Goal: Ask a question: Seek information or help from site administrators or community

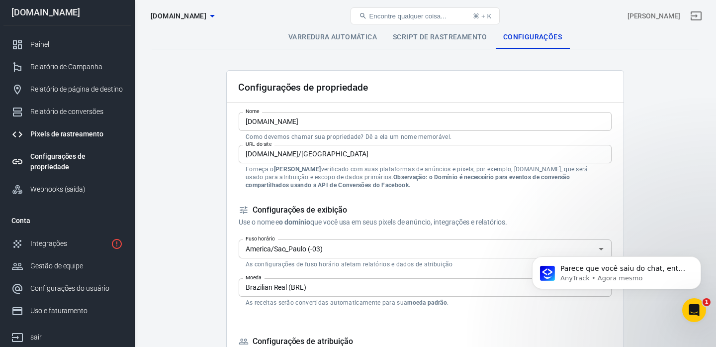
click at [59, 140] on link "Pixels de rastreamento" at bounding box center [66, 134] width 127 height 22
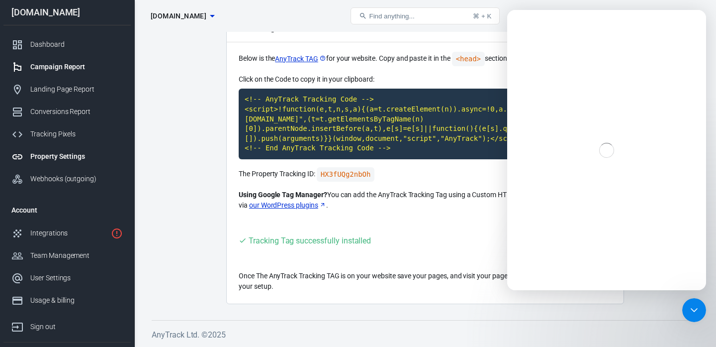
click at [57, 71] on div "Campaign Report" at bounding box center [76, 67] width 93 height 10
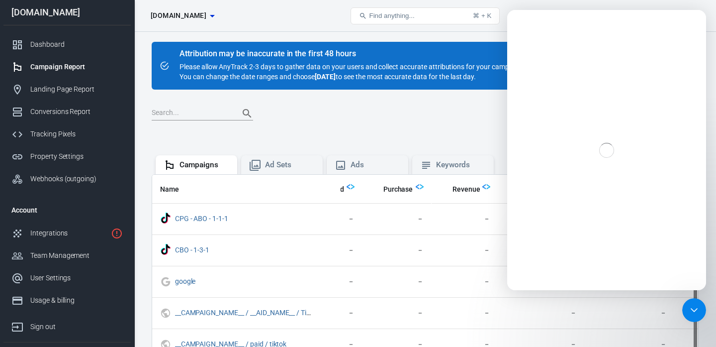
scroll to position [0, 366]
click at [699, 309] on div "Close Intercom Messenger" at bounding box center [693, 308] width 24 height 24
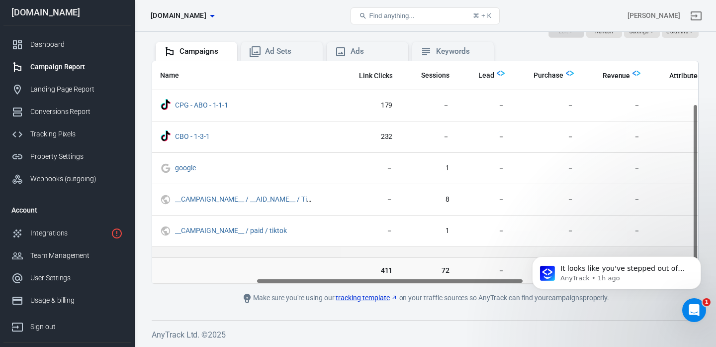
scroll to position [0, 0]
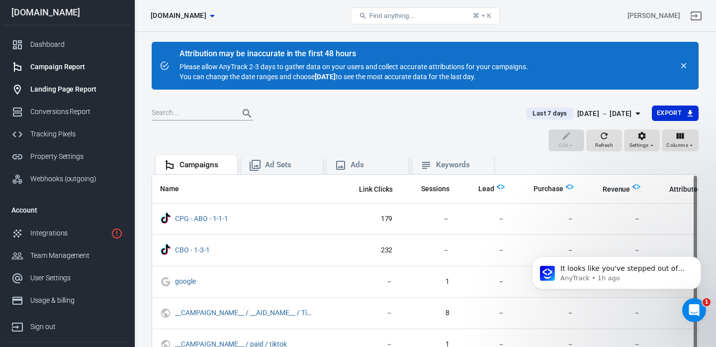
click at [87, 90] on div "Landing Page Report" at bounding box center [76, 89] width 93 height 10
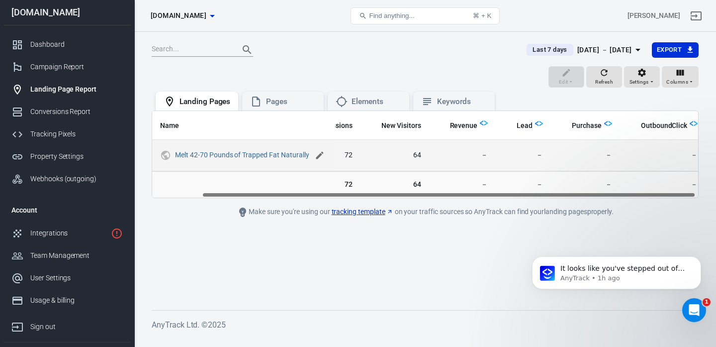
scroll to position [0, 58]
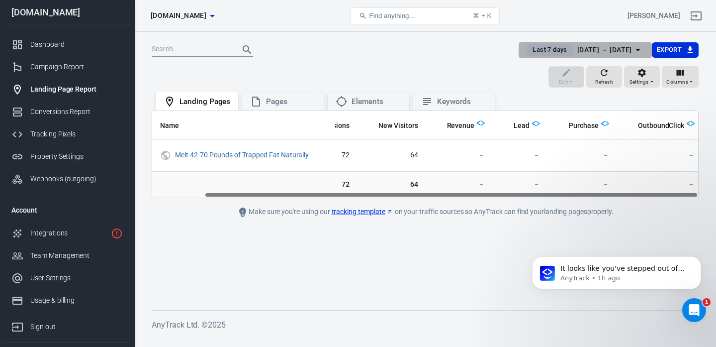
click at [594, 49] on div "Aug 23 － Aug 29, 2025" at bounding box center [605, 50] width 55 height 12
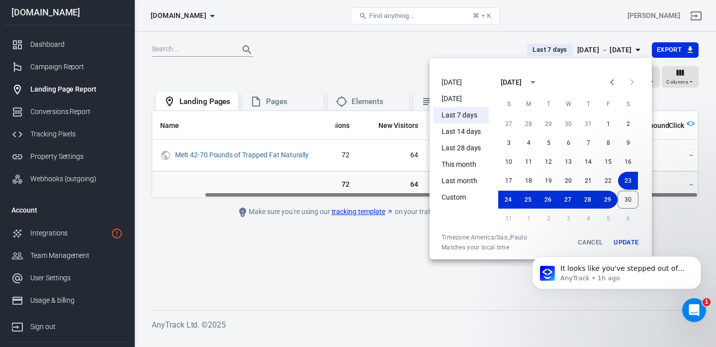
click at [455, 83] on li "[DATE]" at bounding box center [461, 82] width 55 height 16
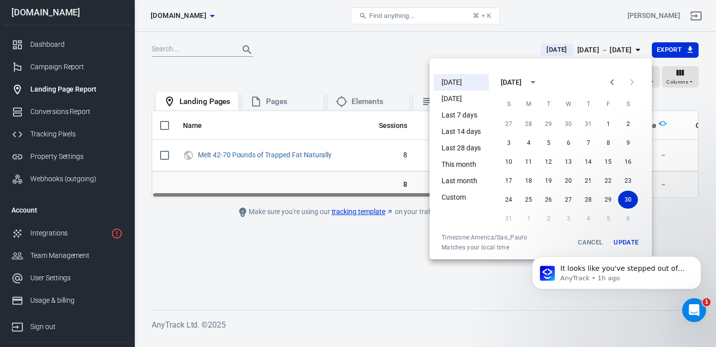
click at [376, 264] on div at bounding box center [358, 173] width 716 height 347
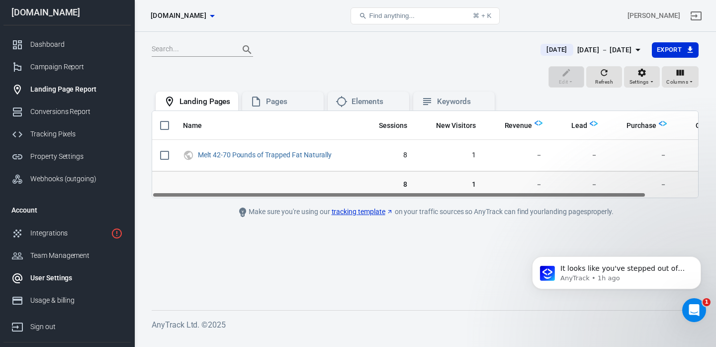
scroll to position [0, 0]
click at [53, 138] on div "Tracking Pixels" at bounding box center [76, 133] width 93 height 10
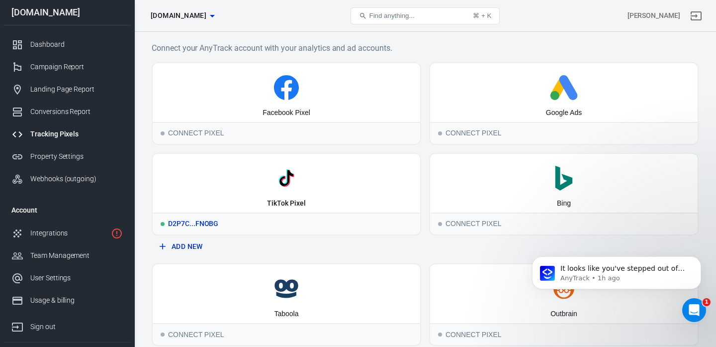
click at [295, 199] on div "TikTok Pixel" at bounding box center [286, 203] width 38 height 10
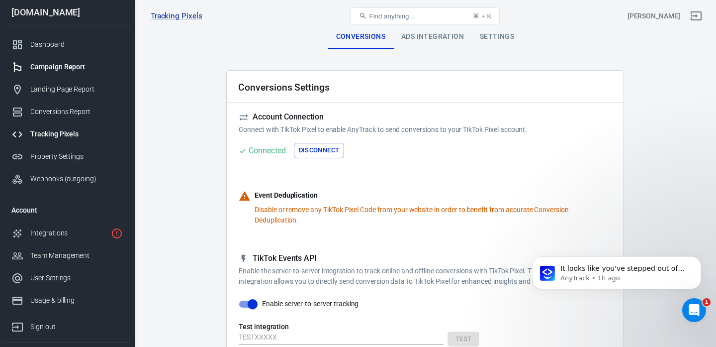
click at [43, 69] on div "Campaign Report" at bounding box center [76, 67] width 93 height 10
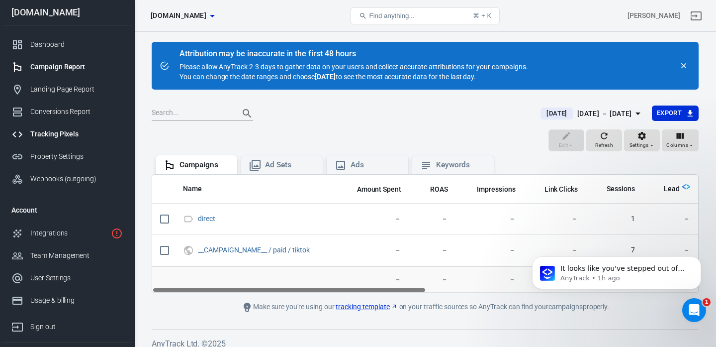
click at [39, 137] on div "Tracking Pixels" at bounding box center [76, 134] width 93 height 10
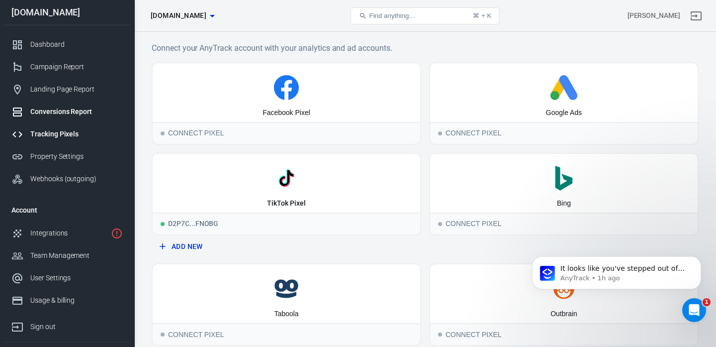
click at [38, 111] on div "Conversions Report" at bounding box center [76, 111] width 93 height 10
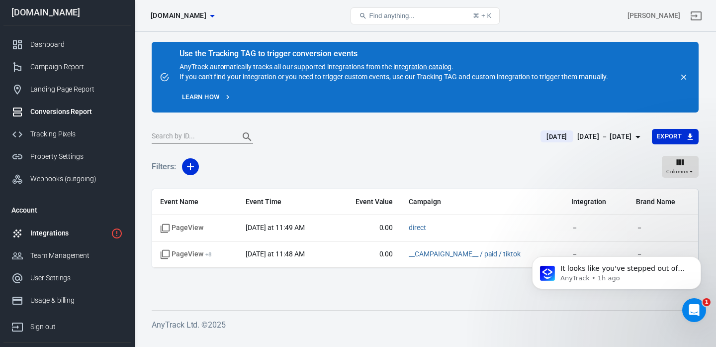
click at [71, 229] on div "Integrations" at bounding box center [68, 233] width 77 height 10
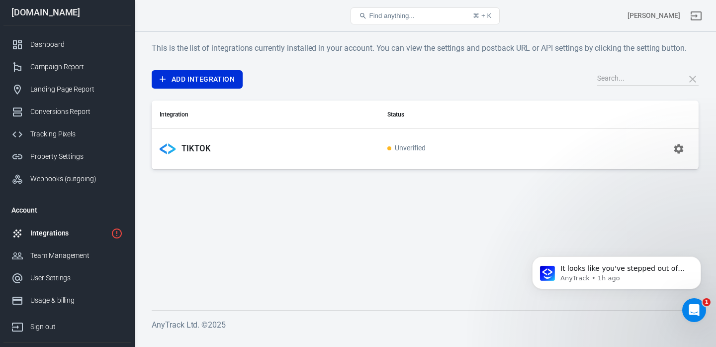
click at [211, 152] on div "TIKTOK" at bounding box center [266, 149] width 212 height 16
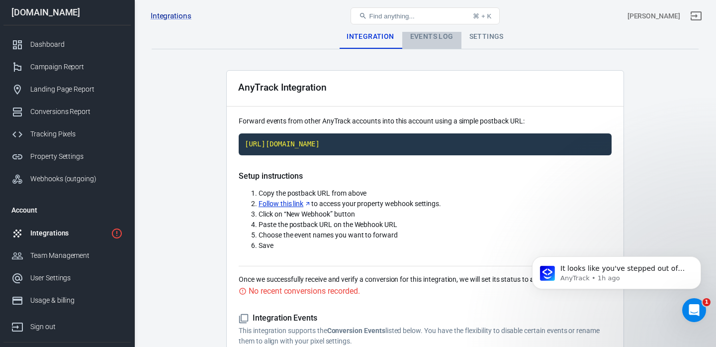
click at [436, 33] on div "Events Log" at bounding box center [431, 37] width 59 height 24
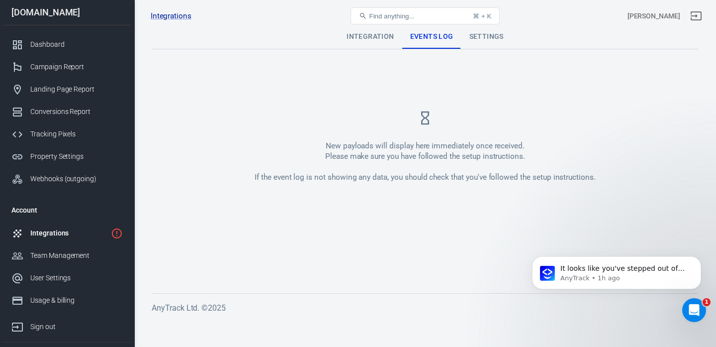
click at [479, 31] on div "Integrations TIKTOK Find anything... ⌘ + K Allan" at bounding box center [425, 16] width 581 height 32
click at [477, 35] on div "Settings" at bounding box center [487, 37] width 50 height 24
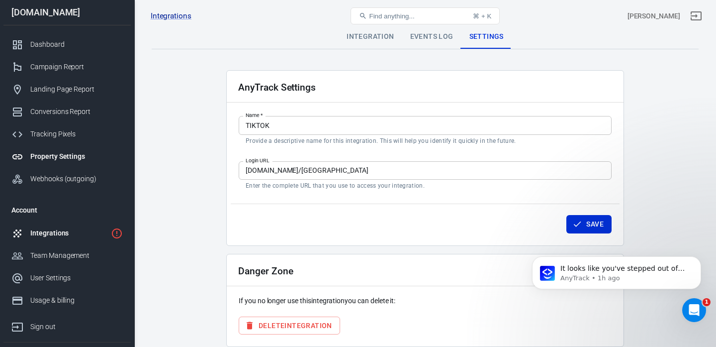
click at [66, 155] on div "Property Settings" at bounding box center [76, 156] width 93 height 10
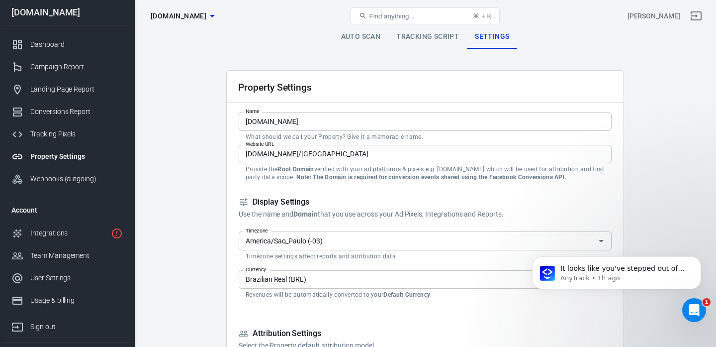
click at [417, 35] on link "Tracking Script" at bounding box center [427, 37] width 79 height 24
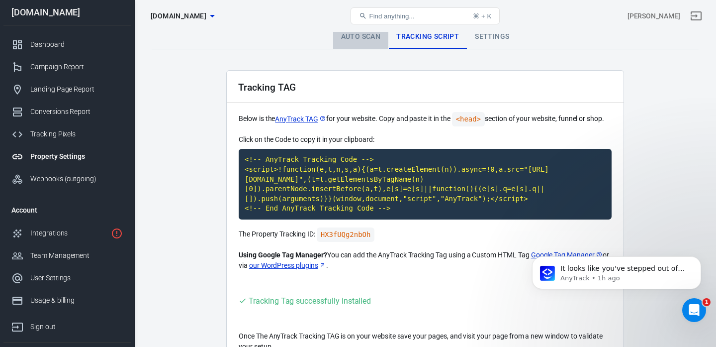
click at [359, 40] on link "Auto Scan" at bounding box center [361, 37] width 56 height 24
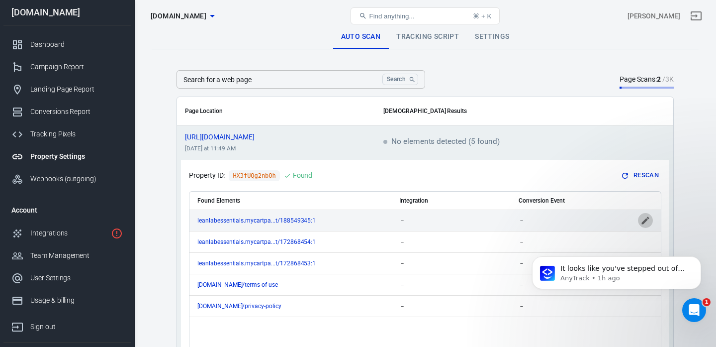
click at [646, 218] on icon "scrollable content" at bounding box center [646, 220] width 10 height 10
click at [645, 217] on icon "scrollable content" at bounding box center [646, 220] width 10 height 10
click at [375, 219] on icon "Open" at bounding box center [378, 220] width 12 height 12
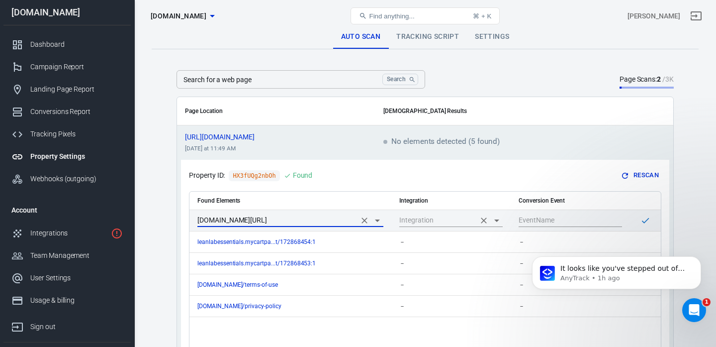
click at [493, 218] on icon "Open" at bounding box center [497, 220] width 12 height 12
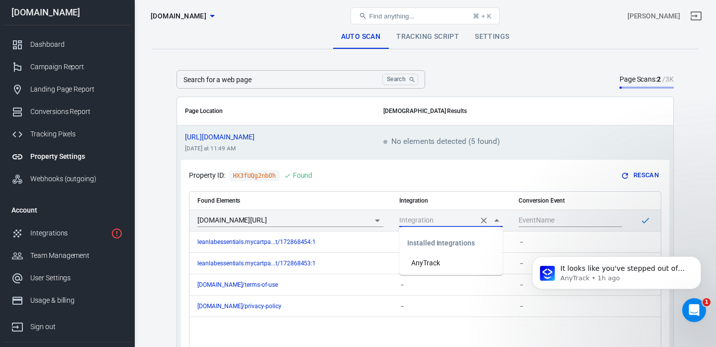
click at [438, 267] on li "AnyTrack" at bounding box center [450, 263] width 103 height 16
type input "AnyTrack"
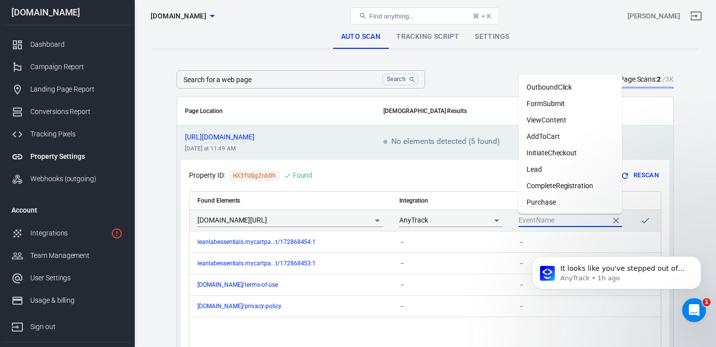
click at [560, 215] on input "scrollable content" at bounding box center [563, 220] width 89 height 12
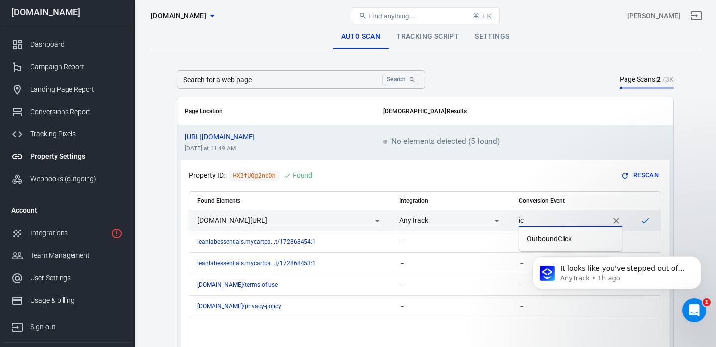
type input "i"
type input "IC2"
click at [641, 215] on icon "scrollable content" at bounding box center [646, 220] width 10 height 10
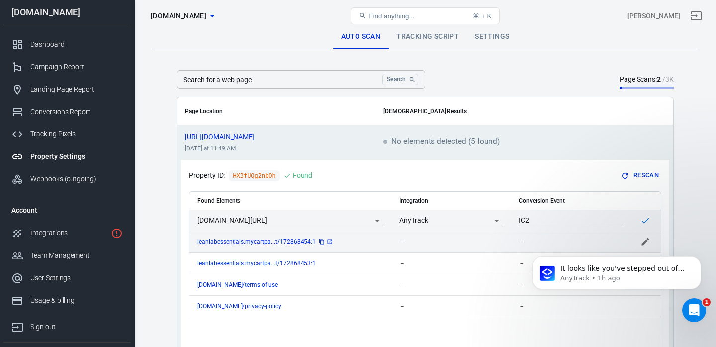
click at [291, 239] on span "leanlabessentials.mycartpa...t/172868454:1" at bounding box center [265, 242] width 136 height 6
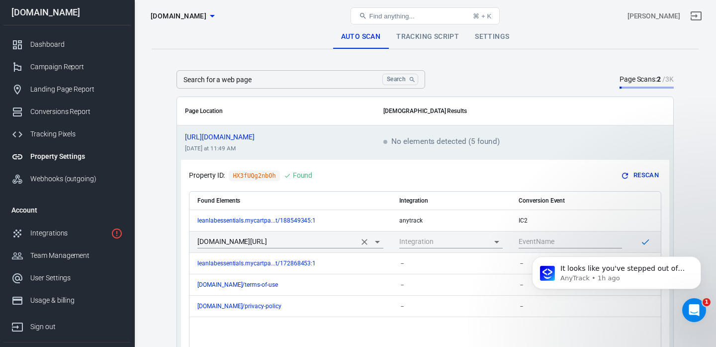
click at [331, 242] on input "leanlabessentials.mycartpanda.com/checkout/172868454:1" at bounding box center [276, 241] width 158 height 12
click at [453, 242] on input "scrollable content" at bounding box center [437, 241] width 76 height 12
click at [457, 282] on li "AnyTrack" at bounding box center [450, 284] width 103 height 16
type input "AnyTrack"
click at [535, 244] on body "It looks like you've stepped out of the chat so I will close the conversation. …" at bounding box center [616, 277] width 191 height 77
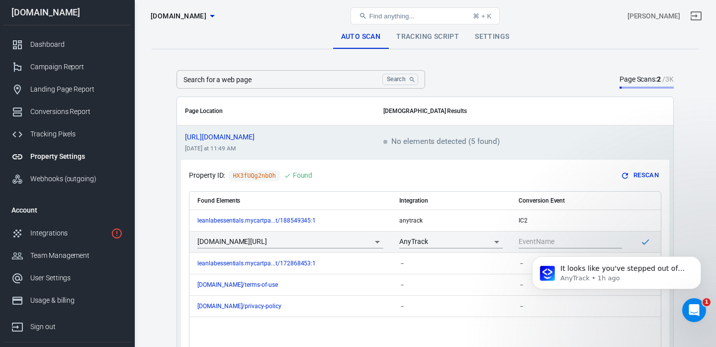
click at [540, 233] on td "scrollable content" at bounding box center [570, 241] width 119 height 21
click at [528, 242] on body "It looks like you've stepped out of the chat so I will close the conversation. …" at bounding box center [616, 277] width 191 height 77
click at [539, 240] on body "It looks like you've stepped out of the chat so I will close the conversation. …" at bounding box center [616, 277] width 191 height 77
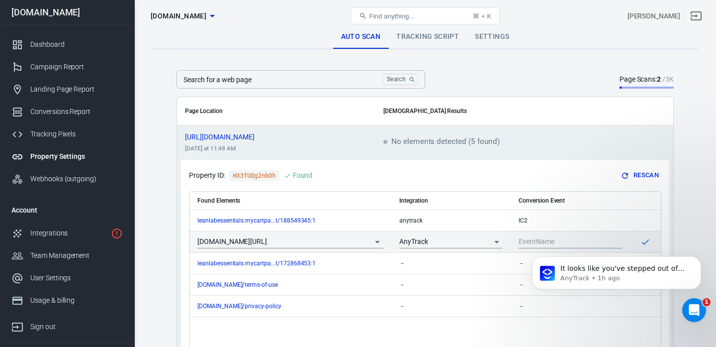
click html "It looks like you've stepped out of the chat so I will close the conversation. …"
click at [575, 240] on body "It looks like you've stepped out of the chat so I will close the conversation. …" at bounding box center [616, 277] width 191 height 77
click at [379, 246] on icon "Open" at bounding box center [378, 242] width 12 height 12
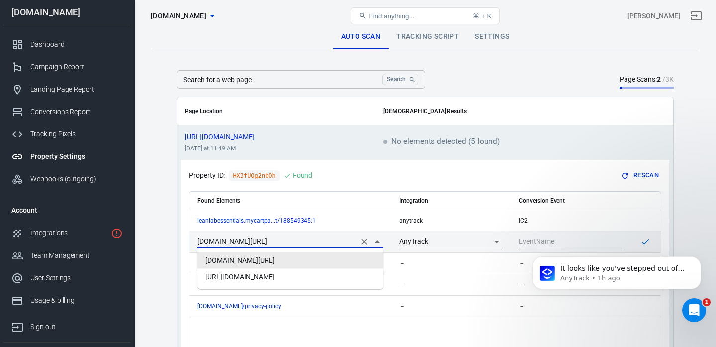
click at [368, 257] on li "leanlabessentials.mycartpanda.com/checkout/172868454:1" at bounding box center [290, 260] width 186 height 16
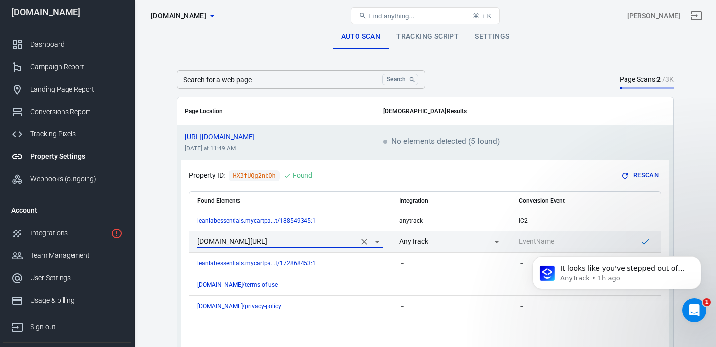
click html "It looks like you've stepped out of the chat so I will close the conversation. …"
click at [517, 237] on td "scrollable content" at bounding box center [570, 241] width 119 height 21
click at [696, 260] on icon "Dismiss notification" at bounding box center [698, 258] width 5 height 5
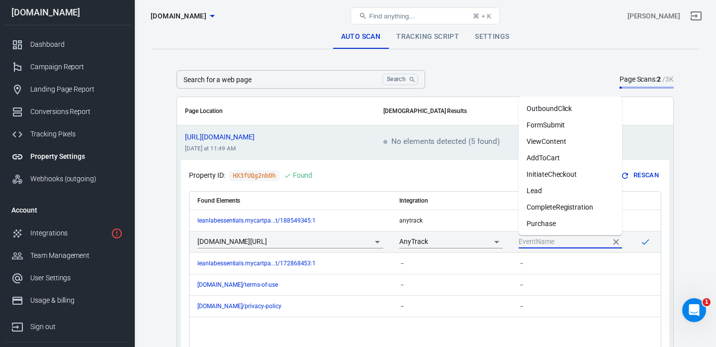
click at [593, 241] on input "scrollable content" at bounding box center [563, 241] width 89 height 12
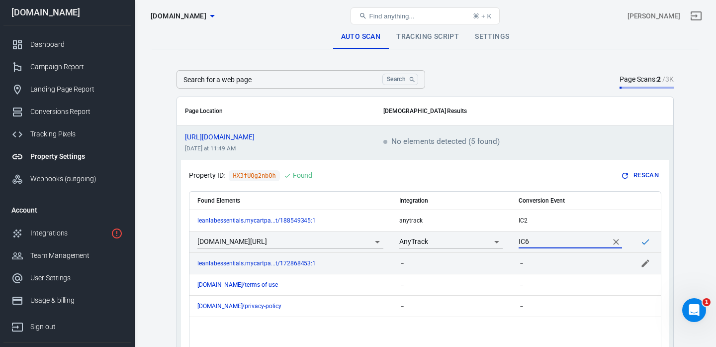
type input "IC6"
click at [548, 260] on div "－" at bounding box center [570, 263] width 103 height 7
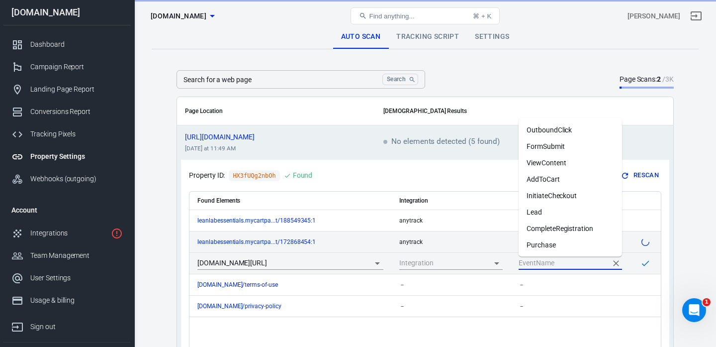
click at [548, 259] on input "scrollable content" at bounding box center [563, 263] width 89 height 12
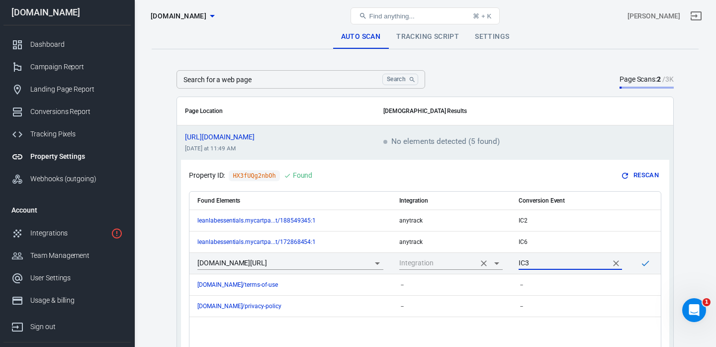
type input "IC3"
click at [469, 263] on input "scrollable content" at bounding box center [437, 263] width 76 height 12
click at [451, 297] on li "AnyTrack" at bounding box center [450, 305] width 103 height 16
type input "AnyTrack"
click at [648, 264] on icon "scrollable content" at bounding box center [646, 263] width 10 height 10
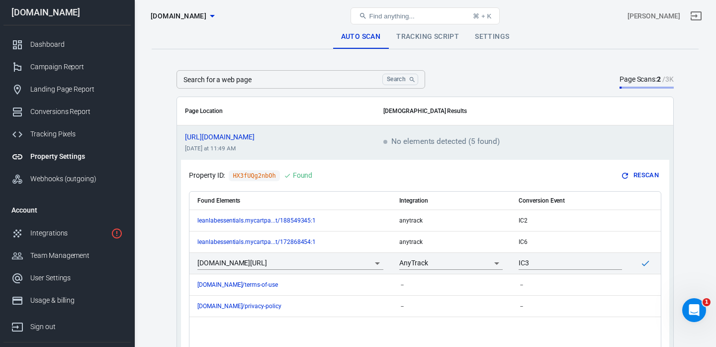
click at [537, 110] on th "Scan Results" at bounding box center [525, 111] width 298 height 28
click at [51, 47] on div "Dashboard" at bounding box center [76, 44] width 93 height 10
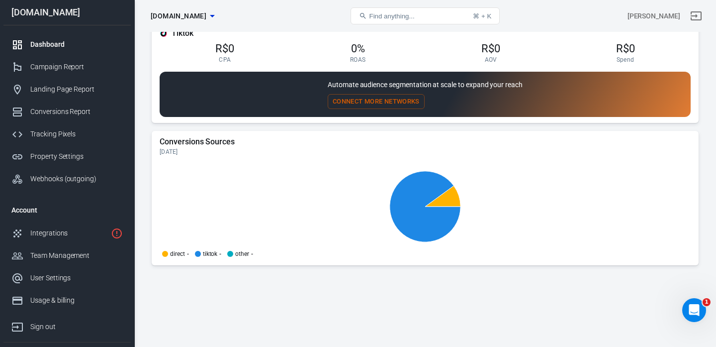
scroll to position [926, 0]
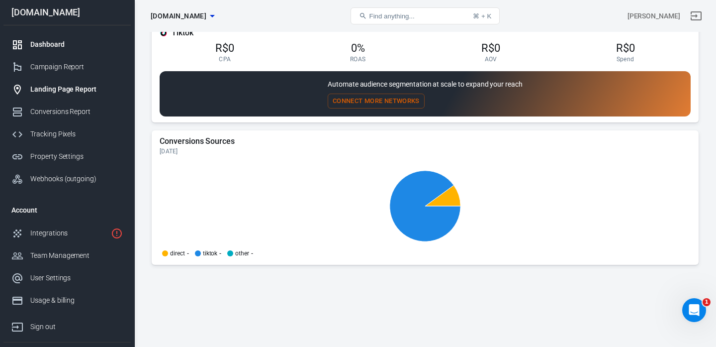
click at [74, 89] on div "Landing Page Report" at bounding box center [76, 89] width 93 height 10
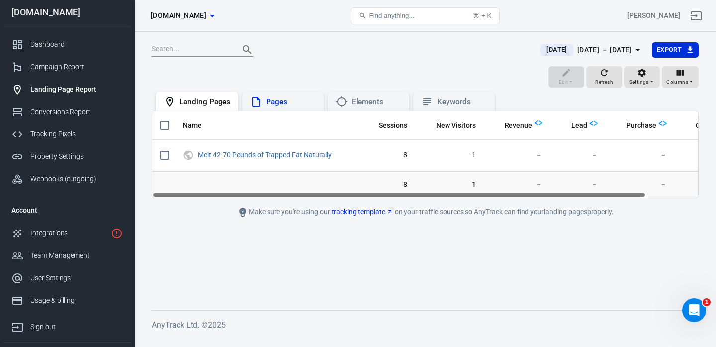
click at [272, 105] on div "Pages" at bounding box center [291, 102] width 50 height 10
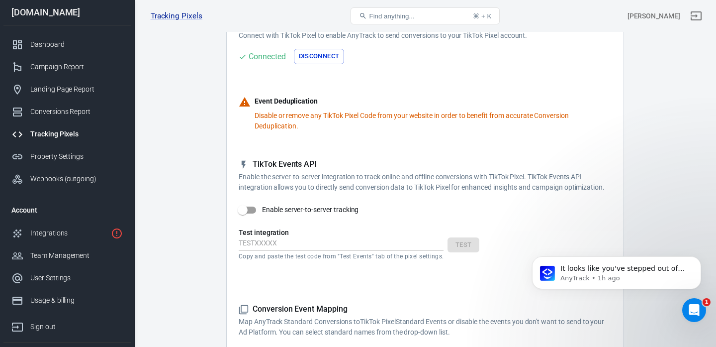
scroll to position [96, 0]
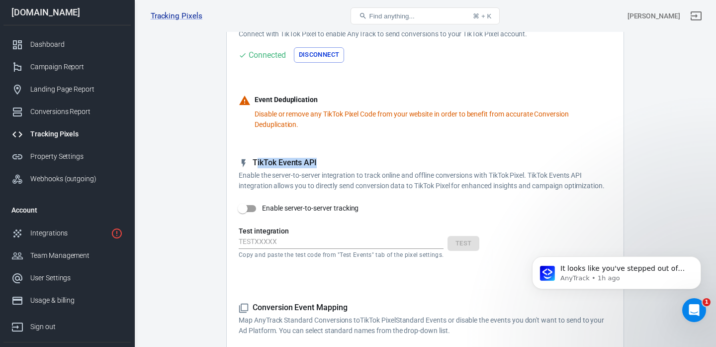
drag, startPoint x: 256, startPoint y: 166, endPoint x: 326, endPoint y: 170, distance: 70.3
click at [323, 169] on div "TikTok Events API Enable the server-to-server integration to track online and o…" at bounding box center [425, 174] width 373 height 33
click at [382, 157] on form "Account Connection Connect with TikTok Pixel to enable AnyTrack to send convers…" at bounding box center [425, 344] width 373 height 656
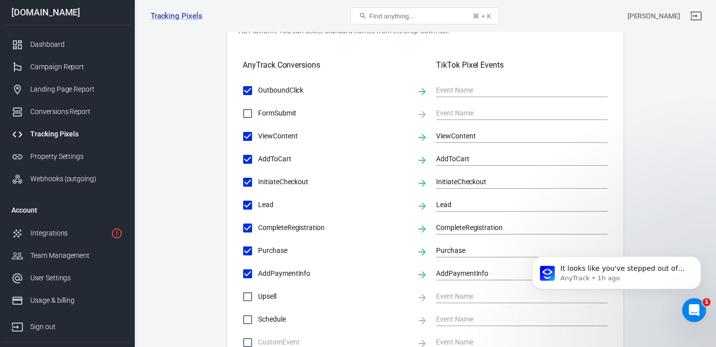
scroll to position [394, 0]
click at [55, 49] on div "Dashboard" at bounding box center [76, 44] width 93 height 10
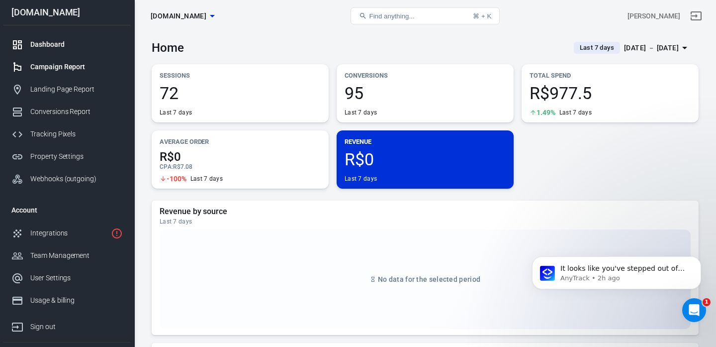
click at [65, 67] on div "Campaign Report" at bounding box center [76, 67] width 93 height 10
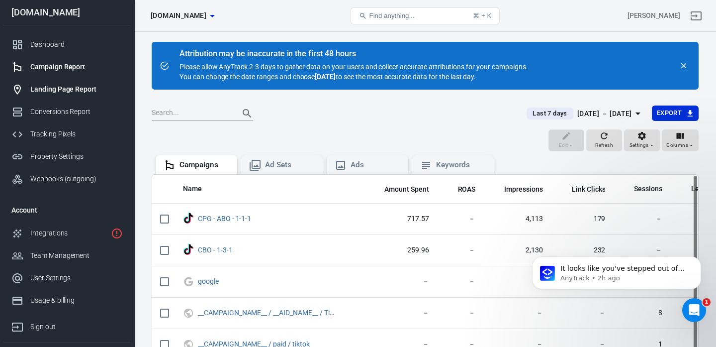
click at [65, 84] on link "Landing Page Report" at bounding box center [66, 89] width 127 height 22
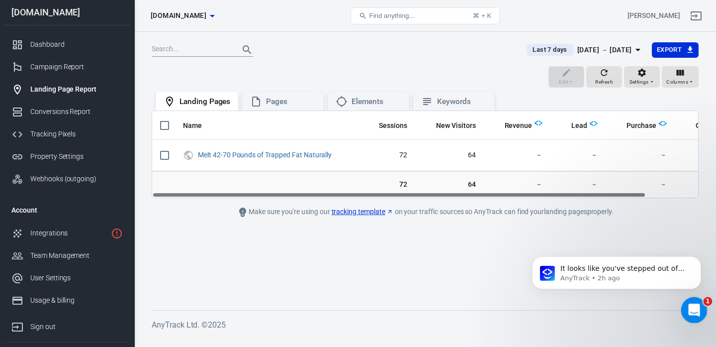
click at [687, 307] on icon "Open Intercom Messenger" at bounding box center [693, 308] width 16 height 16
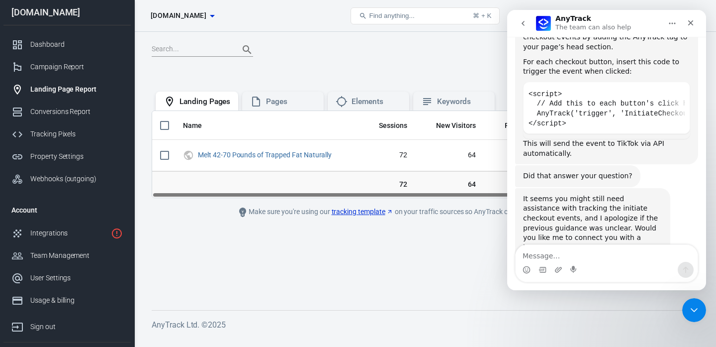
scroll to position [1400, 0]
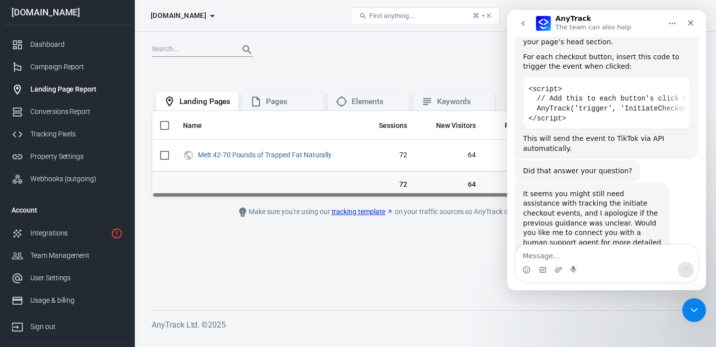
click at [615, 259] on textarea "Message…" at bounding box center [607, 253] width 182 height 17
click at [616, 259] on textarea "Message…" at bounding box center [607, 253] width 182 height 17
type textarea "please, connect me with the human support"
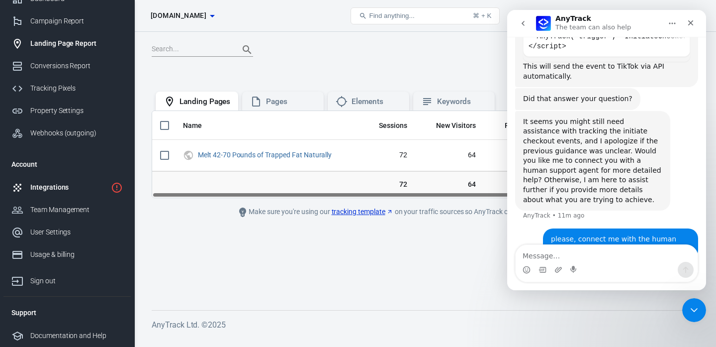
scroll to position [0, 0]
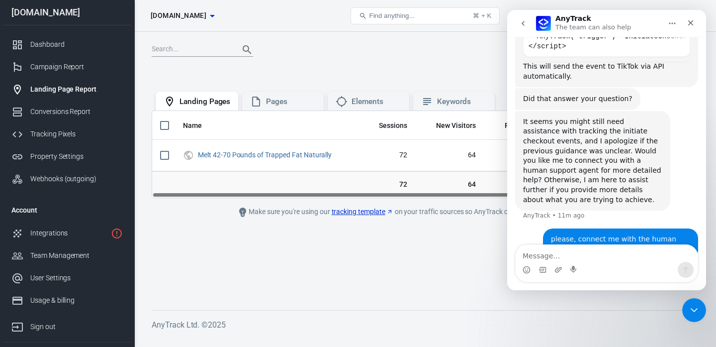
click at [397, 14] on span "Find anything..." at bounding box center [391, 15] width 45 height 7
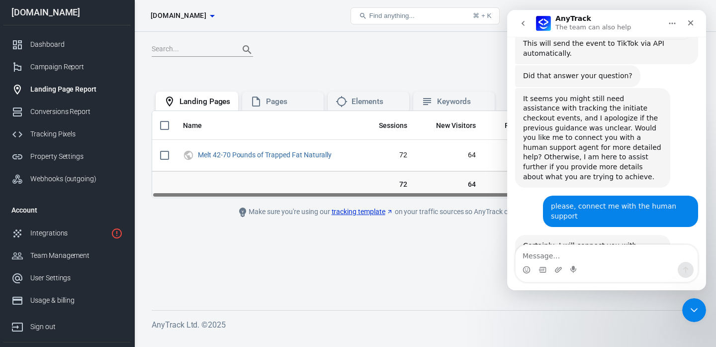
scroll to position [1508, 0]
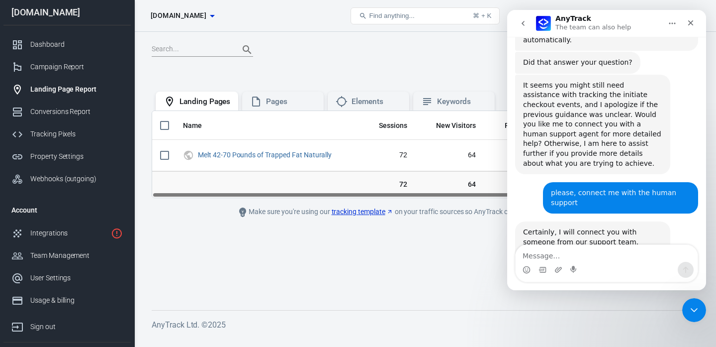
click at [397, 14] on span "Find anything..." at bounding box center [391, 15] width 45 height 7
click at [460, 280] on main "Last 7 days Aug 23 － Aug 29, 2025 Export Edit Refresh Settings Columns Landing …" at bounding box center [425, 168] width 547 height 252
click at [695, 314] on div "Close Intercom Messenger" at bounding box center [693, 308] width 24 height 24
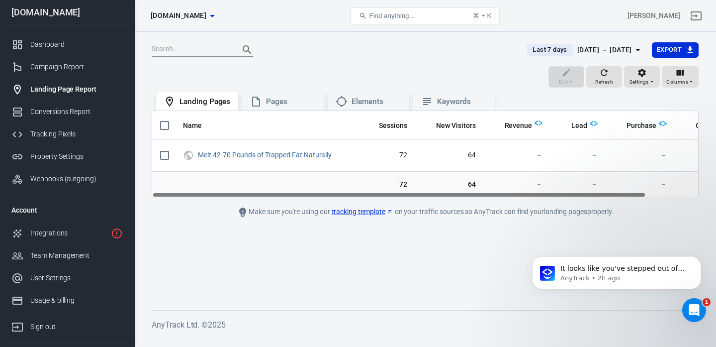
click at [394, 15] on span "Find anything..." at bounding box center [391, 15] width 45 height 7
click at [428, 14] on button "Find anything... ⌘ + K" at bounding box center [425, 15] width 149 height 17
click at [698, 259] on icon "Dismiss notification" at bounding box center [697, 258] width 3 height 3
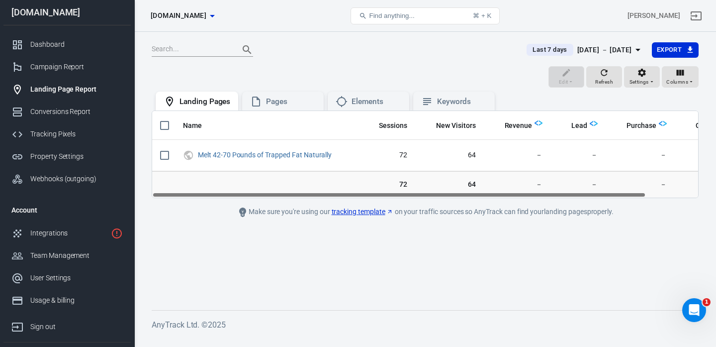
click at [396, 16] on span "Find anything..." at bounding box center [391, 15] width 45 height 7
click at [431, 16] on button "Find anything... ⌘ + K" at bounding box center [425, 15] width 149 height 17
click at [479, 16] on div "⌘ + K" at bounding box center [482, 15] width 18 height 7
click at [402, 50] on div at bounding box center [333, 50] width 363 height 14
click at [370, 76] on div "Edit Refresh Settings Columns" at bounding box center [425, 78] width 547 height 24
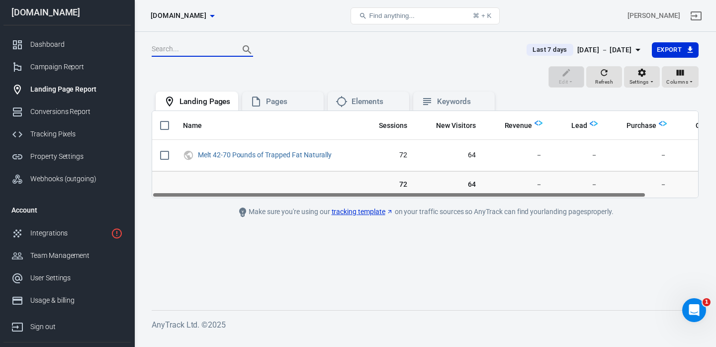
click at [202, 50] on input "text" at bounding box center [192, 49] width 80 height 13
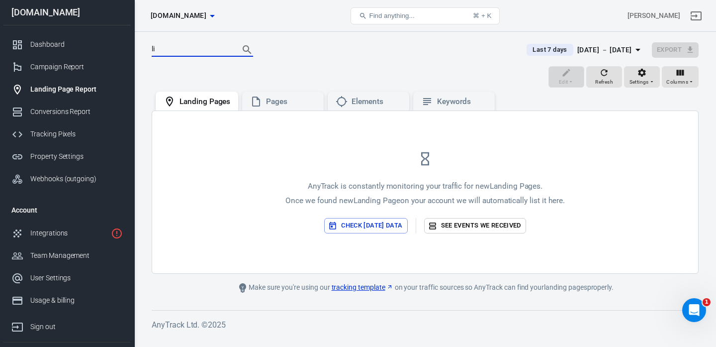
type input "l"
type input "eve"
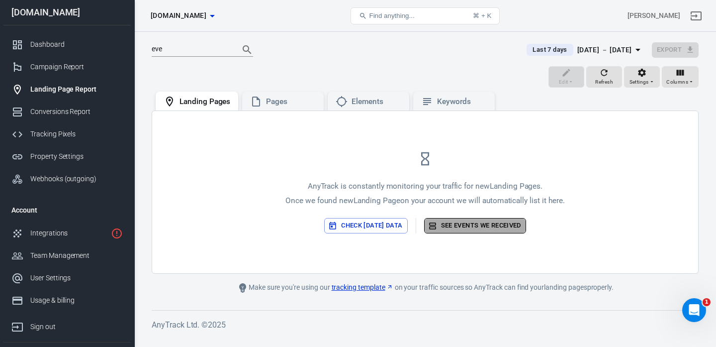
click at [479, 225] on link "See events we received" at bounding box center [475, 225] width 102 height 15
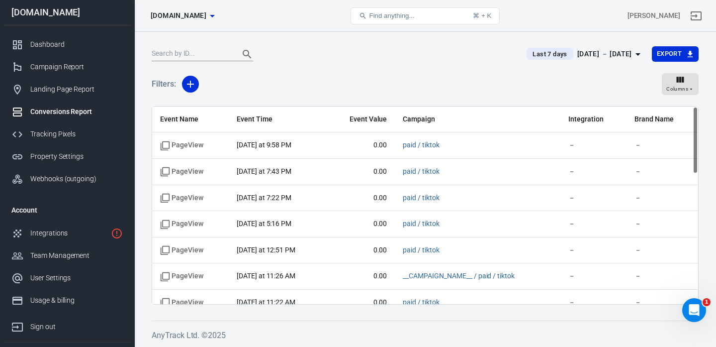
scroll to position [1472, 0]
click at [540, 54] on span "Last 7 days" at bounding box center [550, 54] width 42 height 10
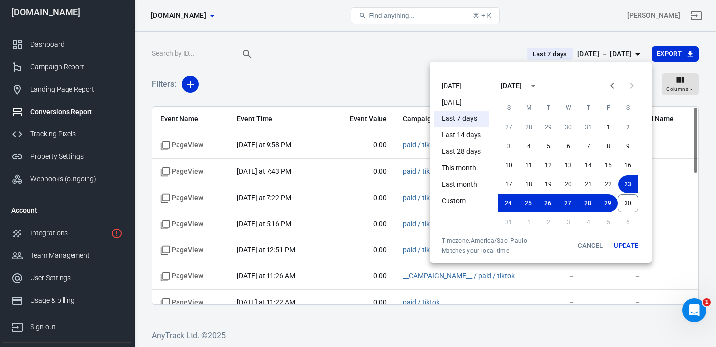
click at [462, 86] on li "[DATE]" at bounding box center [461, 86] width 55 height 16
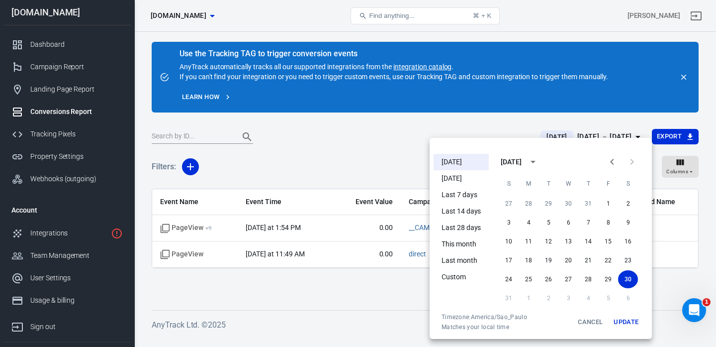
click at [391, 144] on div at bounding box center [358, 173] width 716 height 347
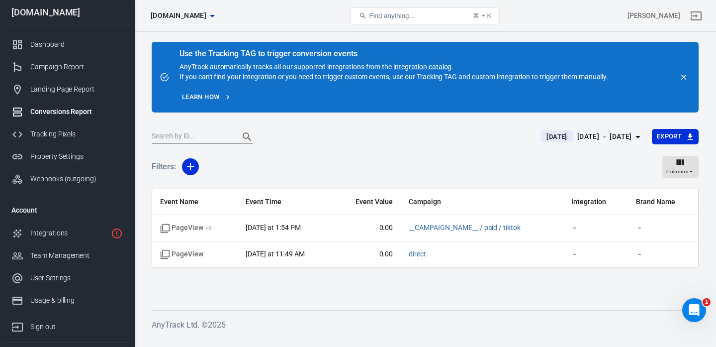
scroll to position [1536, 0]
click at [42, 232] on div "Integrations" at bounding box center [68, 233] width 77 height 10
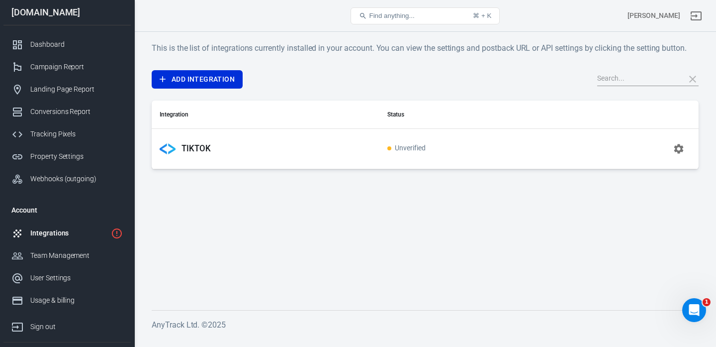
click at [683, 151] on icon "button" at bounding box center [679, 149] width 12 height 12
click at [681, 149] on icon "button" at bounding box center [679, 148] width 9 height 9
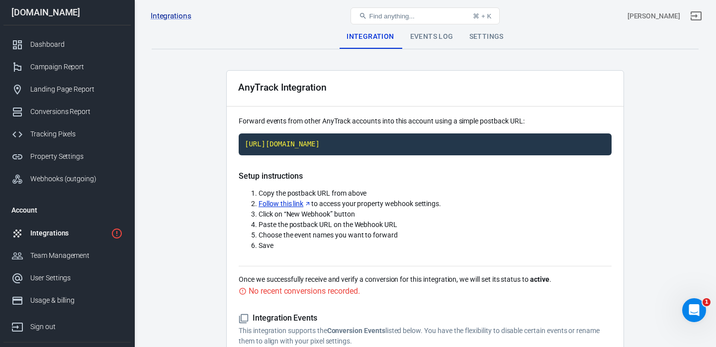
click at [486, 41] on div "Settings" at bounding box center [487, 37] width 50 height 24
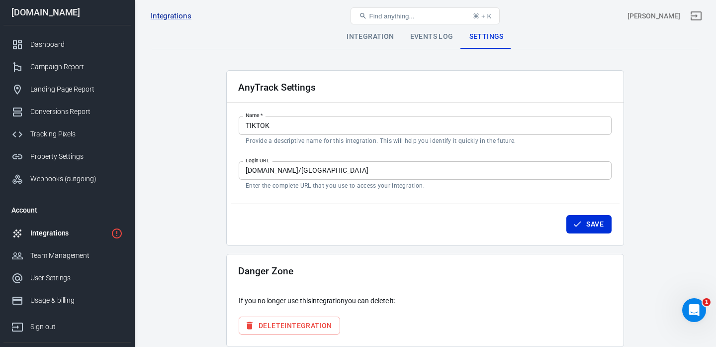
click at [430, 37] on div "Events Log" at bounding box center [431, 37] width 59 height 24
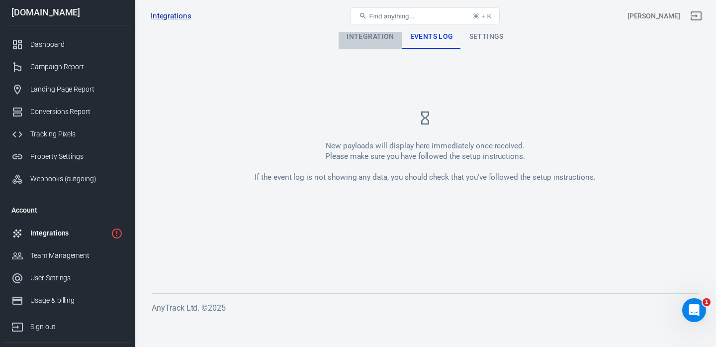
click at [383, 37] on div "Integration" at bounding box center [370, 37] width 63 height 24
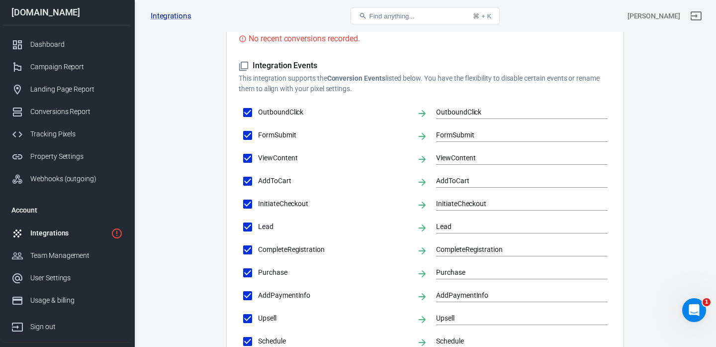
scroll to position [252, 0]
click at [291, 112] on span "OutboundClick" at bounding box center [333, 112] width 151 height 10
click at [258, 112] on input "OutboundClick" at bounding box center [247, 112] width 21 height 21
checkbox input "false"
click at [291, 112] on span "OutboundClick" at bounding box center [333, 112] width 151 height 10
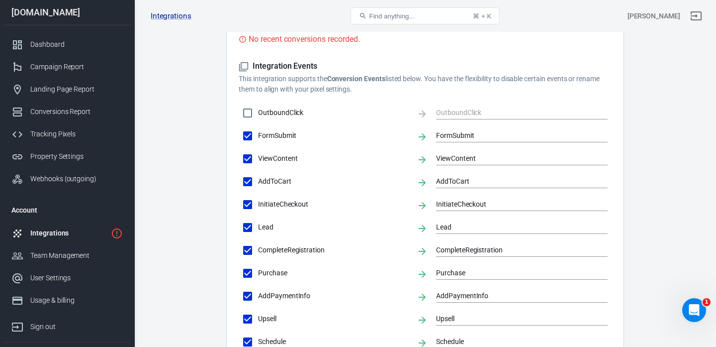
click at [258, 112] on input "OutboundClick" at bounding box center [247, 112] width 21 height 21
checkbox input "true"
type input "OutboundClick"
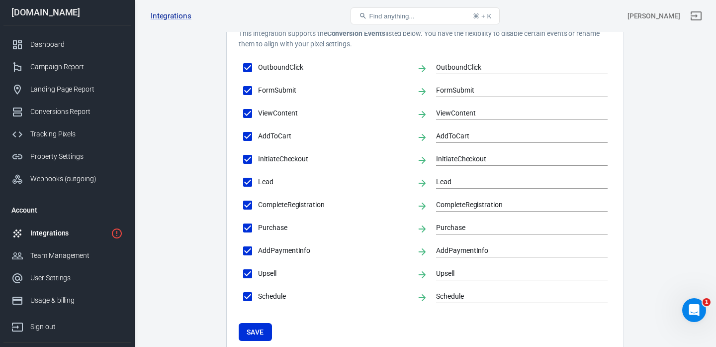
scroll to position [363, 0]
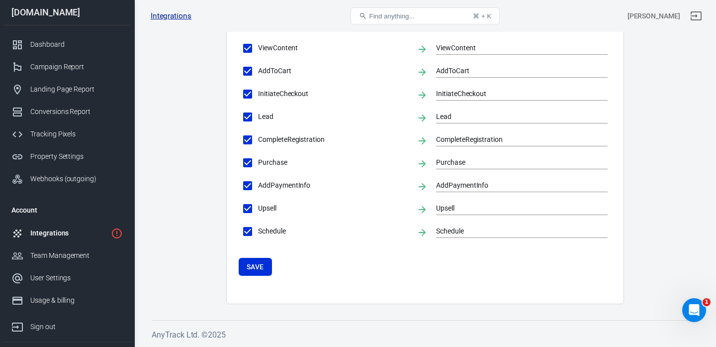
click at [180, 13] on link "Integrations" at bounding box center [171, 16] width 41 height 10
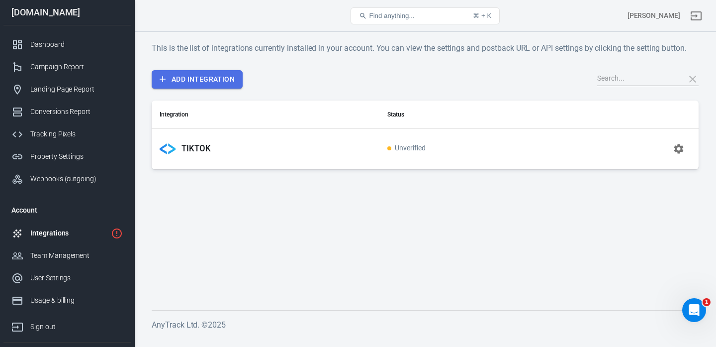
click at [197, 83] on link "Add Integration" at bounding box center [197, 79] width 91 height 18
click at [681, 148] on icon "button" at bounding box center [679, 148] width 9 height 9
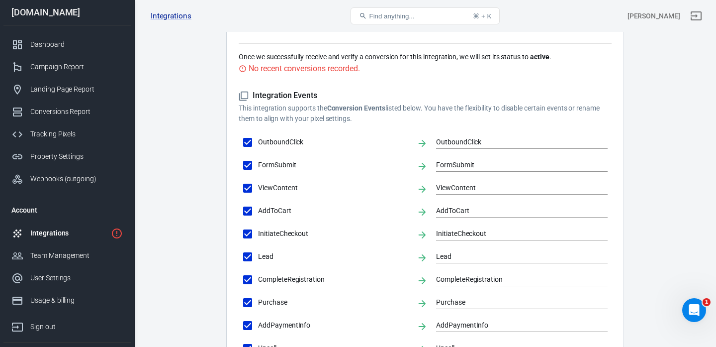
scroll to position [227, 0]
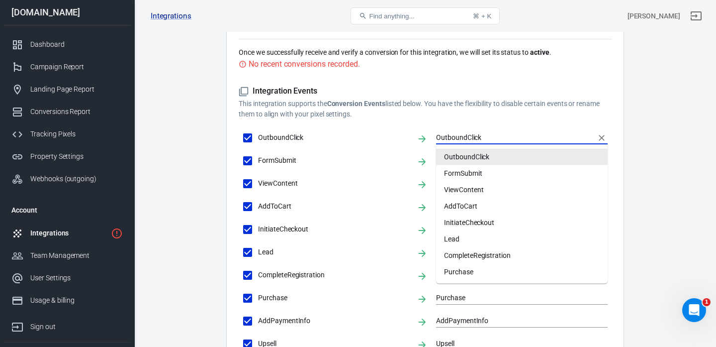
click at [485, 134] on input "OutboundClick" at bounding box center [514, 137] width 157 height 12
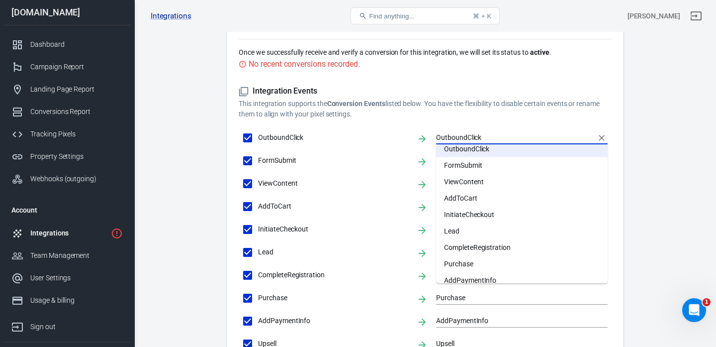
scroll to position [0, 0]
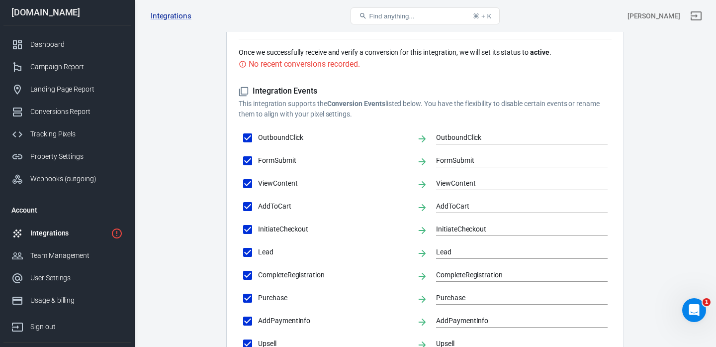
click at [683, 130] on main "Integration Events Log Settings AnyTrack Integration Forward events from other …" at bounding box center [425, 118] width 547 height 641
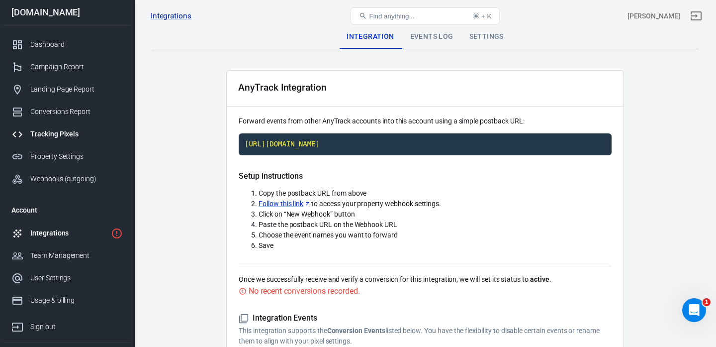
click at [59, 134] on div "Tracking Pixels" at bounding box center [76, 134] width 93 height 10
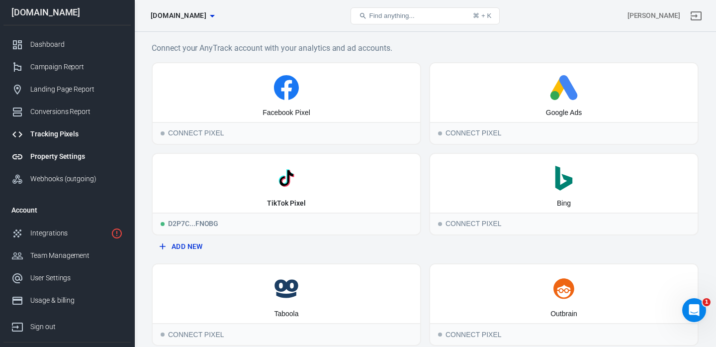
click at [56, 157] on div "Property Settings" at bounding box center [76, 156] width 93 height 10
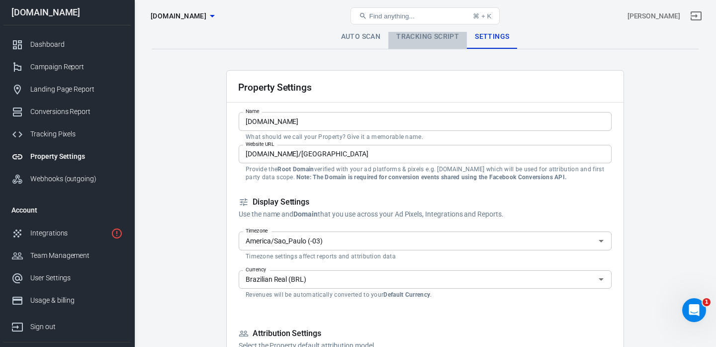
click at [420, 42] on link "Tracking Script" at bounding box center [427, 37] width 79 height 24
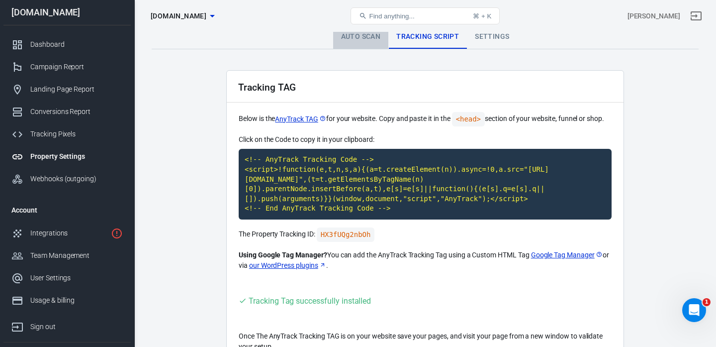
click at [373, 34] on link "Auto Scan" at bounding box center [361, 37] width 56 height 24
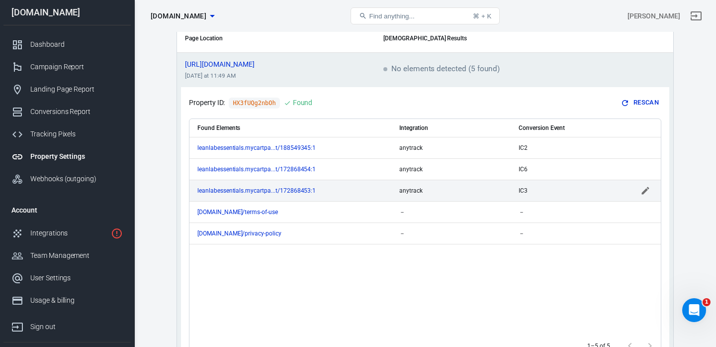
scroll to position [69, 0]
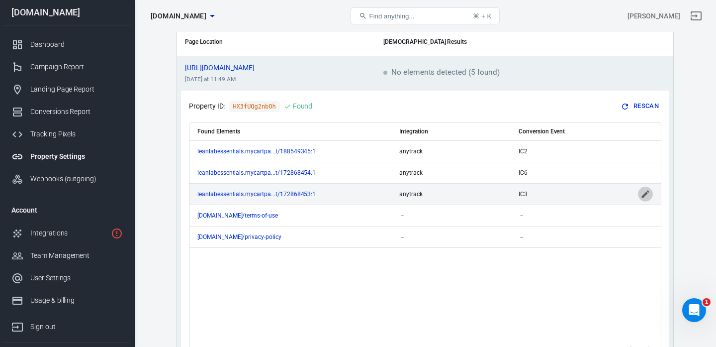
click at [644, 193] on icon "scrollable content" at bounding box center [646, 194] width 10 height 10
click at [492, 194] on icon "Open" at bounding box center [497, 194] width 12 height 12
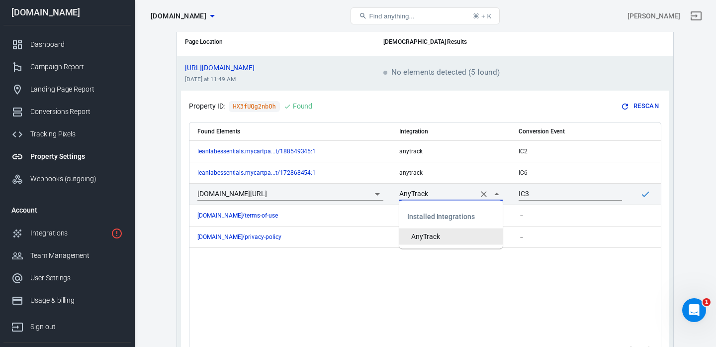
click at [454, 219] on div "Installed Integrations" at bounding box center [450, 216] width 103 height 24
click at [440, 234] on li "AnyTrack" at bounding box center [450, 236] width 103 height 16
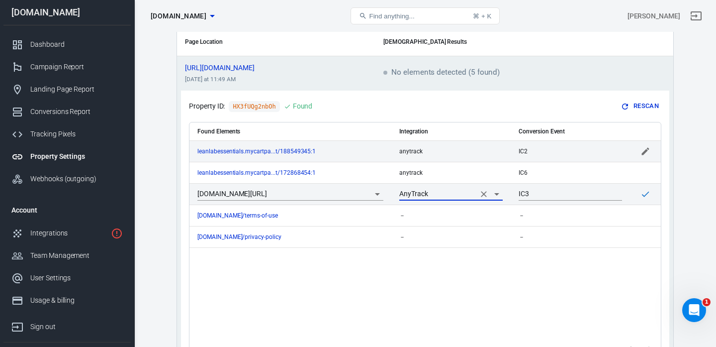
click at [576, 154] on td "IC2" at bounding box center [570, 150] width 119 height 21
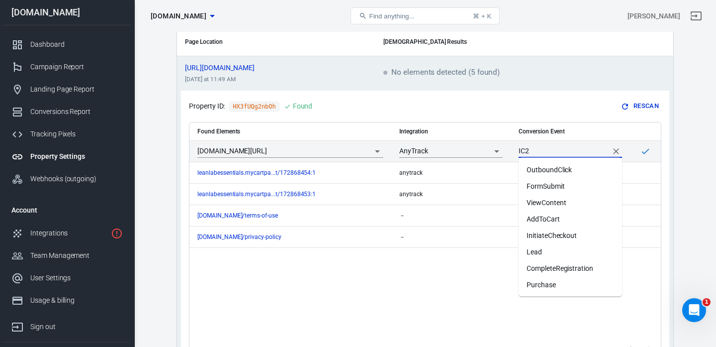
click at [576, 153] on input "IC2" at bounding box center [563, 151] width 89 height 12
click at [563, 234] on li "InitiateCheckout" at bounding box center [570, 235] width 103 height 16
type input "InitiateCheckout"
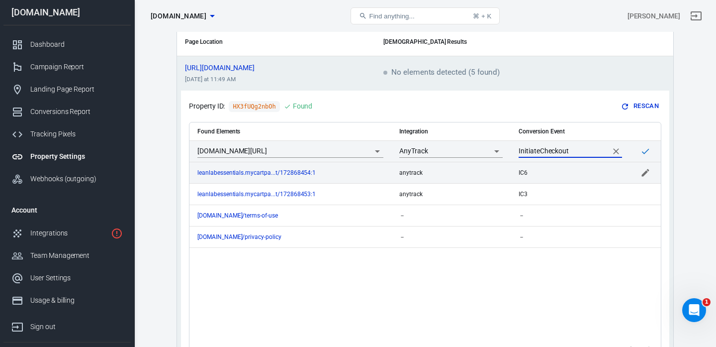
click at [592, 167] on td "IC6" at bounding box center [570, 172] width 119 height 21
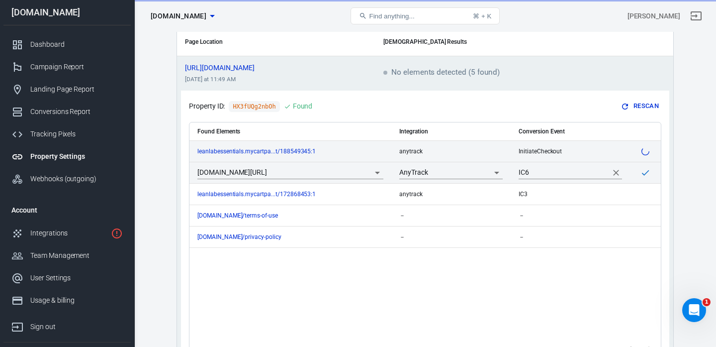
click at [614, 173] on icon "Clear" at bounding box center [616, 173] width 10 height 10
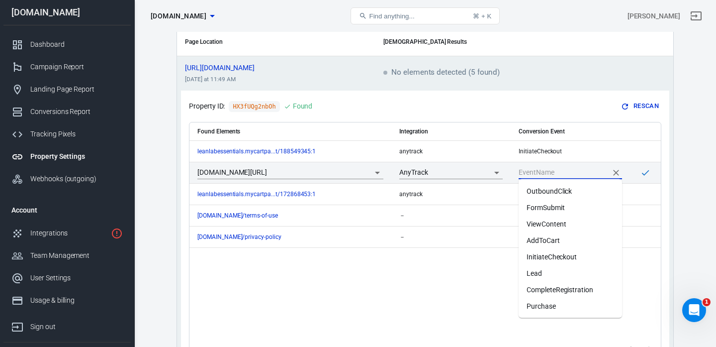
click at [590, 174] on input "scrollable content" at bounding box center [563, 172] width 89 height 12
click at [564, 256] on li "InitiateCheckout" at bounding box center [570, 257] width 103 height 16
type input "InitiateCheckout"
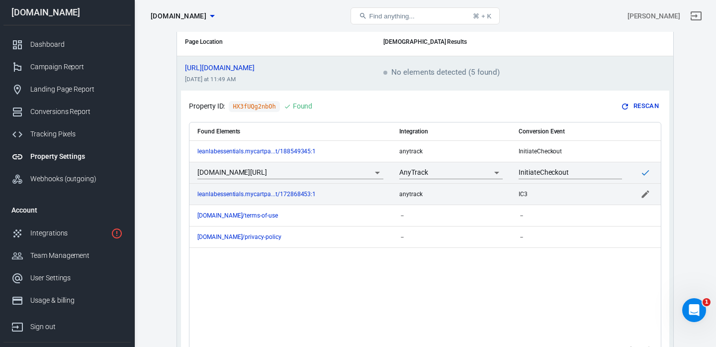
click at [585, 194] on div "IC3" at bounding box center [570, 194] width 103 height 7
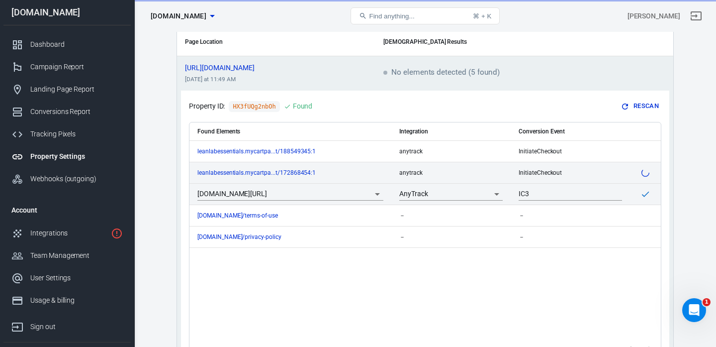
click at [585, 194] on input "IC3" at bounding box center [563, 194] width 89 height 12
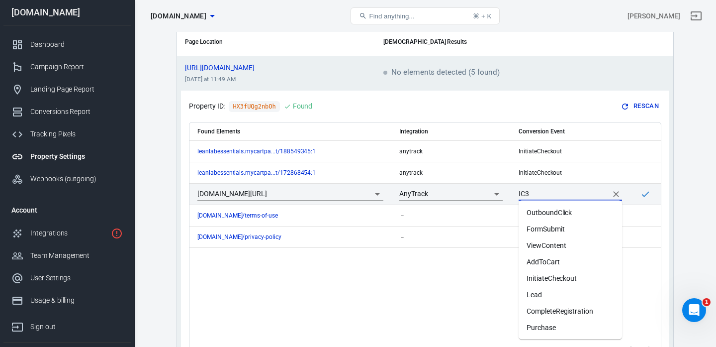
click at [566, 271] on li "InitiateCheckout" at bounding box center [570, 278] width 103 height 16
type input "InitiateCheckout"
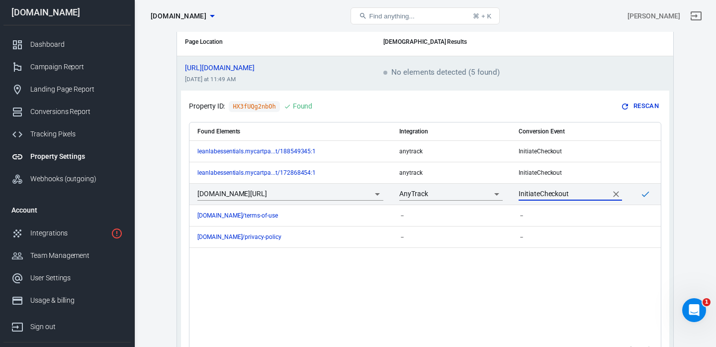
click at [627, 264] on div "Found Elements Integration Conversion Event leanlabessentials.mycartpa...t/1885…" at bounding box center [426, 229] width 472 height 214
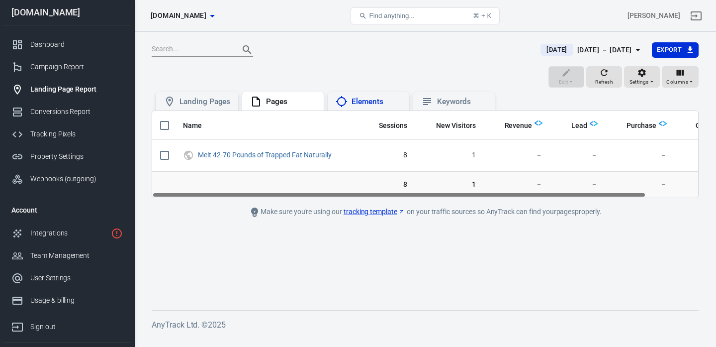
click at [352, 100] on div "Elements" at bounding box center [377, 102] width 50 height 10
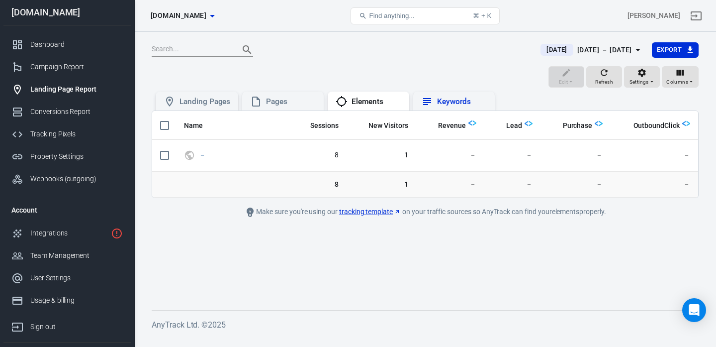
click at [438, 103] on div "Keywords" at bounding box center [462, 102] width 50 height 10
click at [201, 104] on div "Landing Pages" at bounding box center [205, 102] width 51 height 10
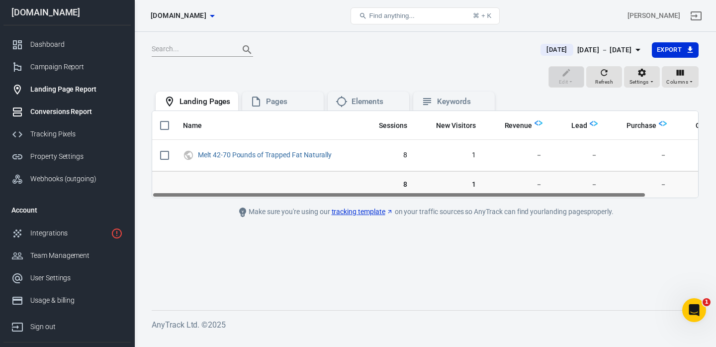
click at [56, 116] on div "Conversions Report" at bounding box center [76, 111] width 93 height 10
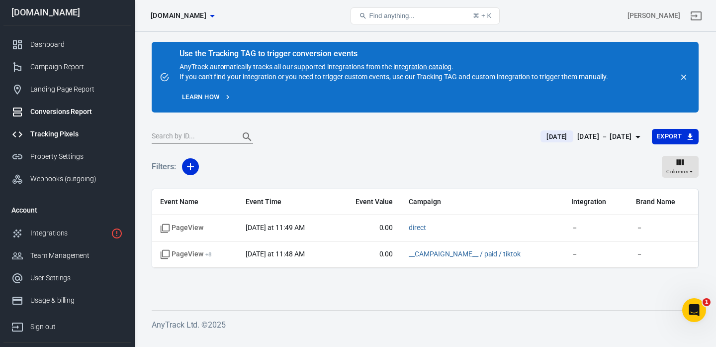
click at [38, 136] on div "Tracking Pixels" at bounding box center [76, 134] width 93 height 10
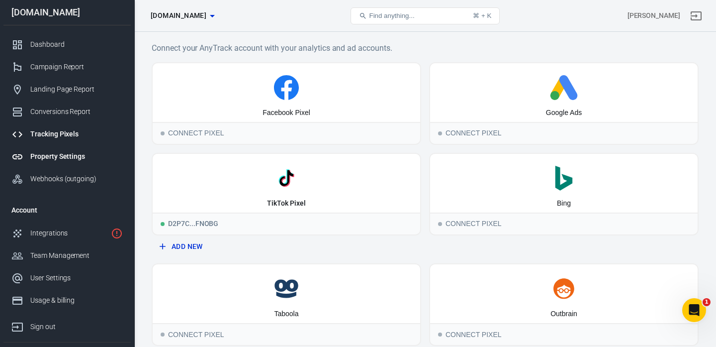
click at [45, 157] on div "Property Settings" at bounding box center [76, 156] width 93 height 10
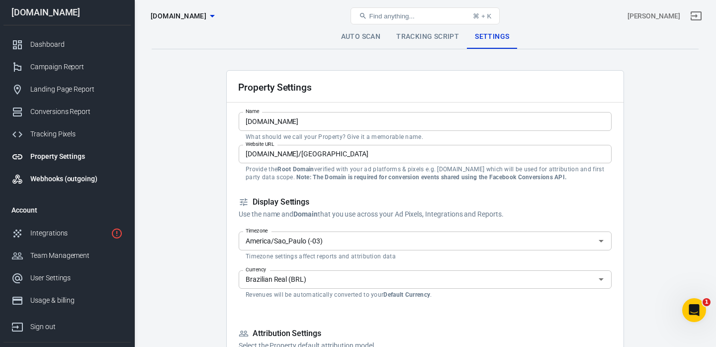
click at [59, 179] on div "Webhooks (outgoing)" at bounding box center [76, 179] width 93 height 10
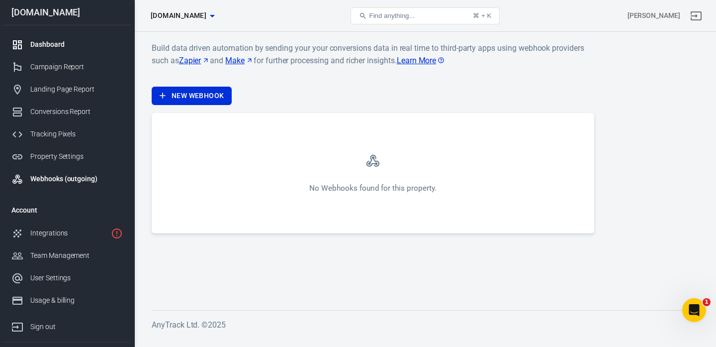
click at [58, 46] on div "Dashboard" at bounding box center [76, 44] width 93 height 10
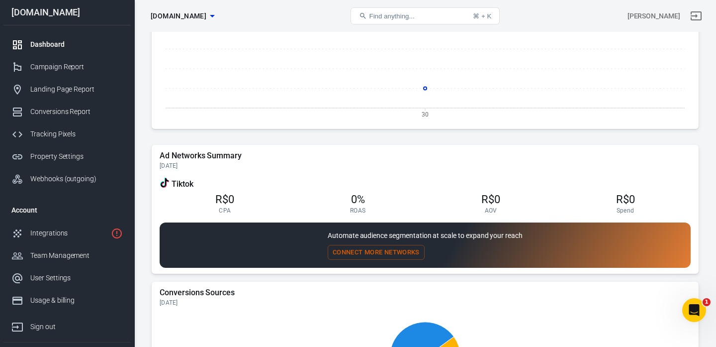
scroll to position [813, 0]
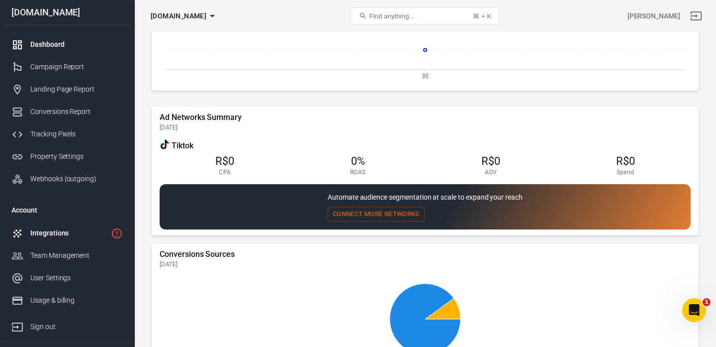
click at [53, 237] on div "Integrations" at bounding box center [68, 233] width 77 height 10
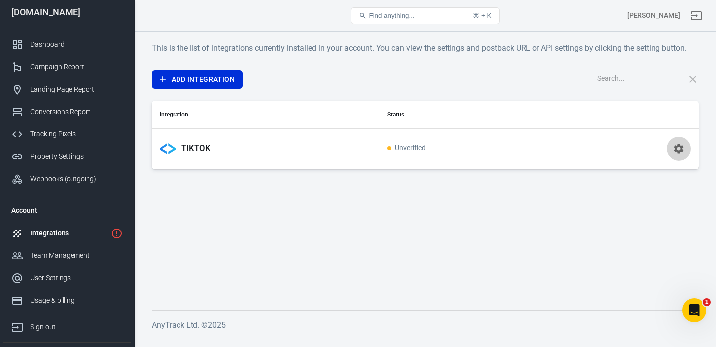
click at [677, 149] on icon "button" at bounding box center [679, 149] width 12 height 12
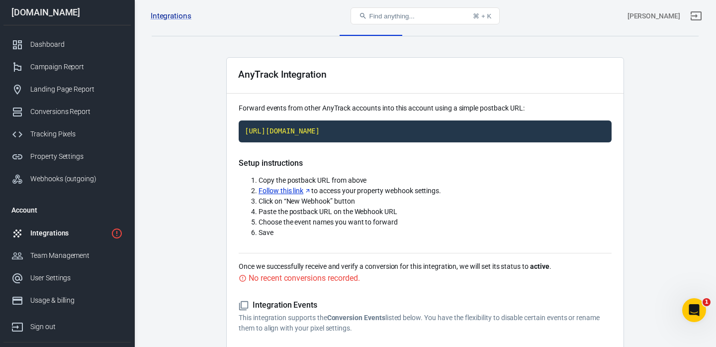
scroll to position [12, 0]
click at [46, 256] on div "Team Management" at bounding box center [76, 255] width 93 height 10
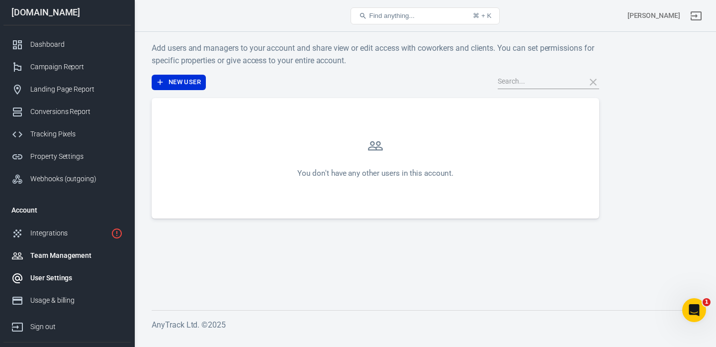
click at [50, 273] on div "User Settings" at bounding box center [76, 278] width 93 height 10
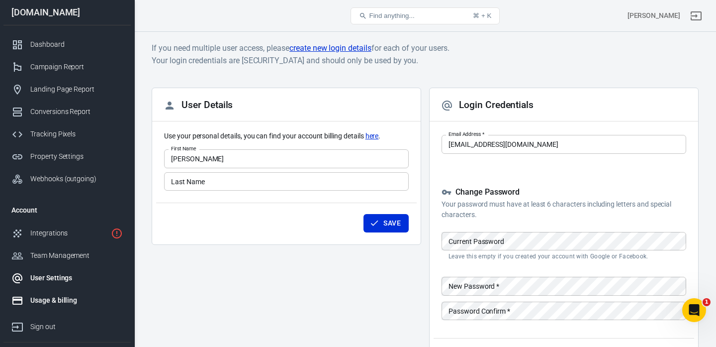
click at [51, 290] on link "Usage & billing" at bounding box center [66, 300] width 127 height 22
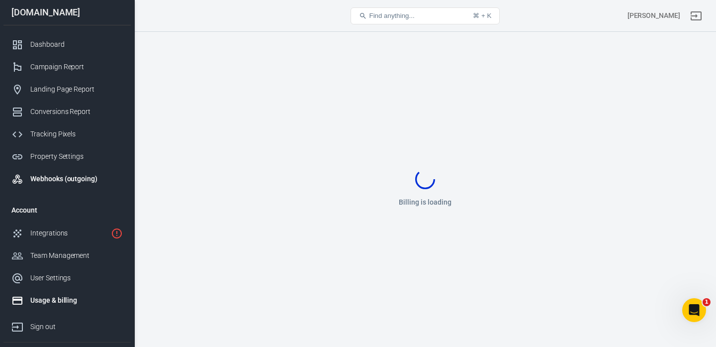
click at [68, 182] on div "Webhooks (outgoing)" at bounding box center [76, 179] width 93 height 10
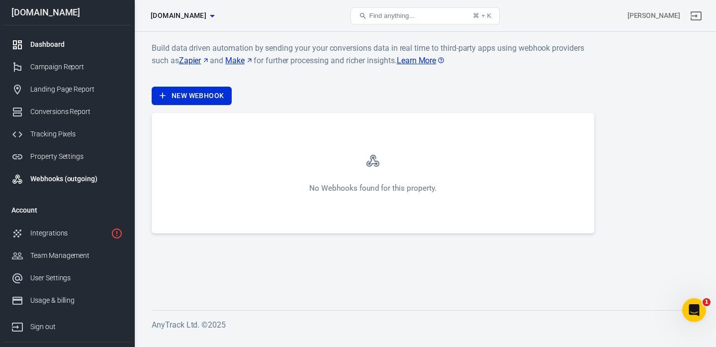
click at [56, 47] on div "Dashboard" at bounding box center [76, 44] width 93 height 10
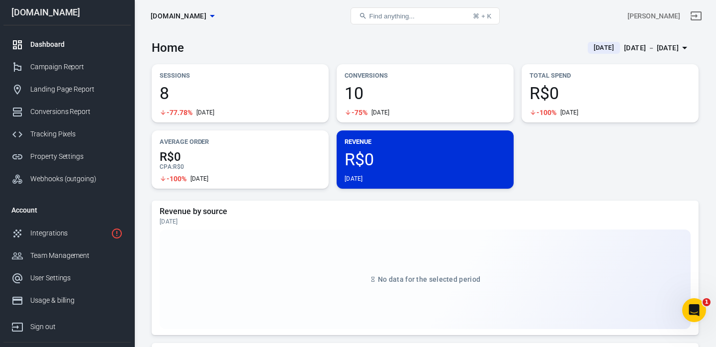
click at [675, 48] on div "[DATE] － [DATE]" at bounding box center [651, 48] width 55 height 12
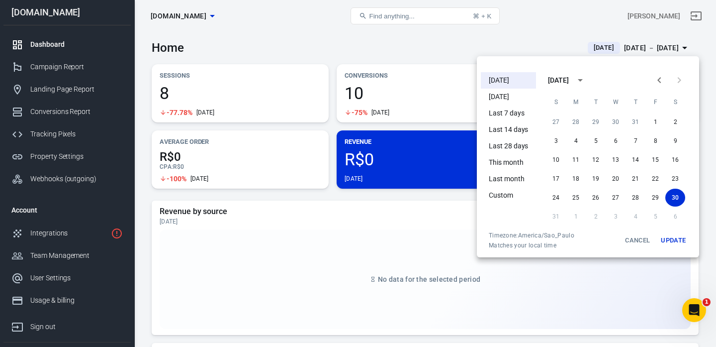
click at [675, 48] on div at bounding box center [358, 173] width 716 height 347
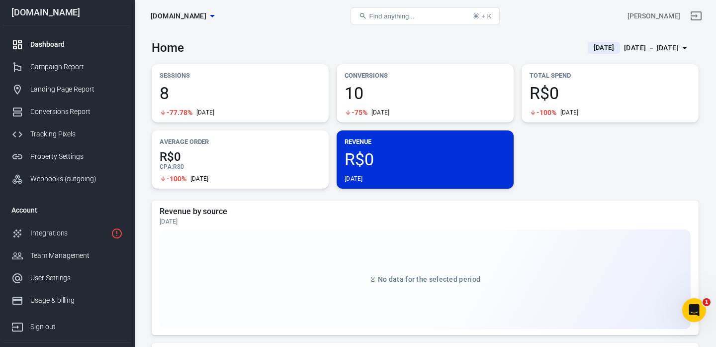
click at [184, 17] on span "[DOMAIN_NAME]" at bounding box center [179, 16] width 56 height 12
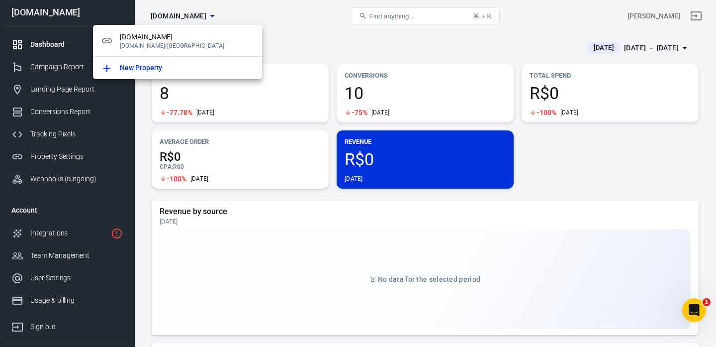
click at [233, 13] on div at bounding box center [358, 173] width 716 height 347
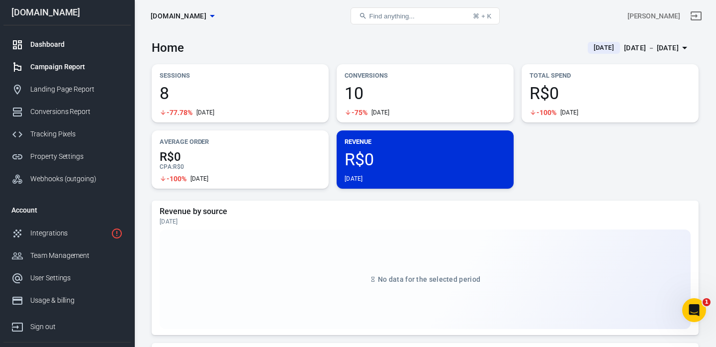
click at [59, 63] on div "Campaign Report" at bounding box center [76, 67] width 93 height 10
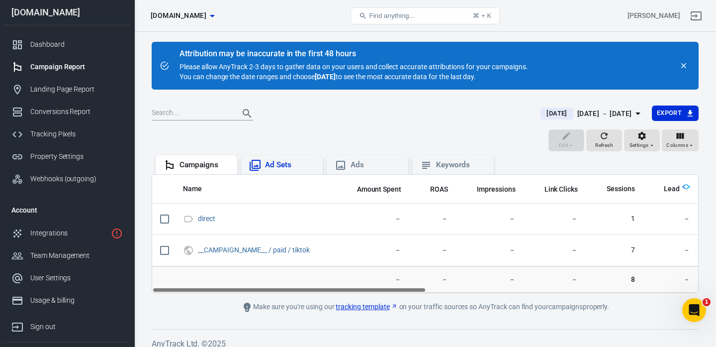
click at [280, 166] on div "Ad Sets" at bounding box center [290, 165] width 50 height 10
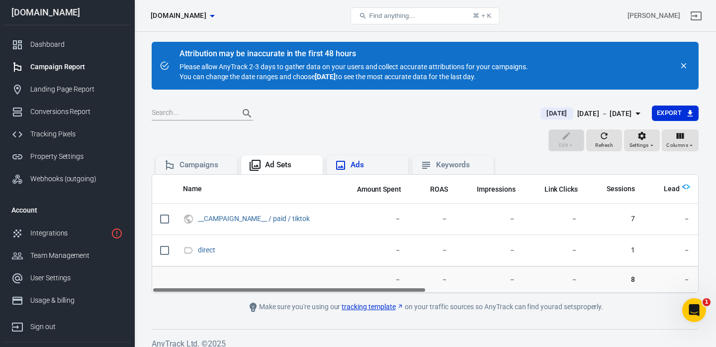
click at [349, 168] on div "Ads" at bounding box center [368, 165] width 66 height 12
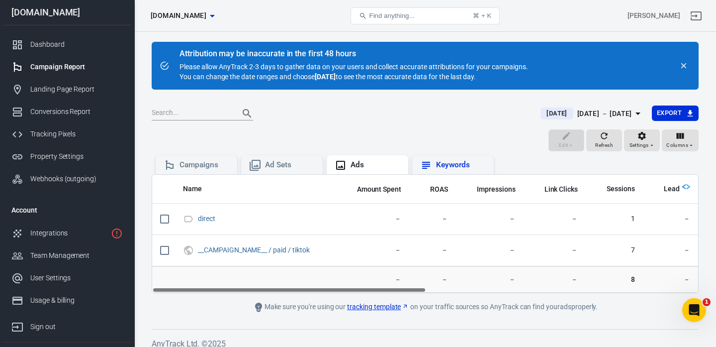
click at [448, 170] on div "Keywords" at bounding box center [461, 165] width 50 height 10
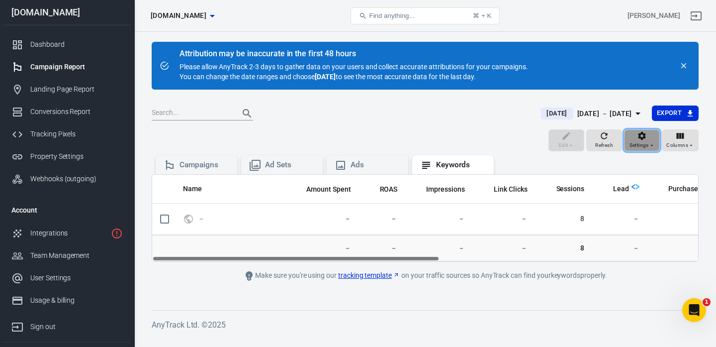
click at [637, 144] on span "Settings" at bounding box center [639, 145] width 19 height 9
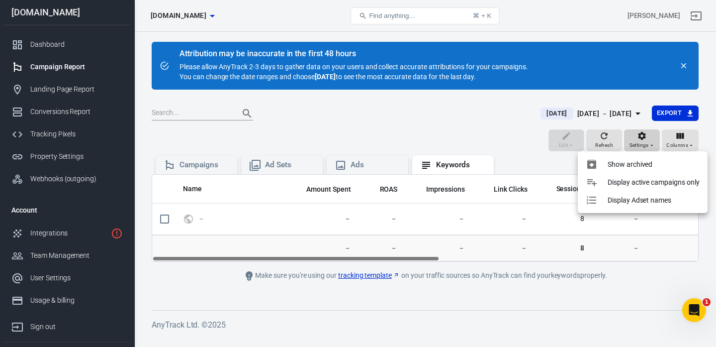
click at [637, 144] on div at bounding box center [358, 173] width 716 height 347
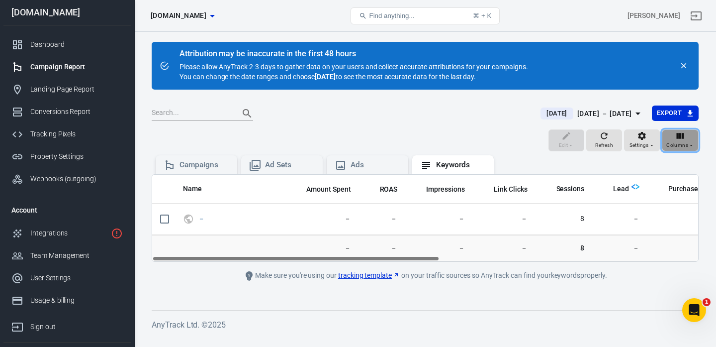
click at [680, 144] on span "Columns" at bounding box center [678, 145] width 22 height 9
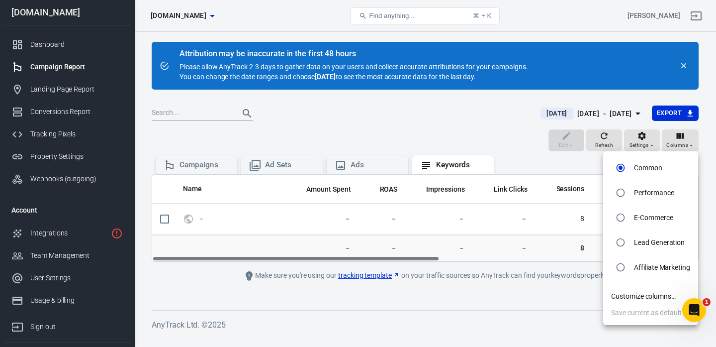
click at [649, 293] on li "Customize columns…" at bounding box center [650, 296] width 95 height 16
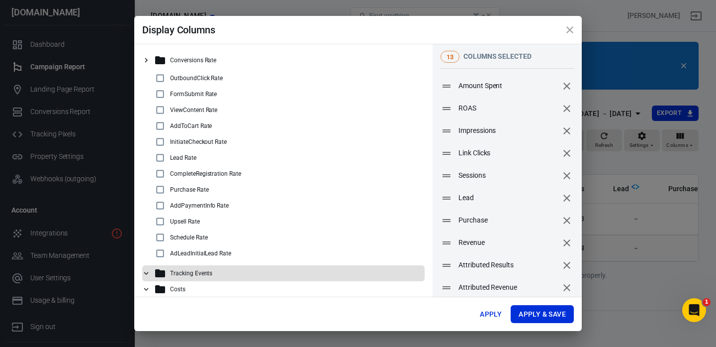
click at [193, 271] on p "Tracking Events" at bounding box center [191, 273] width 42 height 7
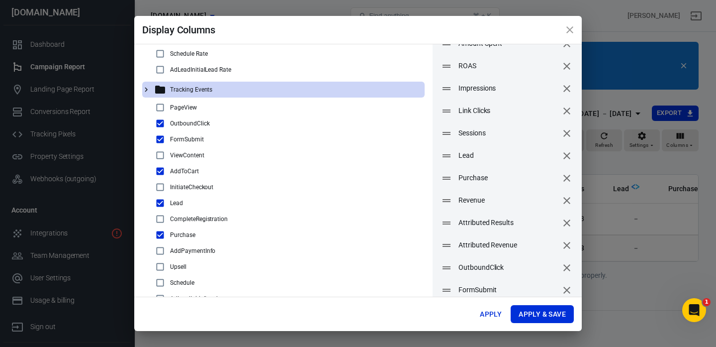
scroll to position [36, 0]
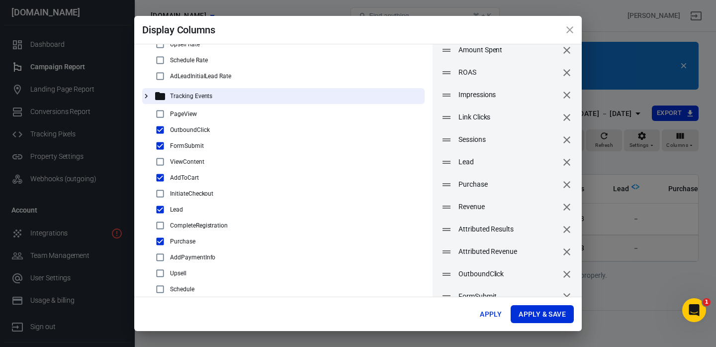
click at [161, 196] on input "checkbox" at bounding box center [160, 194] width 12 height 12
checkbox input "true"
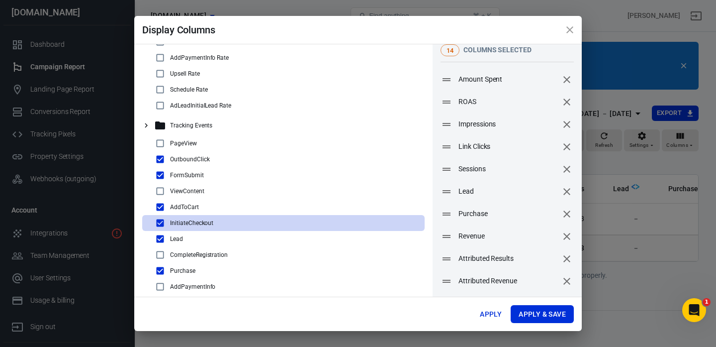
scroll to position [0, 0]
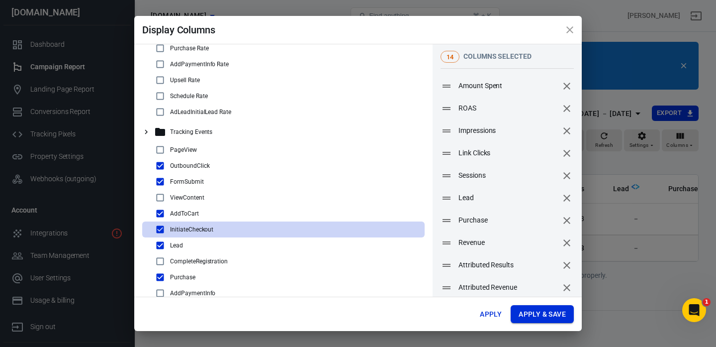
click at [545, 315] on button "Apply & Save" at bounding box center [542, 314] width 63 height 18
radio input "false"
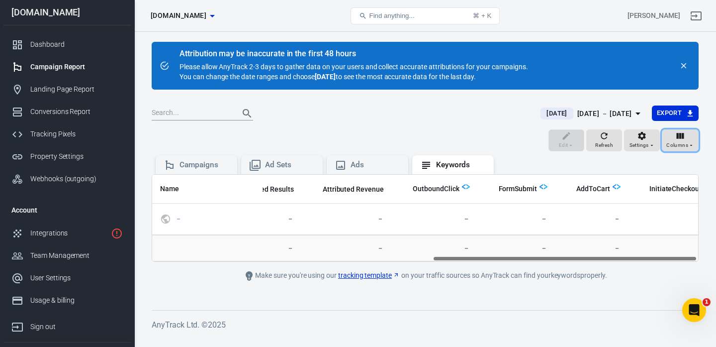
scroll to position [0, 580]
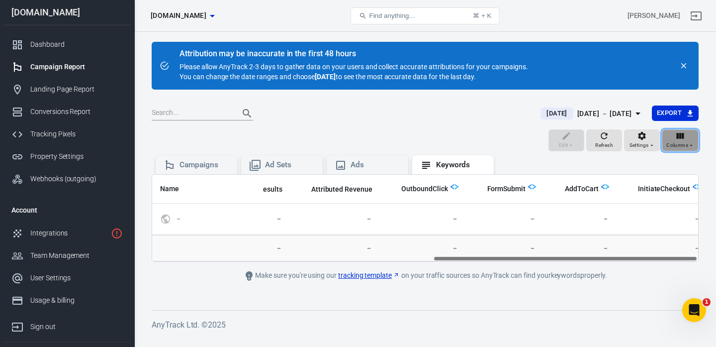
click at [676, 136] on icon "button" at bounding box center [681, 136] width 10 height 10
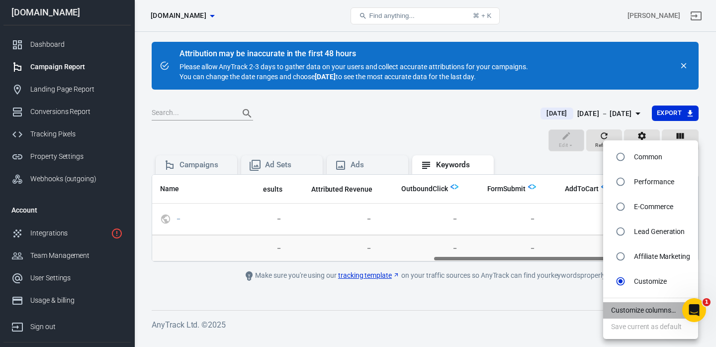
click at [632, 314] on li "Customize columns…" at bounding box center [650, 310] width 95 height 16
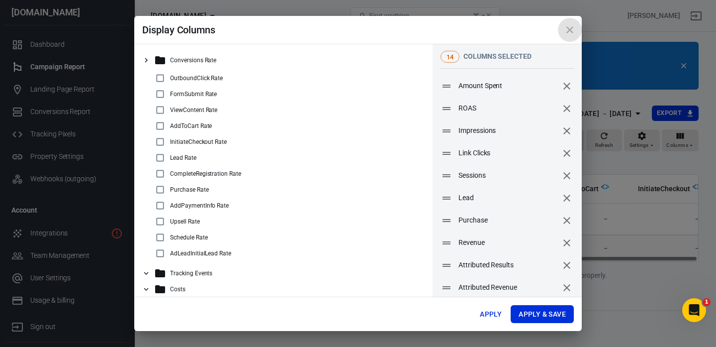
click at [572, 32] on icon "close" at bounding box center [570, 29] width 7 height 7
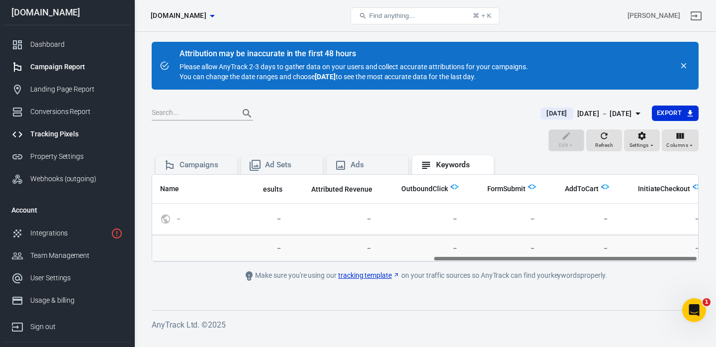
click at [52, 141] on link "Tracking Pixels" at bounding box center [66, 134] width 127 height 22
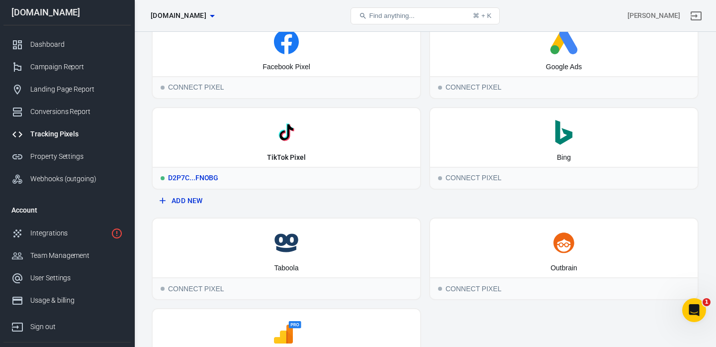
scroll to position [132, 0]
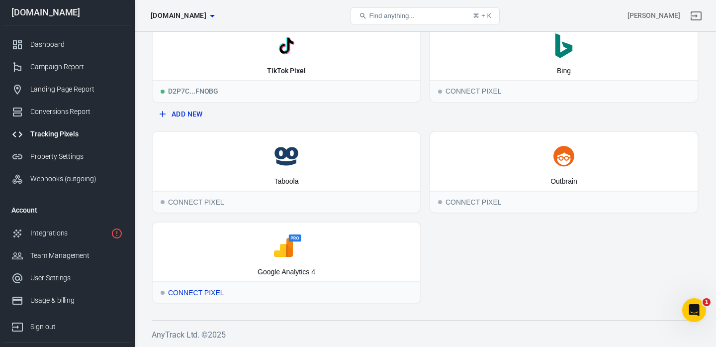
click at [193, 294] on div "Connect Pixel" at bounding box center [287, 292] width 268 height 22
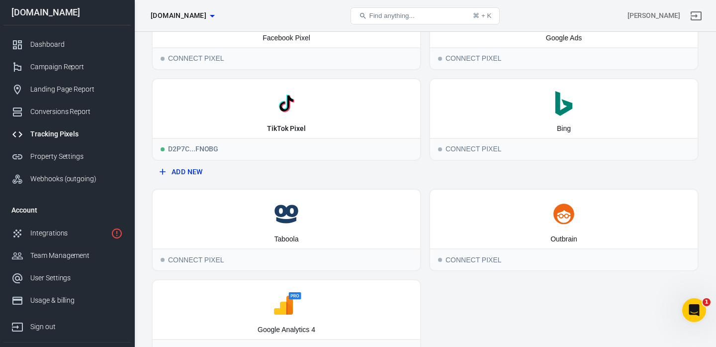
scroll to position [67, 0]
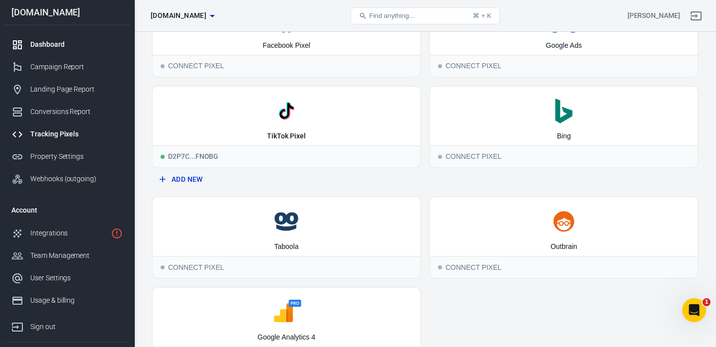
click at [55, 40] on div "Dashboard" at bounding box center [76, 44] width 93 height 10
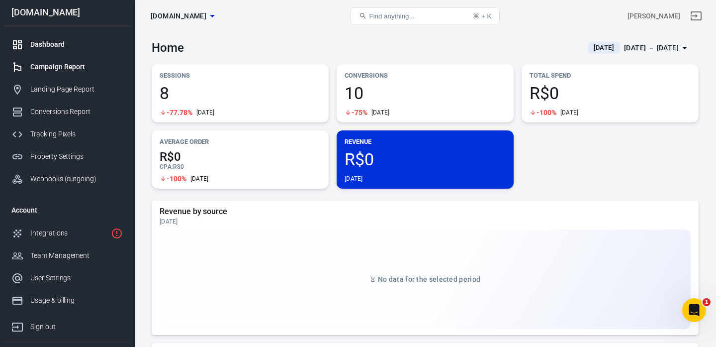
click at [43, 64] on div "Campaign Report" at bounding box center [76, 67] width 93 height 10
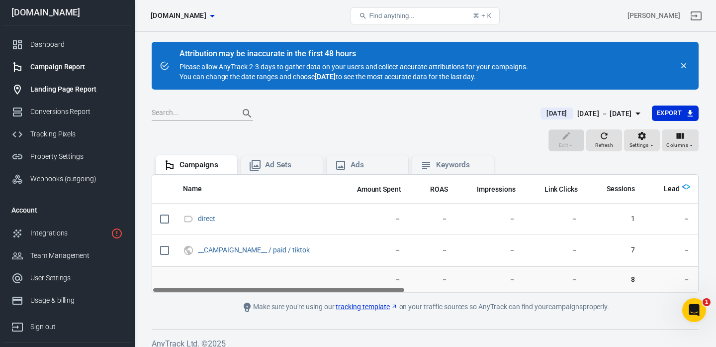
click at [46, 92] on div "Landing Page Report" at bounding box center [76, 89] width 93 height 10
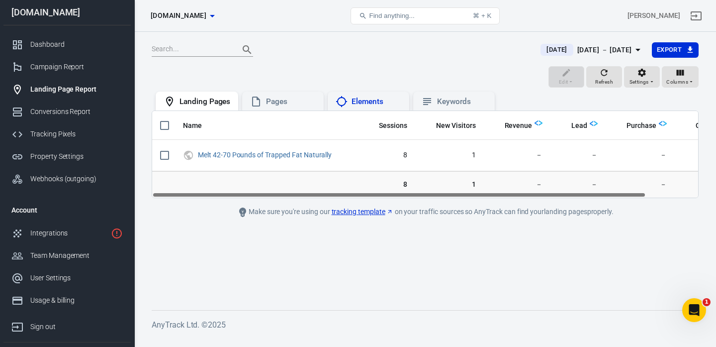
click at [356, 102] on div "Elements" at bounding box center [377, 102] width 50 height 10
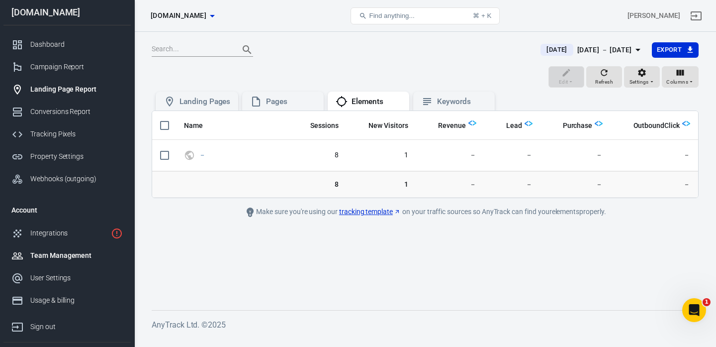
click at [62, 257] on div "Team Management" at bounding box center [76, 255] width 93 height 10
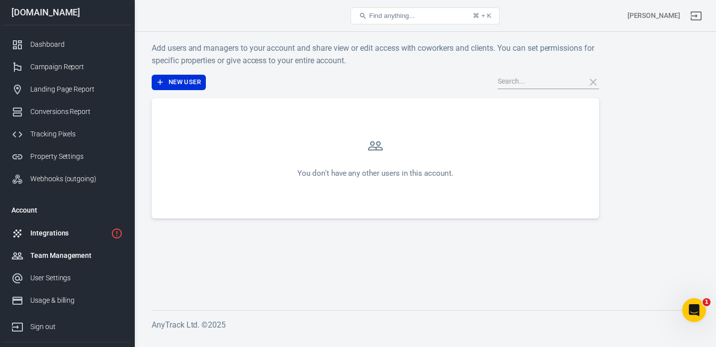
click at [50, 234] on div "Integrations" at bounding box center [68, 233] width 77 height 10
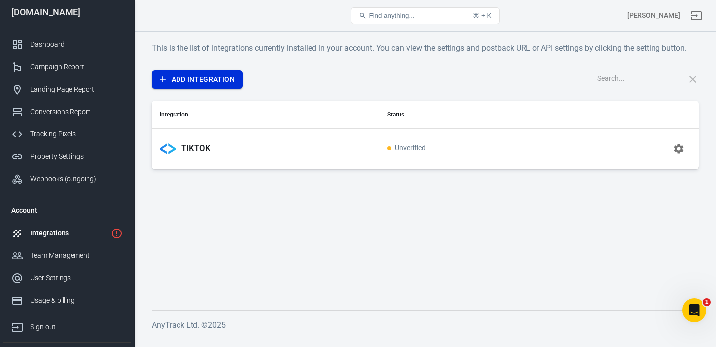
click at [218, 78] on link "Add Integration" at bounding box center [197, 79] width 91 height 18
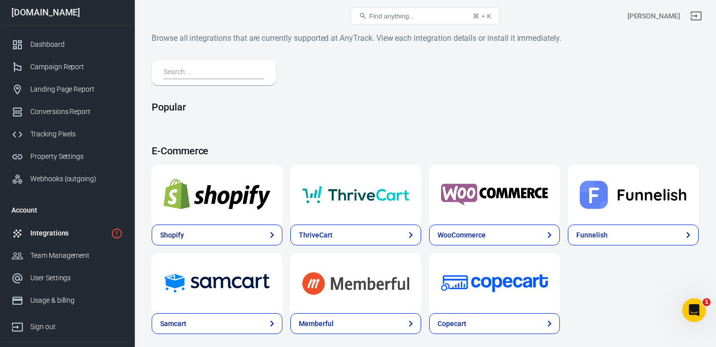
click at [245, 65] on div at bounding box center [214, 72] width 124 height 25
click at [244, 66] on input "text" at bounding box center [212, 72] width 97 height 13
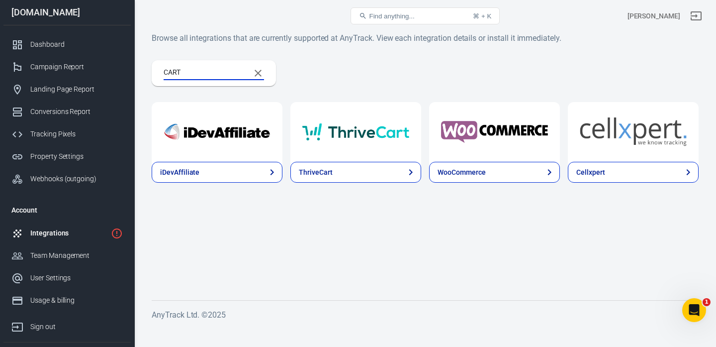
type input "CART"
click at [255, 75] on icon "Clear Search" at bounding box center [258, 73] width 12 height 12
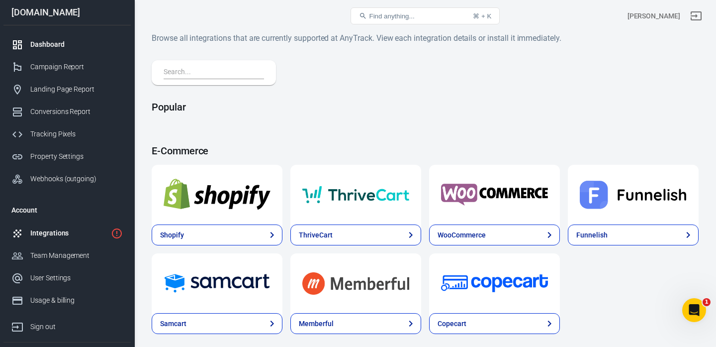
click at [65, 49] on div "Dashboard" at bounding box center [76, 44] width 93 height 10
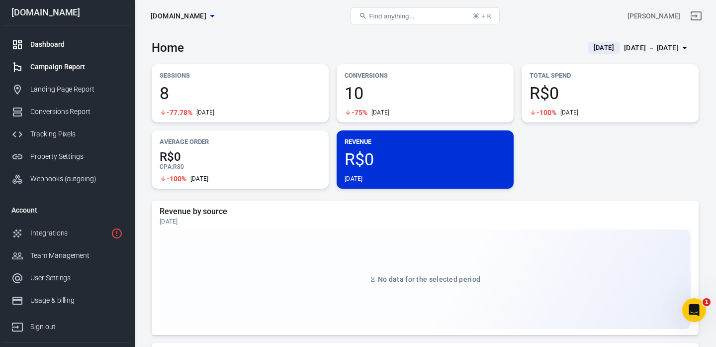
click at [67, 67] on div "Campaign Report" at bounding box center [76, 67] width 93 height 10
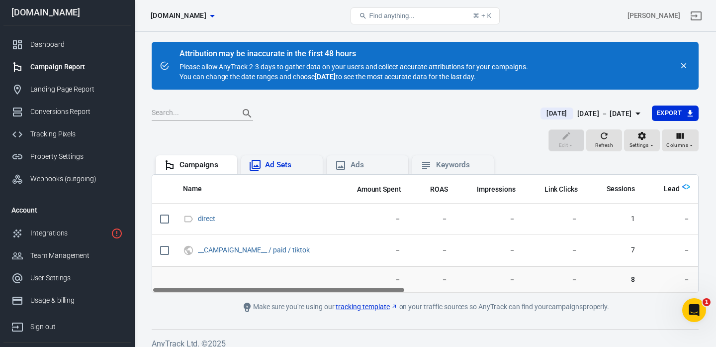
click at [301, 162] on div "Ad Sets" at bounding box center [290, 165] width 50 height 10
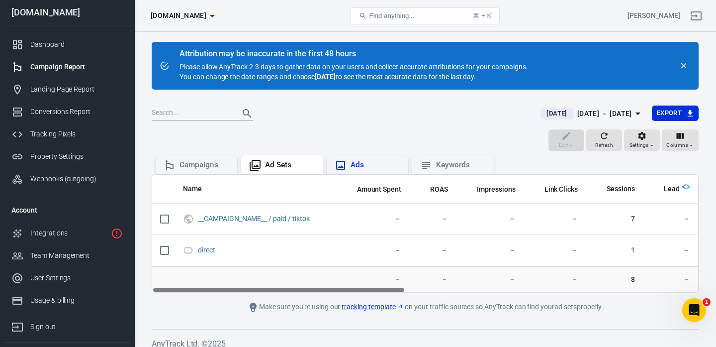
click at [357, 169] on div "Ads" at bounding box center [376, 165] width 50 height 10
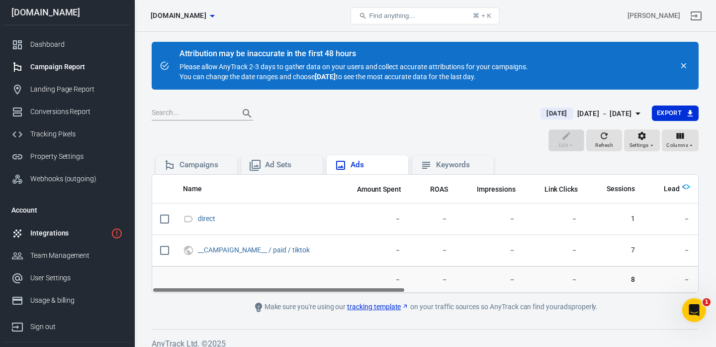
scroll to position [46, 0]
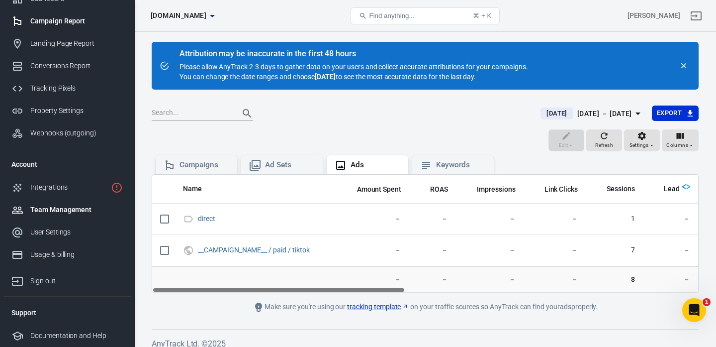
click at [56, 214] on div "Team Management" at bounding box center [76, 209] width 93 height 10
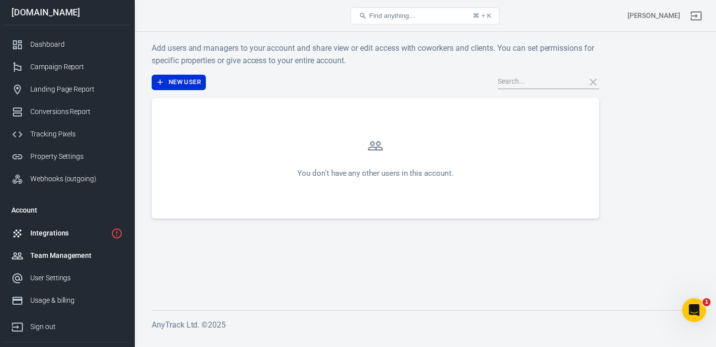
click at [43, 232] on div "Integrations" at bounding box center [68, 233] width 77 height 10
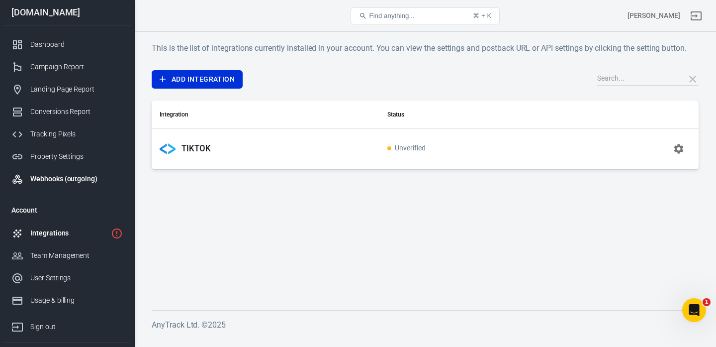
click at [64, 180] on div "Webhooks (outgoing)" at bounding box center [76, 179] width 93 height 10
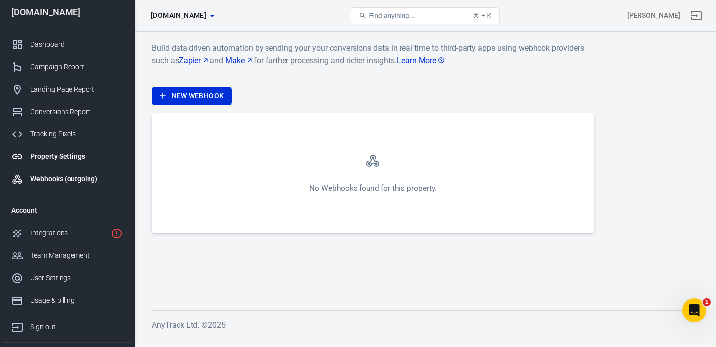
click at [57, 157] on div "Property Settings" at bounding box center [76, 156] width 93 height 10
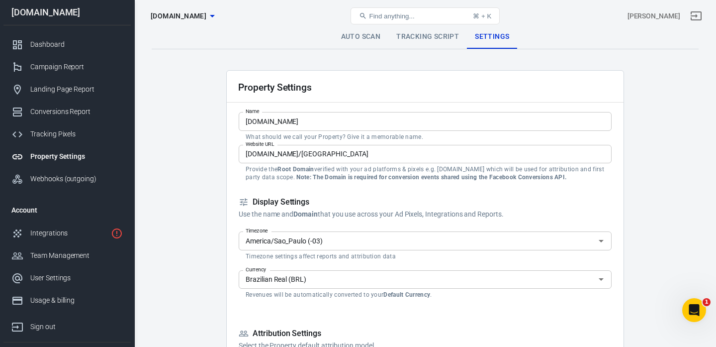
click at [434, 39] on link "Tracking Script" at bounding box center [427, 37] width 79 height 24
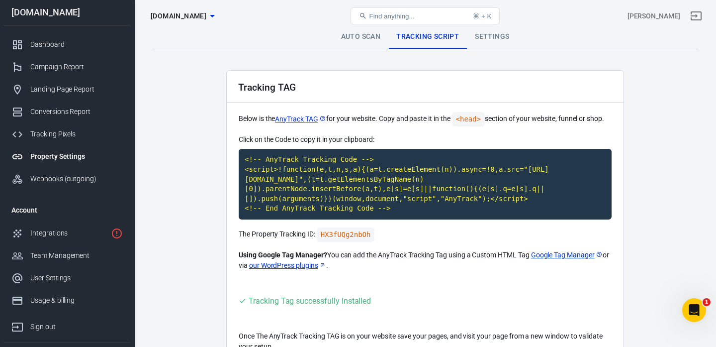
click at [375, 38] on link "Auto Scan" at bounding box center [361, 37] width 56 height 24
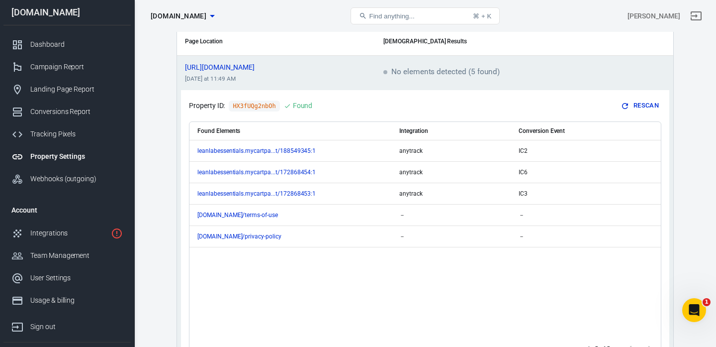
scroll to position [140, 0]
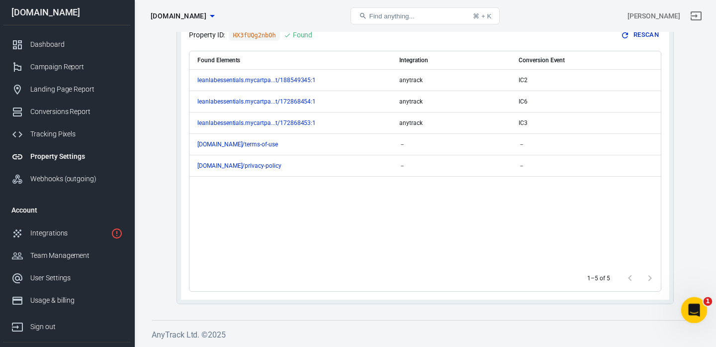
click at [694, 309] on icon "Open Intercom Messenger" at bounding box center [693, 308] width 16 height 16
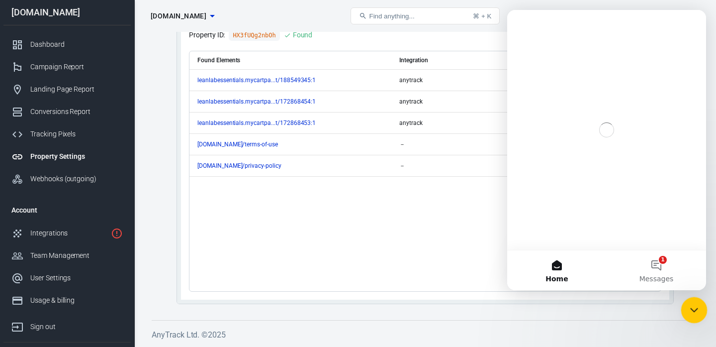
scroll to position [0, 0]
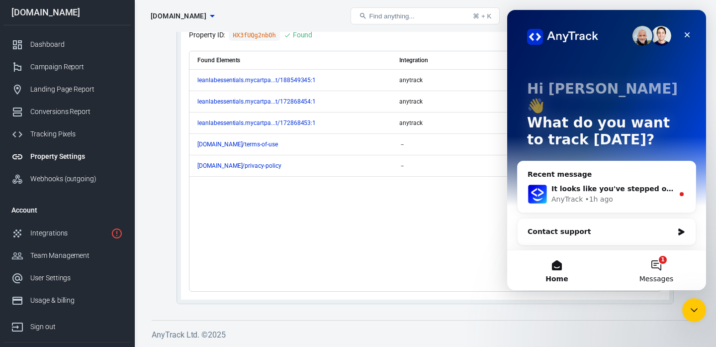
click at [657, 264] on button "1 Messages" at bounding box center [656, 270] width 99 height 40
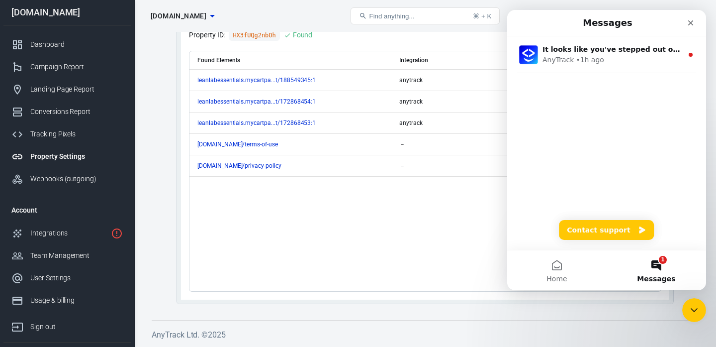
click at [348, 219] on div "Found Elements Integration Conversion Event leanlabessentials.mycartpa...t/1885…" at bounding box center [426, 158] width 472 height 214
click at [619, 230] on button "Contact support" at bounding box center [606, 230] width 95 height 20
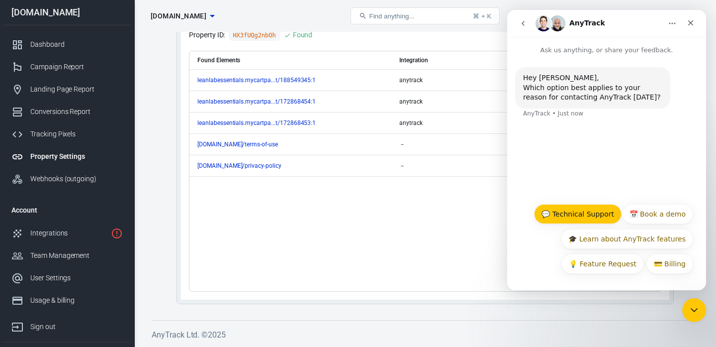
click at [599, 216] on button "💬 Technical Support" at bounding box center [578, 214] width 88 height 20
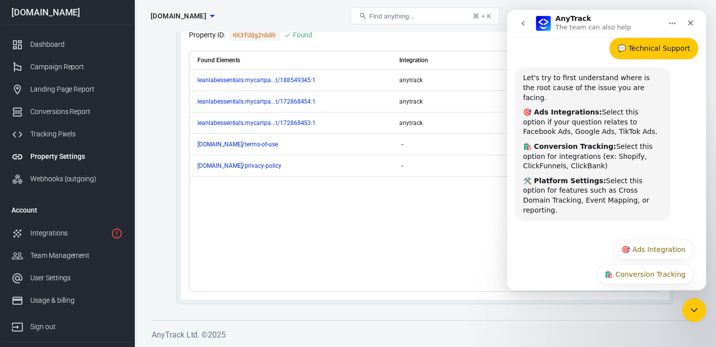
scroll to position [95, 0]
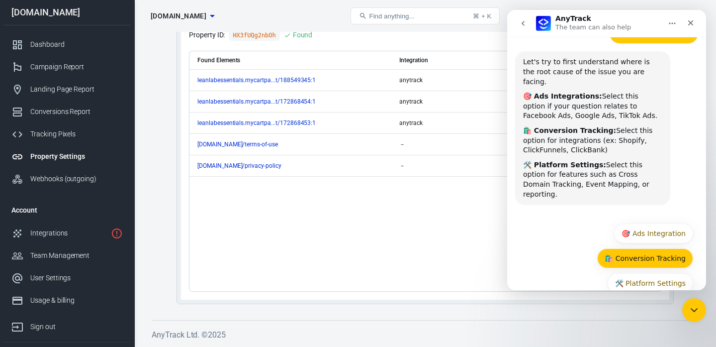
click at [636, 248] on button "🛍️ Conversion Tracking" at bounding box center [645, 258] width 96 height 20
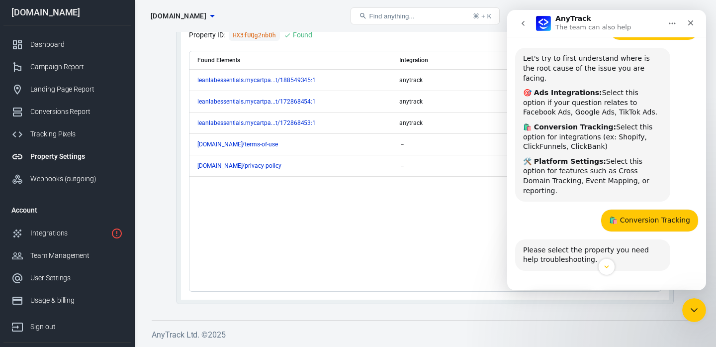
scroll to position [114, 0]
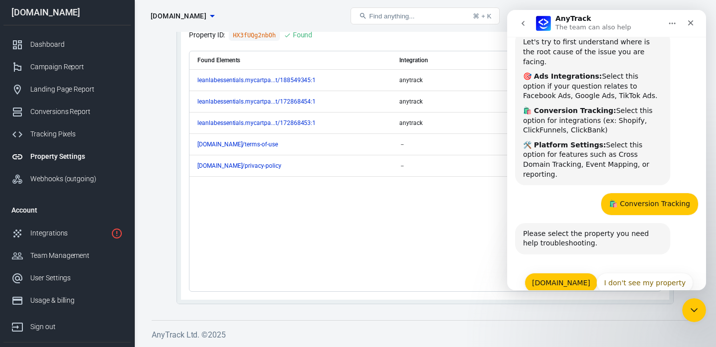
click at [586, 273] on button "[DOMAIN_NAME]" at bounding box center [561, 283] width 73 height 20
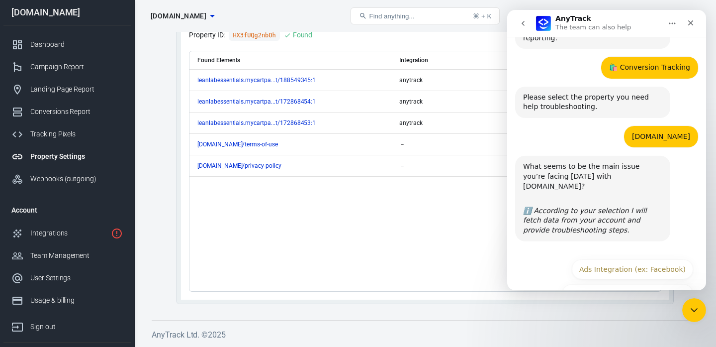
scroll to position [252, 0]
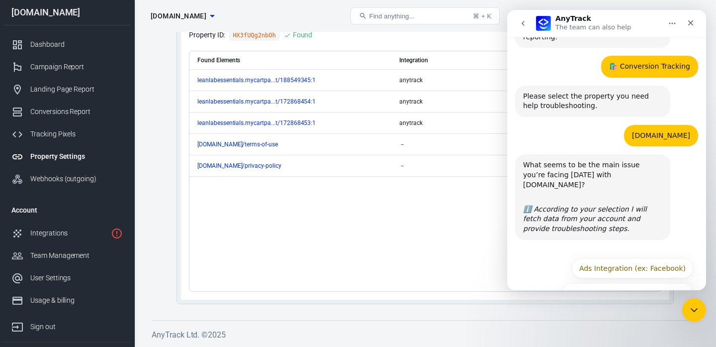
click at [586, 283] on button "Conversion Tracking (ex: Shopify)" at bounding box center [628, 293] width 132 height 20
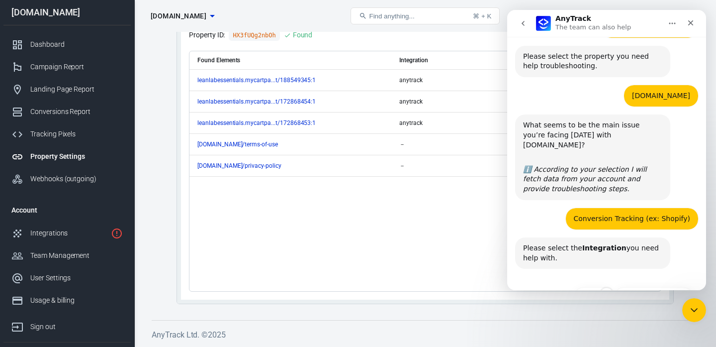
scroll to position [296, 0]
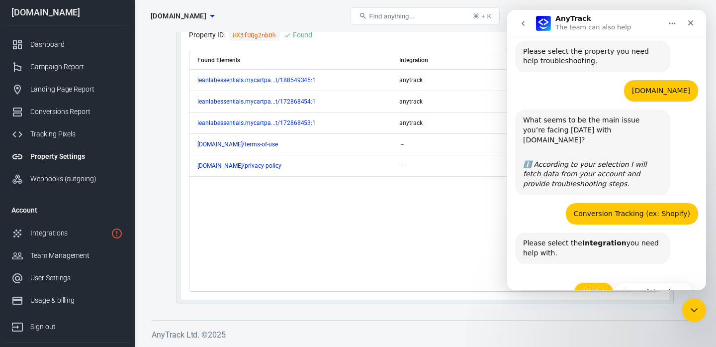
click at [597, 282] on button "TIKTOK" at bounding box center [594, 292] width 40 height 20
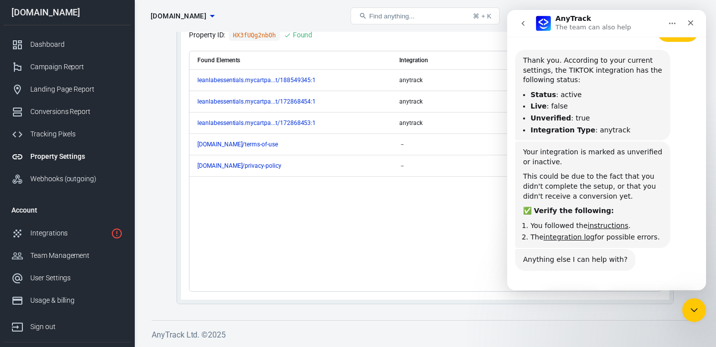
scroll to position [555, 0]
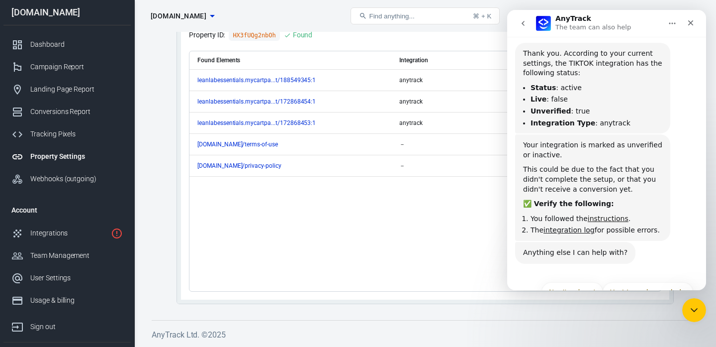
click at [606, 214] on link "instructions" at bounding box center [608, 218] width 41 height 8
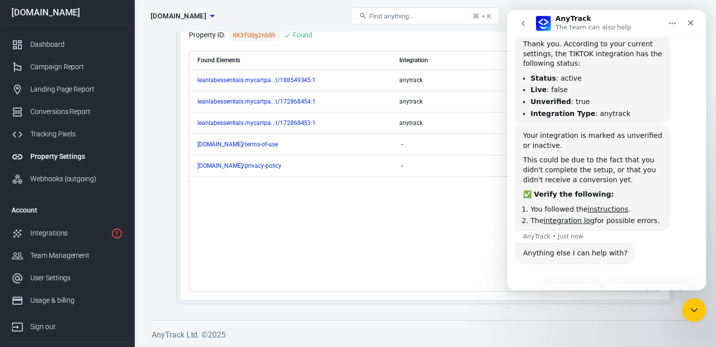
scroll to position [565, 0]
click at [572, 216] on link "integration log" at bounding box center [569, 220] width 51 height 8
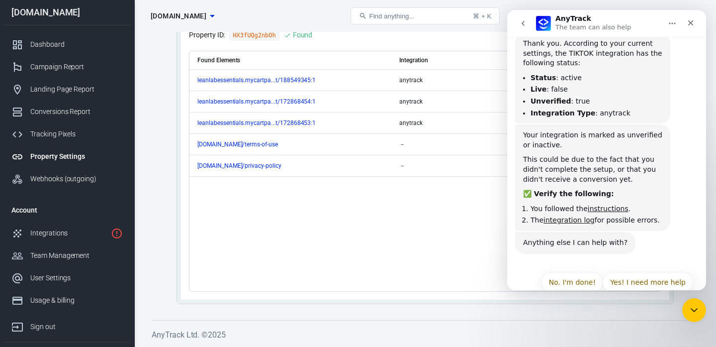
scroll to position [555, 0]
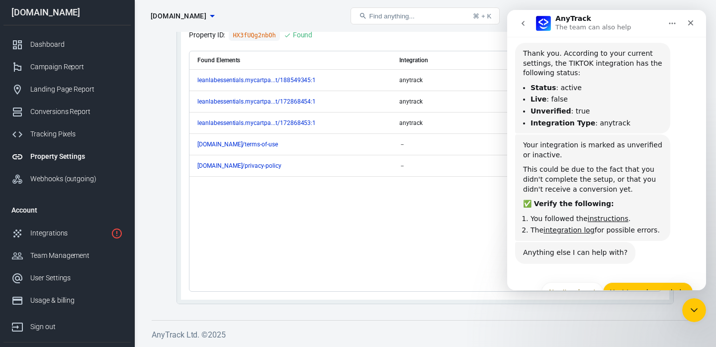
click at [649, 282] on button "Yes! I need more help" at bounding box center [648, 292] width 91 height 20
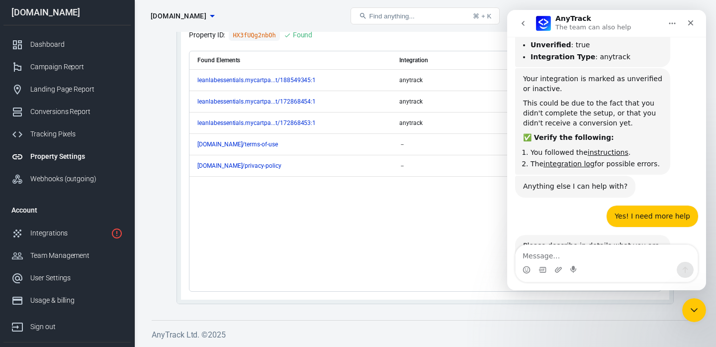
scroll to position [634, 0]
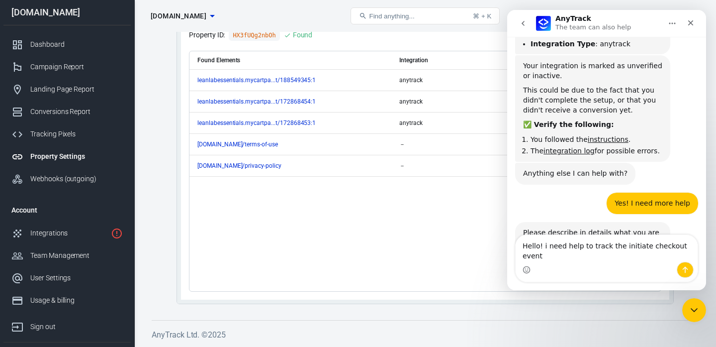
type textarea "Hello! i need help to track the initiate checkout events"
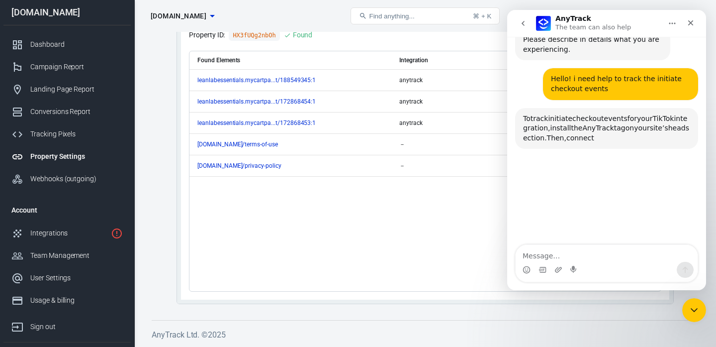
scroll to position [832, 0]
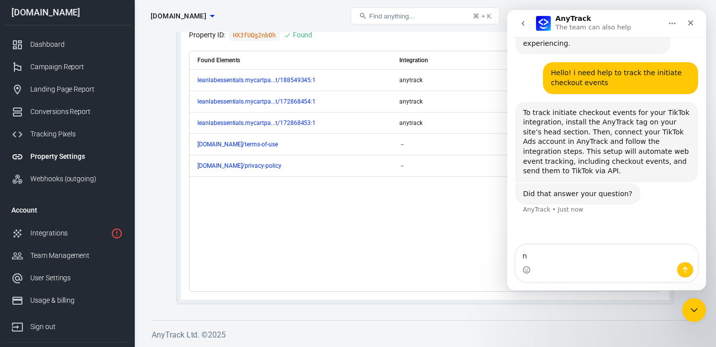
type textarea "no"
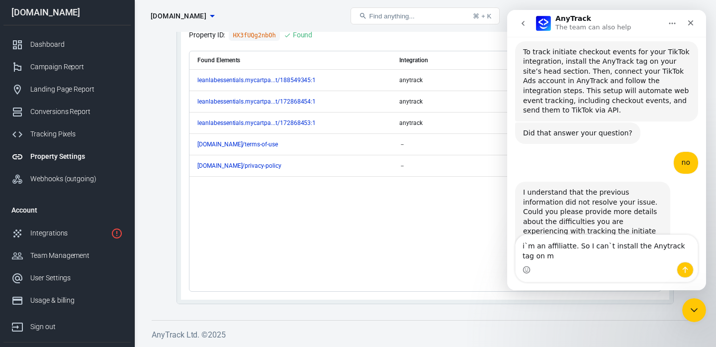
scroll to position [902, 0]
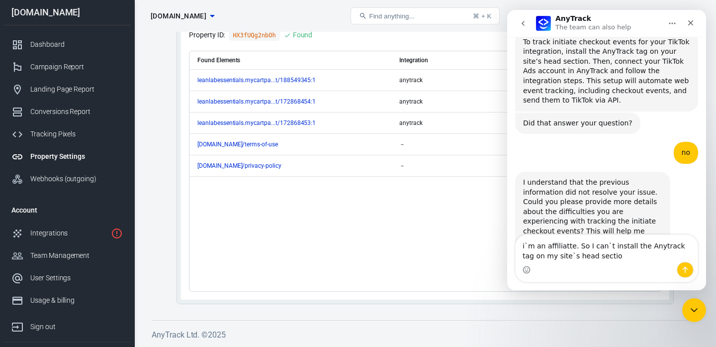
type textarea "i`m an affiliatte. So I can`t install the Anytrack tag on my site`s head section"
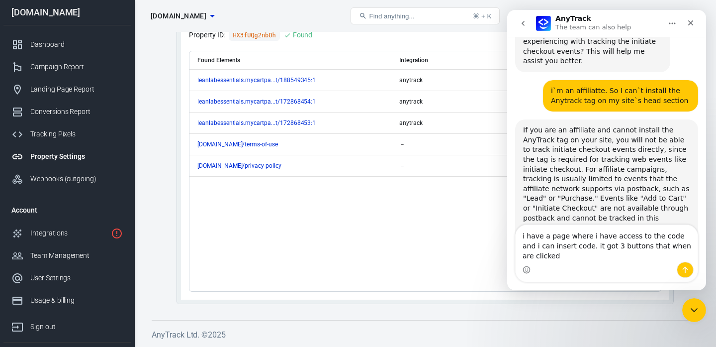
scroll to position [1092, 0]
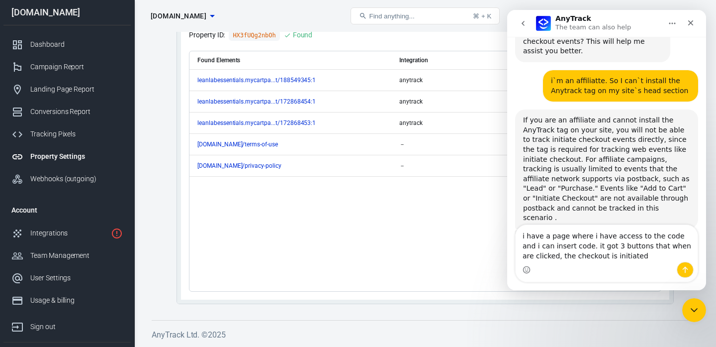
type textarea "i have a page where i have access to the code and i can insert code. it got 3 b…"
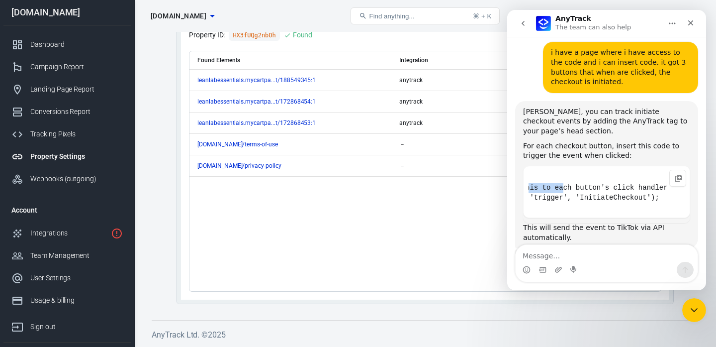
scroll to position [0, 0]
drag, startPoint x: 609, startPoint y: 137, endPoint x: 520, endPoint y: 143, distance: 88.7
click at [520, 143] on div "Allan, you can track initiate checkout events by adding the AnyTrack tag to you…" at bounding box center [606, 175] width 183 height 148
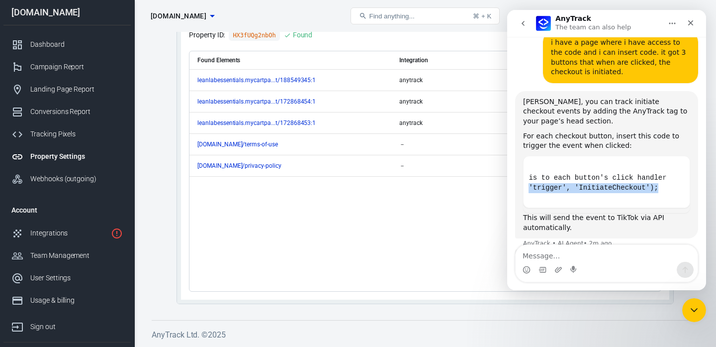
scroll to position [0, 57]
drag, startPoint x: 538, startPoint y: 141, endPoint x: 706, endPoint y: 139, distance: 168.6
click html "AnyTrack The team can also help Ask us anything, or share your feedback. Hey Al…"
copy code "AnyTrack('trigger', 'InitiateCheckout');"
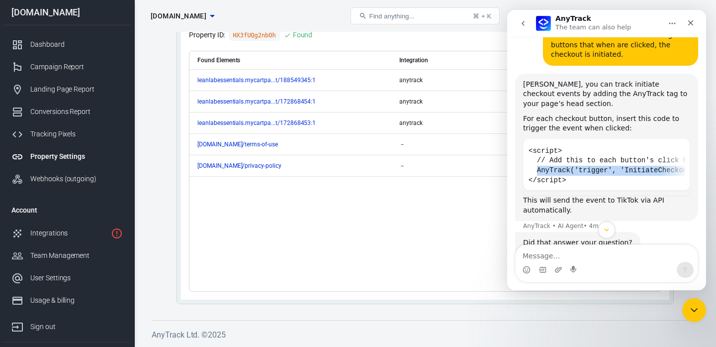
scroll to position [1333, 0]
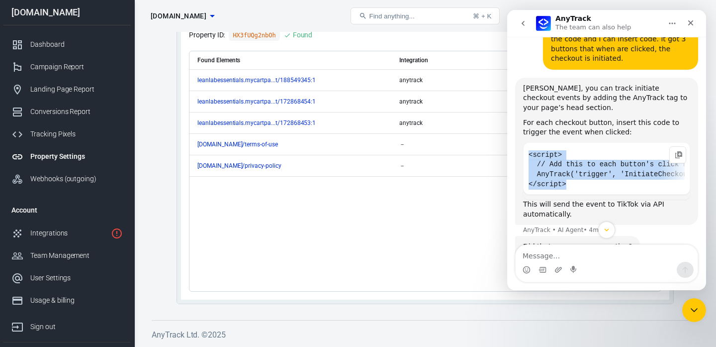
drag, startPoint x: 574, startPoint y: 138, endPoint x: 525, endPoint y: 104, distance: 59.6
click at [525, 142] on pre "<script> // Add this to each button's click handler AnyTrack('trigger', 'Initia…" at bounding box center [606, 168] width 167 height 52
copy code "<script> // Add this to each button's click handler AnyTrack('trigger', 'Initia…"
click at [606, 148] on code "<script> // Add this to each button's click handler AnyTrack('trigger', 'Initia…" at bounding box center [607, 170] width 156 height 44
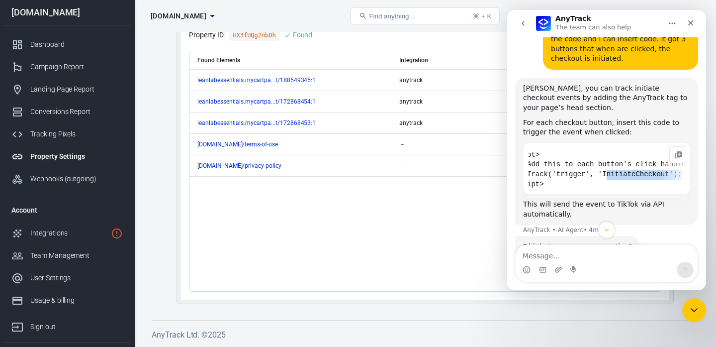
scroll to position [0, 57]
drag, startPoint x: 630, startPoint y: 121, endPoint x: 690, endPoint y: 124, distance: 60.2
click at [690, 142] on pre "<script> // Add this to each button's click handler AnyTrack('trigger', 'Initia…" at bounding box center [606, 168] width 167 height 52
click at [612, 148] on code "<script> // Add this to each button's click handler AnyTrack('trigger', 'Initia…" at bounding box center [607, 170] width 156 height 44
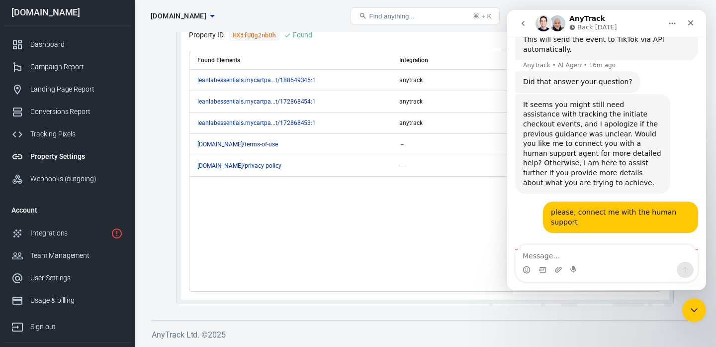
scroll to position [0, 0]
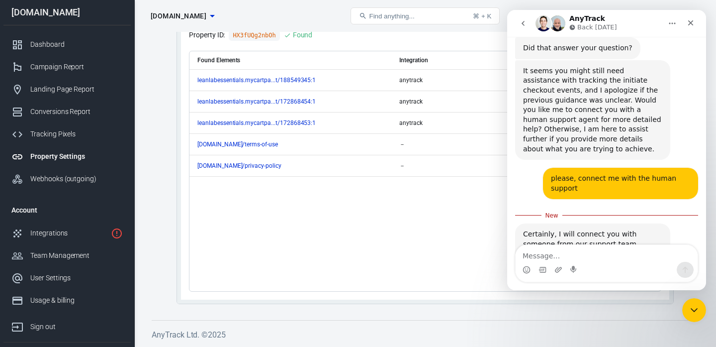
click at [611, 223] on div "Certainly, I will connect you with someone from our support team. Meanwhile, co…" at bounding box center [592, 253] width 155 height 61
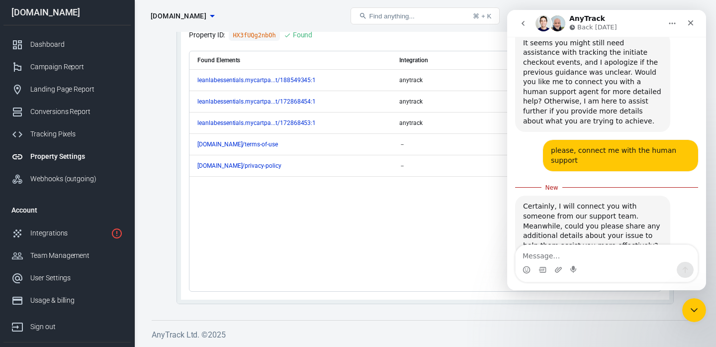
scroll to position [1562, 0]
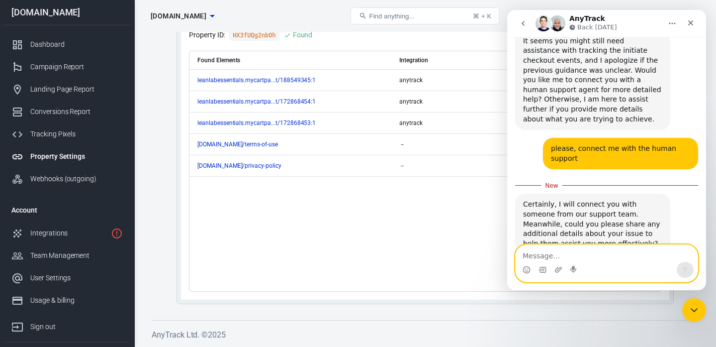
click at [592, 250] on textarea "Message…" at bounding box center [607, 253] width 182 height 17
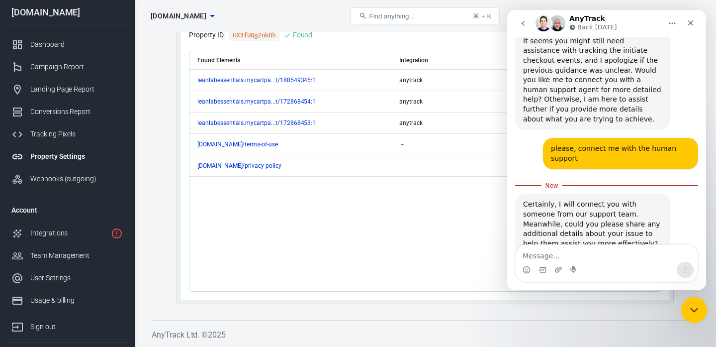
click at [693, 304] on icon "Close Intercom Messenger" at bounding box center [693, 308] width 12 height 12
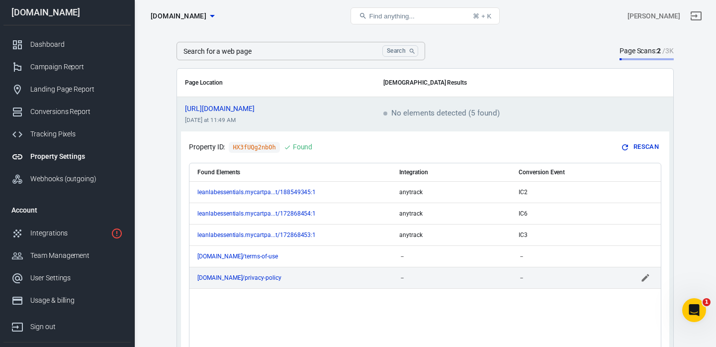
scroll to position [30, 0]
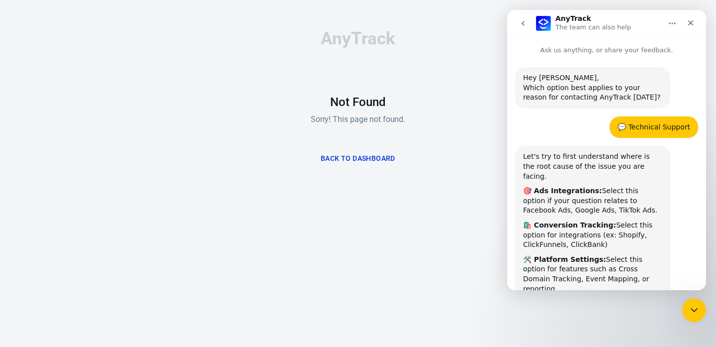
scroll to position [555, 0]
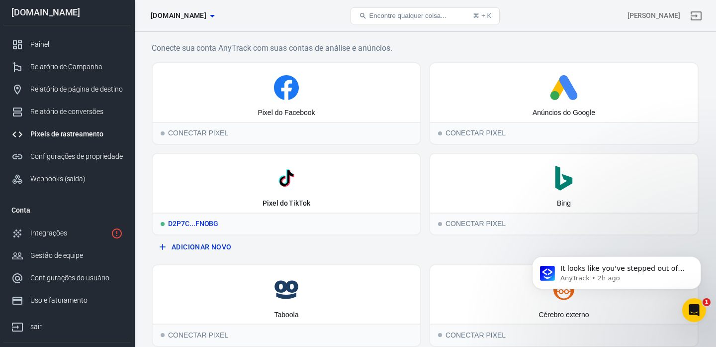
click at [303, 200] on font "Pixel do TikTok" at bounding box center [287, 203] width 48 height 8
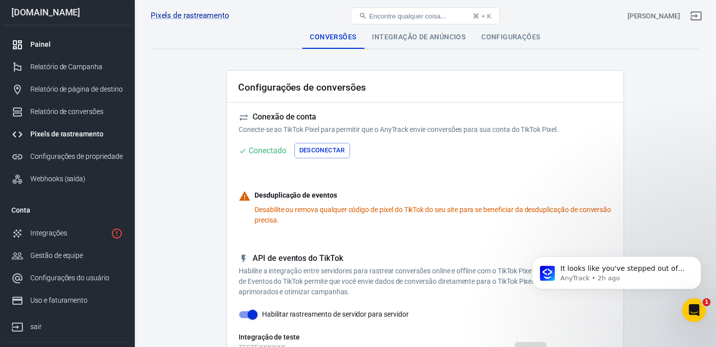
click at [67, 42] on div "Painel" at bounding box center [76, 44] width 93 height 10
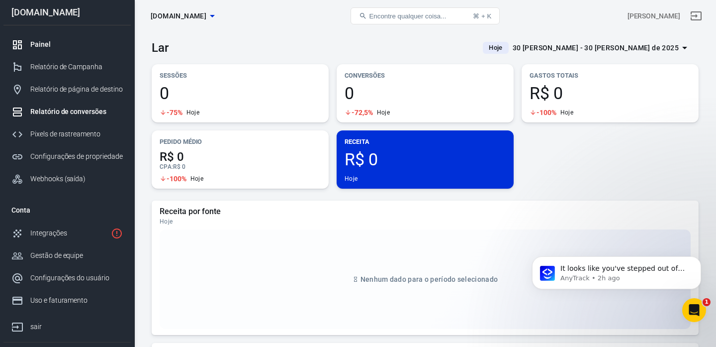
click at [84, 108] on font "Relatório de conversões" at bounding box center [68, 111] width 76 height 8
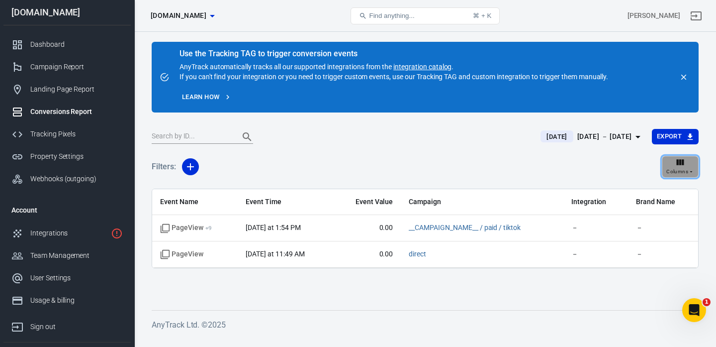
click at [678, 170] on span "Columns" at bounding box center [678, 171] width 22 height 9
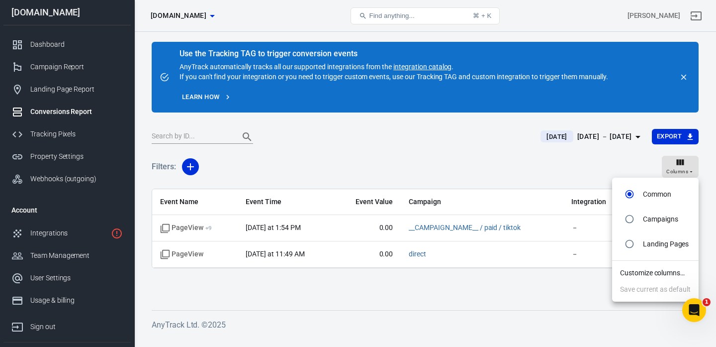
click at [651, 275] on li "Customize columns…" at bounding box center [655, 273] width 87 height 16
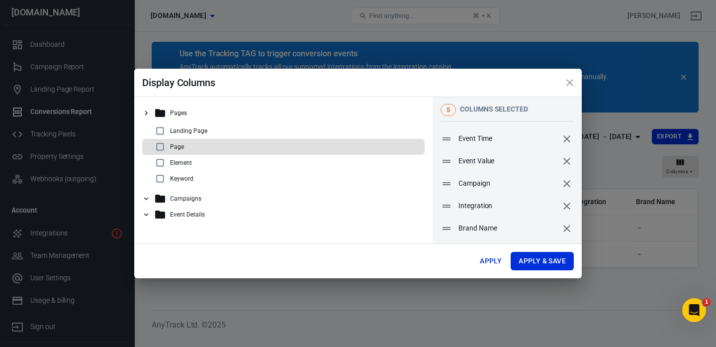
click at [199, 152] on div "Page" at bounding box center [287, 147] width 267 height 12
checkbox input "true"
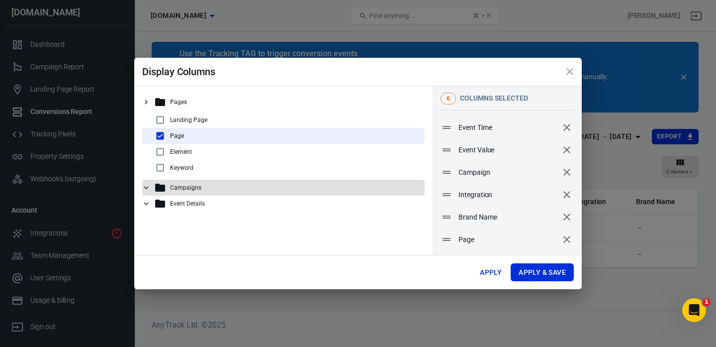
click at [198, 184] on p "Campaigns" at bounding box center [185, 187] width 31 height 7
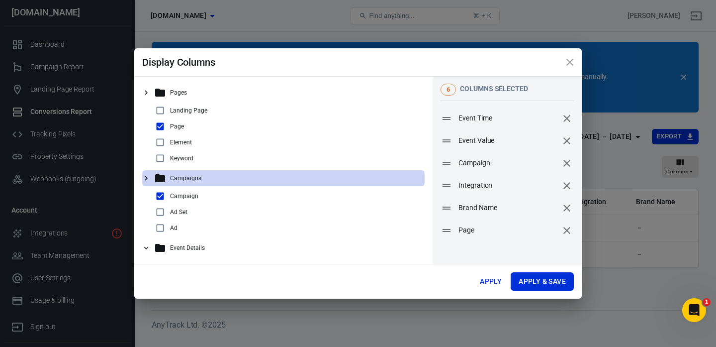
click at [193, 242] on div "Event Details" at bounding box center [287, 248] width 267 height 12
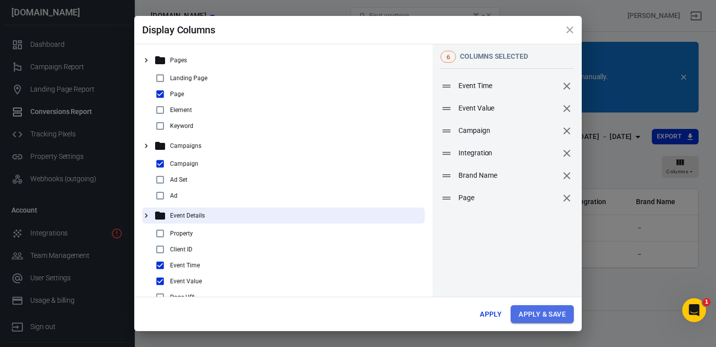
click at [522, 311] on button "Apply & Save" at bounding box center [542, 314] width 63 height 18
radio input "false"
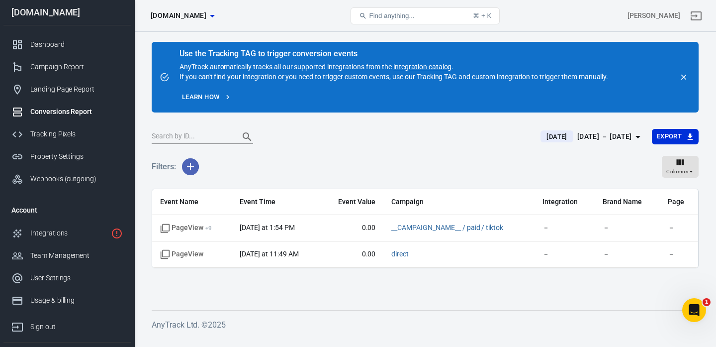
click at [192, 168] on icon "button" at bounding box center [191, 167] width 12 height 12
click at [220, 189] on li "Event Name" at bounding box center [216, 188] width 68 height 18
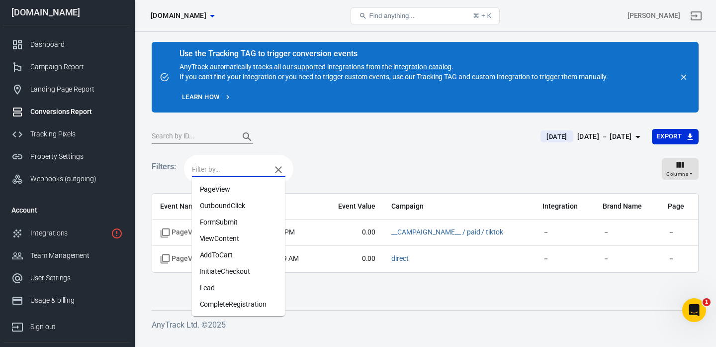
click at [256, 172] on input "text" at bounding box center [229, 169] width 74 height 12
click at [225, 272] on li "InitiateCheckout" at bounding box center [239, 271] width 94 height 16
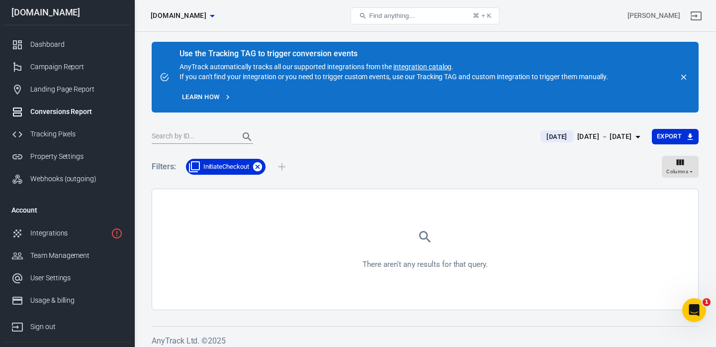
click at [255, 166] on icon at bounding box center [257, 166] width 9 height 9
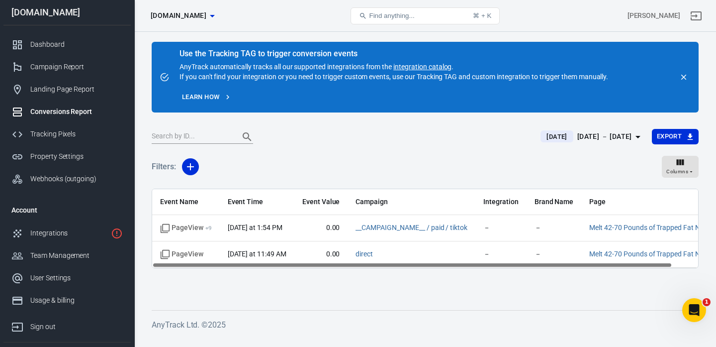
click at [391, 20] on button "Find anything... ⌘ + K" at bounding box center [425, 15] width 149 height 17
click at [390, 14] on span "Find anything..." at bounding box center [391, 15] width 45 height 7
click at [390, 15] on span "Find anything..." at bounding box center [391, 15] width 45 height 7
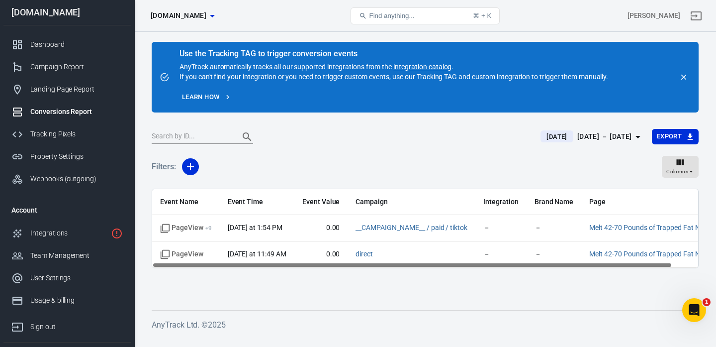
click at [390, 15] on span "Find anything..." at bounding box center [391, 15] width 45 height 7
click at [205, 136] on input "text" at bounding box center [192, 136] width 80 height 13
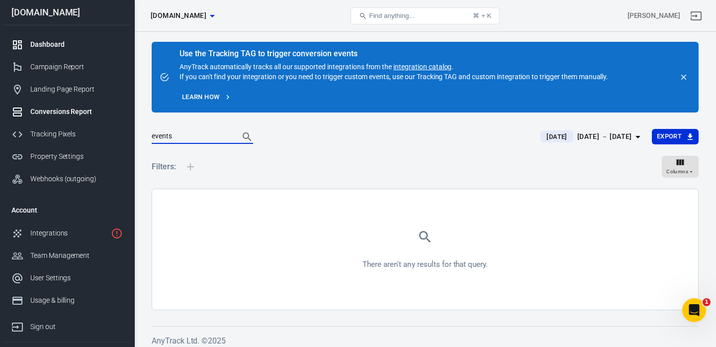
type input "events"
click at [65, 53] on link "Dashboard" at bounding box center [66, 44] width 127 height 22
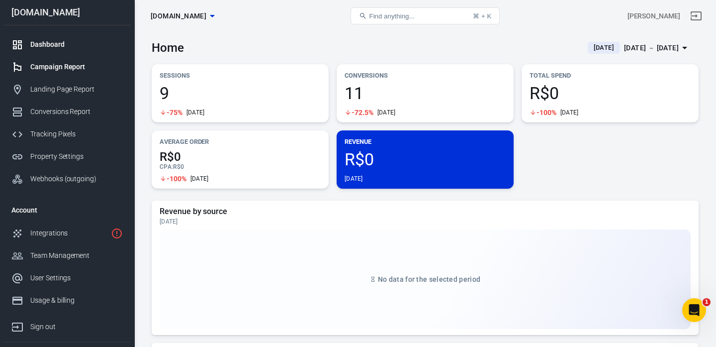
click at [60, 65] on div "Campaign Report" at bounding box center [76, 67] width 93 height 10
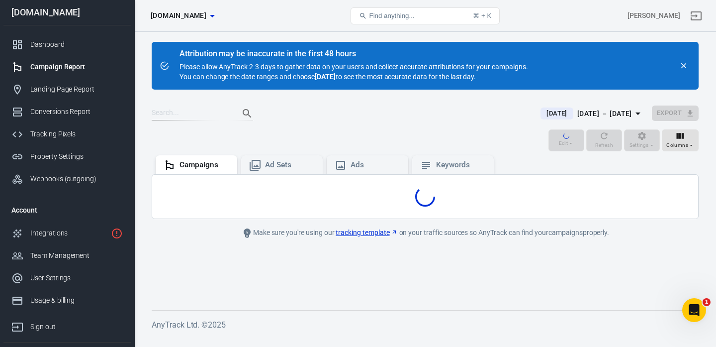
click at [198, 106] on div "[DATE] [DATE] － [DATE] Export" at bounding box center [425, 117] width 547 height 24
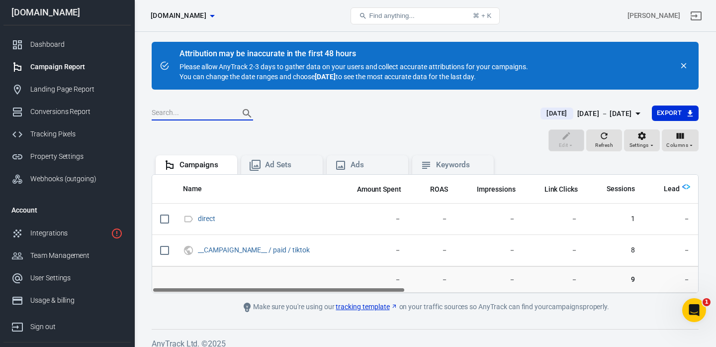
click at [193, 112] on input "text" at bounding box center [192, 113] width 80 height 13
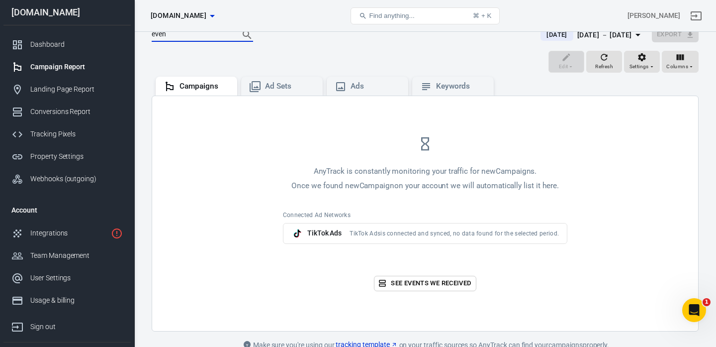
scroll to position [87, 0]
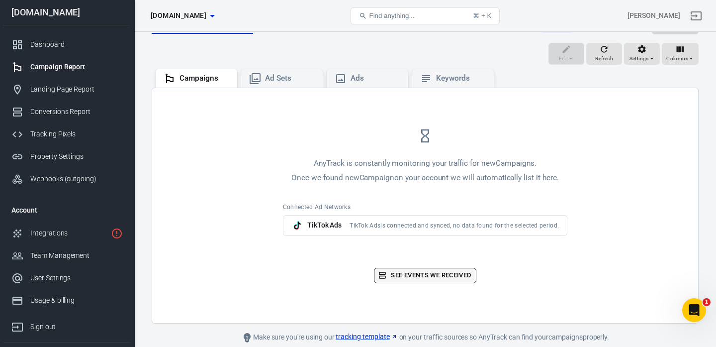
type input "even"
click at [449, 274] on link "See events we received" at bounding box center [425, 275] width 102 height 15
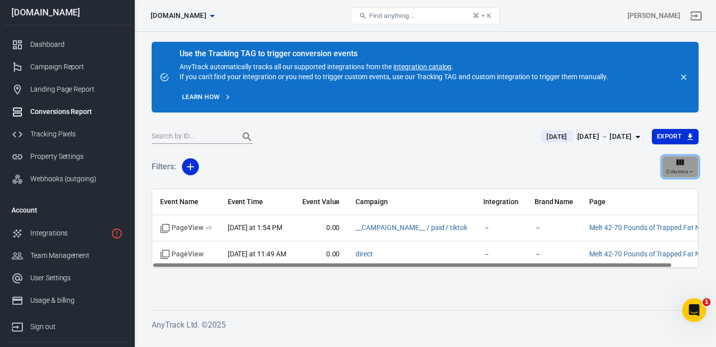
click at [684, 168] on span "Columns" at bounding box center [678, 171] width 22 height 9
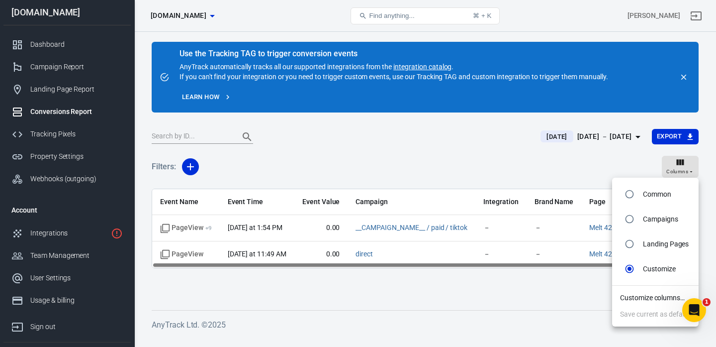
click at [651, 296] on li "Customize columns…" at bounding box center [655, 298] width 87 height 16
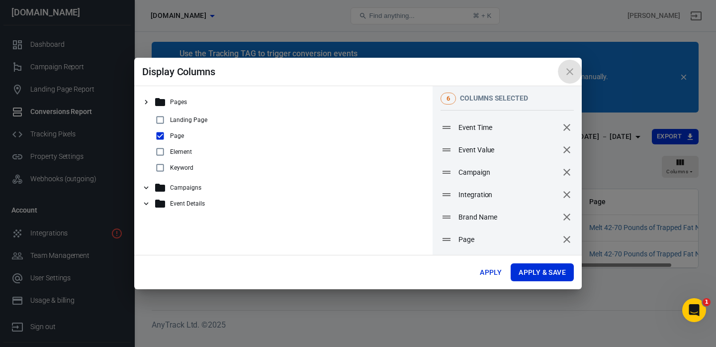
click at [568, 71] on icon "close" at bounding box center [570, 72] width 12 height 12
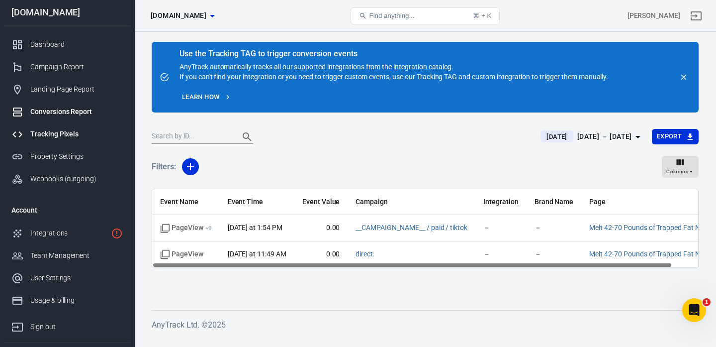
click at [53, 137] on div "Tracking Pixels" at bounding box center [76, 134] width 93 height 10
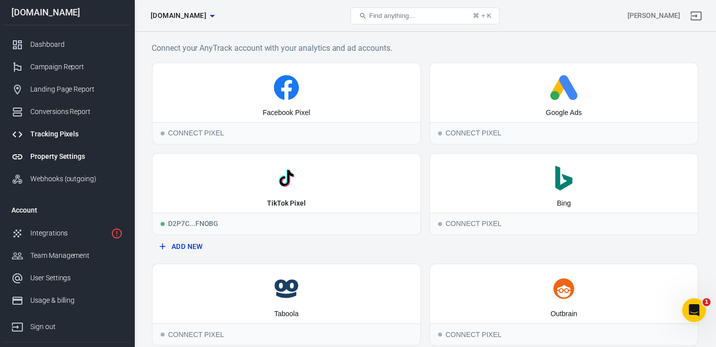
click at [60, 162] on link "Property Settings" at bounding box center [66, 156] width 127 height 22
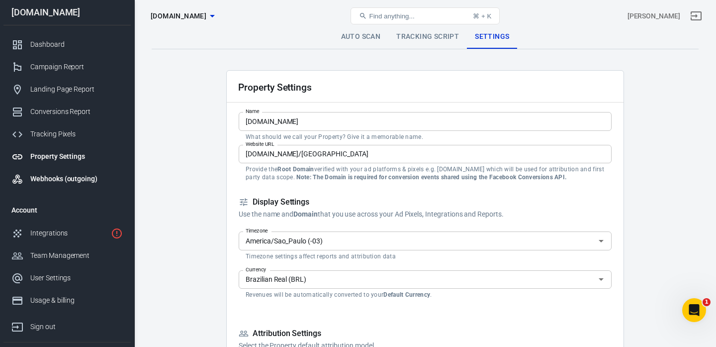
click at [55, 183] on div "Webhooks (outgoing)" at bounding box center [76, 179] width 93 height 10
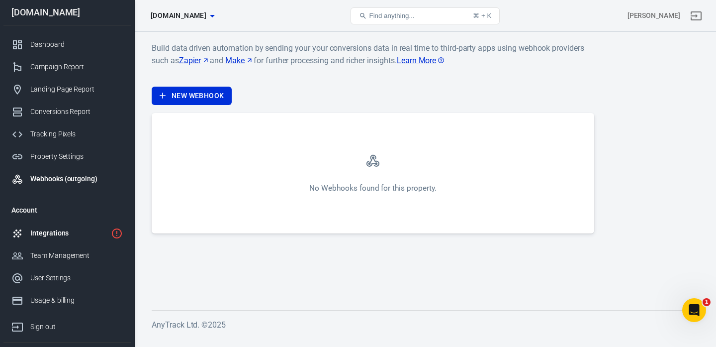
click at [58, 231] on div "Integrations" at bounding box center [68, 233] width 77 height 10
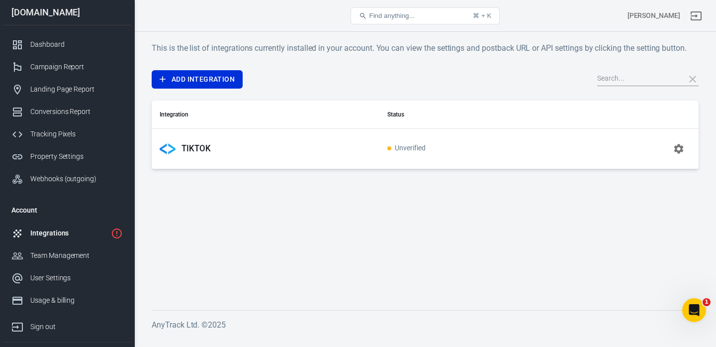
click at [413, 145] on span "Unverified" at bounding box center [406, 148] width 38 height 8
click at [678, 145] on icon "button" at bounding box center [679, 148] width 9 height 9
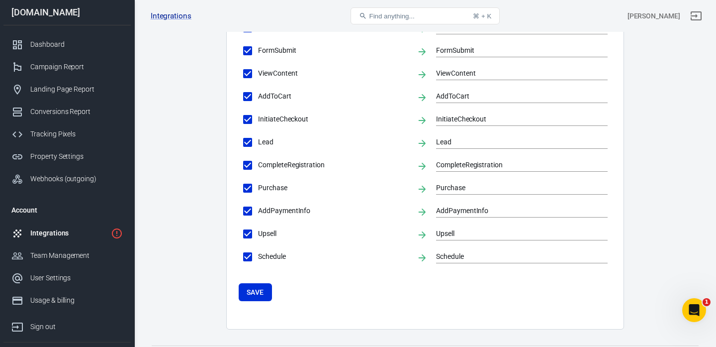
scroll to position [363, 0]
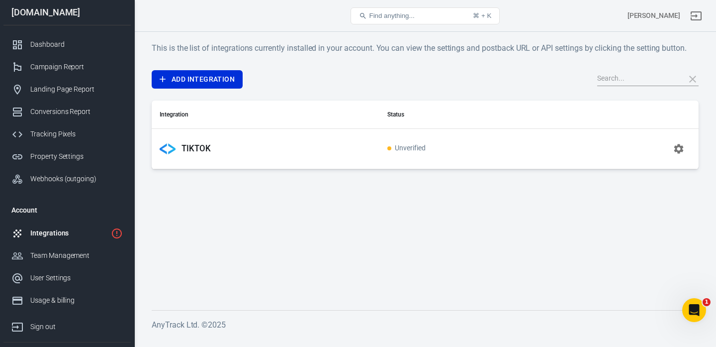
click at [252, 145] on div "TIKTOK" at bounding box center [266, 149] width 212 height 16
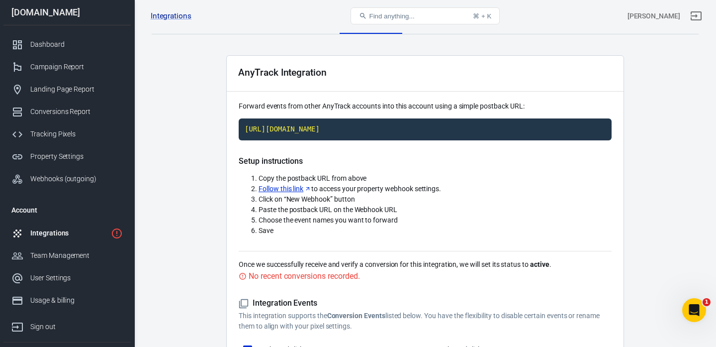
scroll to position [13, 0]
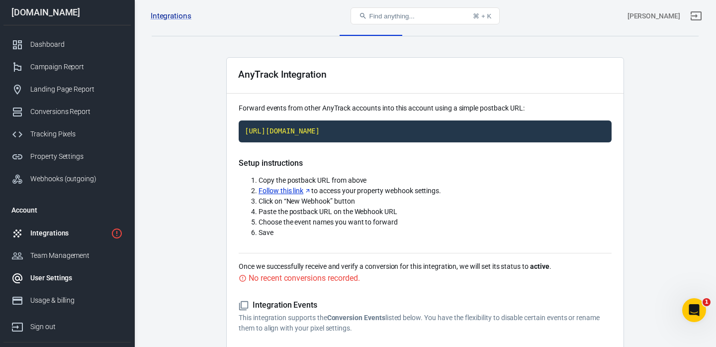
click at [48, 282] on div "User Settings" at bounding box center [76, 278] width 93 height 10
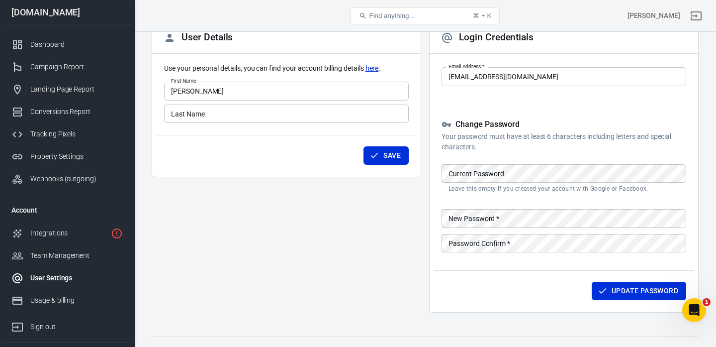
scroll to position [84, 0]
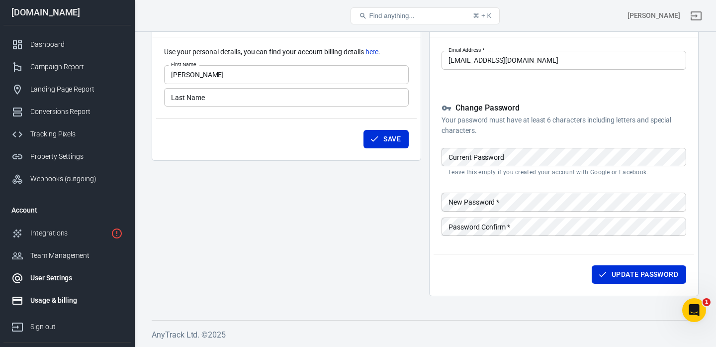
click at [44, 295] on div "Usage & billing" at bounding box center [76, 300] width 93 height 10
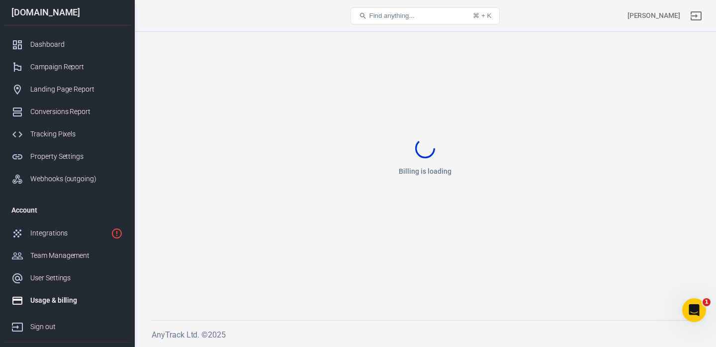
scroll to position [31, 0]
click at [67, 254] on div "Team Management" at bounding box center [76, 255] width 93 height 10
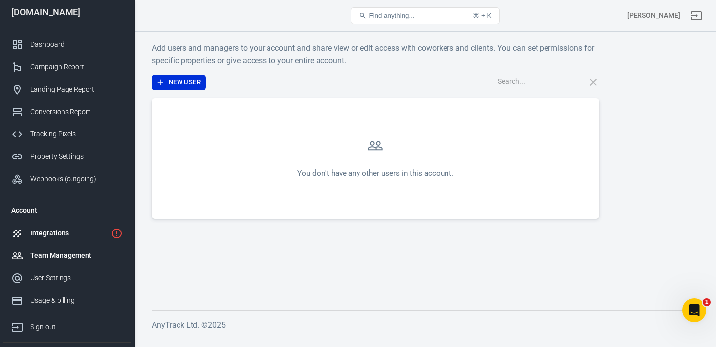
click at [65, 228] on div "Integrations" at bounding box center [68, 233] width 77 height 10
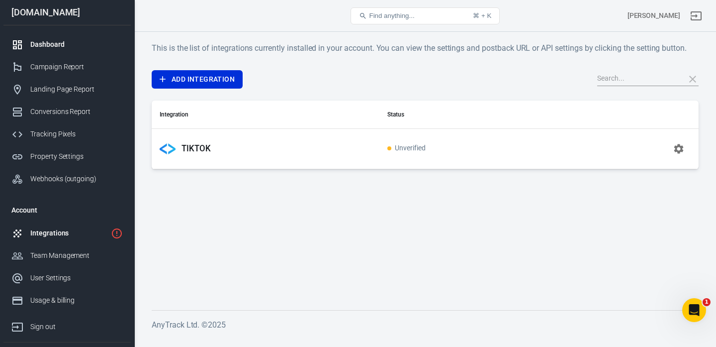
click at [73, 43] on div "Dashboard" at bounding box center [76, 44] width 93 height 10
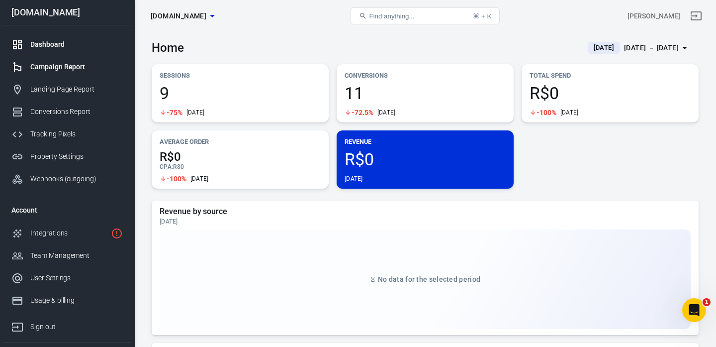
click at [66, 75] on link "Campaign Report" at bounding box center [66, 67] width 127 height 22
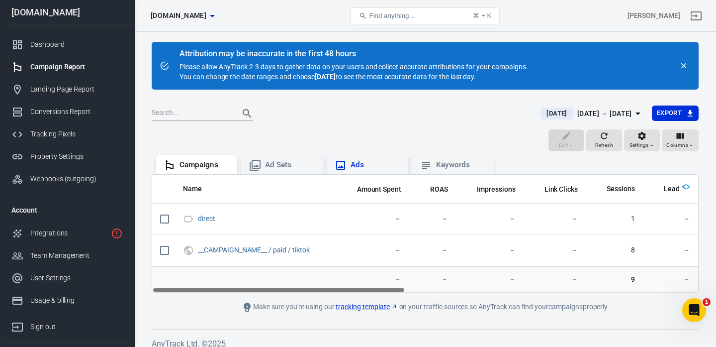
click at [377, 169] on div "Ads" at bounding box center [376, 165] width 50 height 10
click at [439, 168] on div "Keywords" at bounding box center [461, 165] width 50 height 10
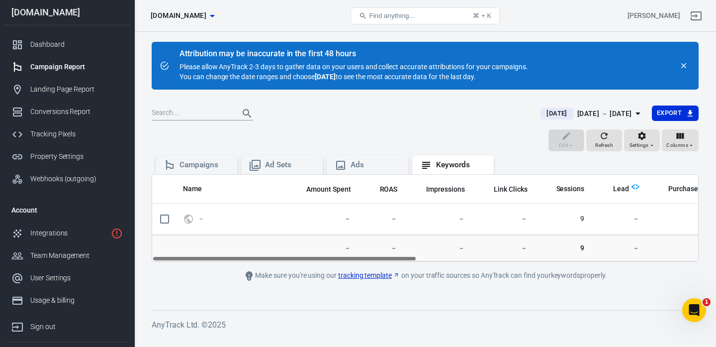
click at [352, 273] on link "tracking template" at bounding box center [369, 275] width 62 height 10
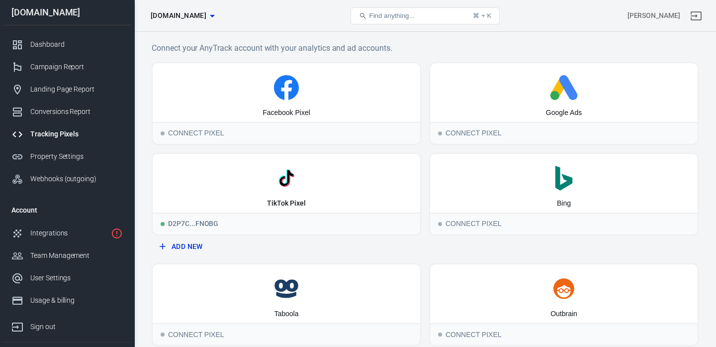
click at [36, 15] on div "[DOMAIN_NAME]" at bounding box center [66, 12] width 127 height 9
click at [42, 47] on div "Dashboard" at bounding box center [76, 44] width 93 height 10
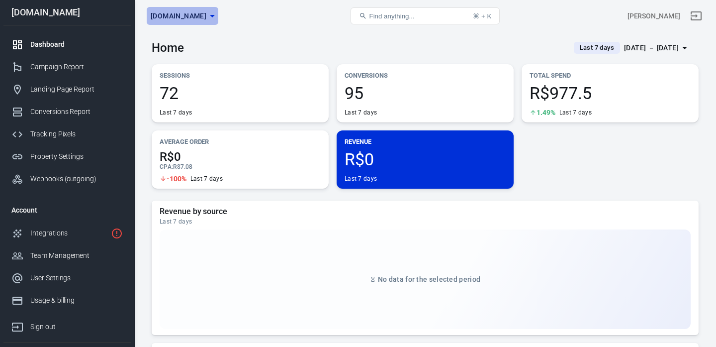
click at [206, 19] on icon "button" at bounding box center [212, 16] width 12 height 12
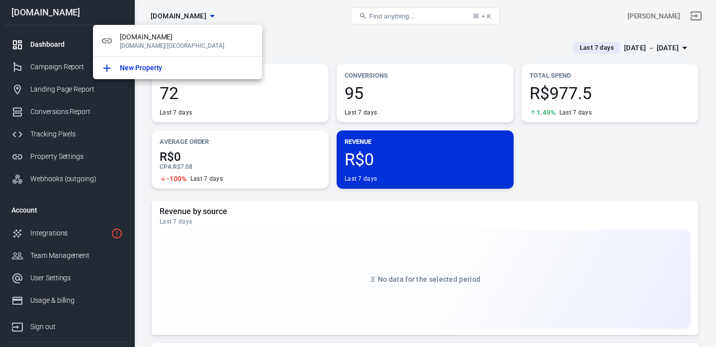
click at [283, 26] on div at bounding box center [358, 173] width 716 height 347
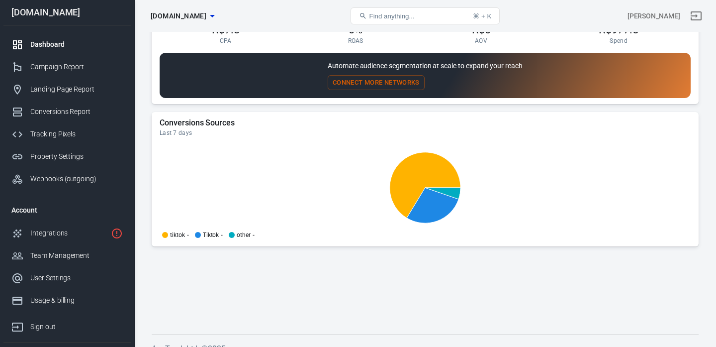
scroll to position [946, 0]
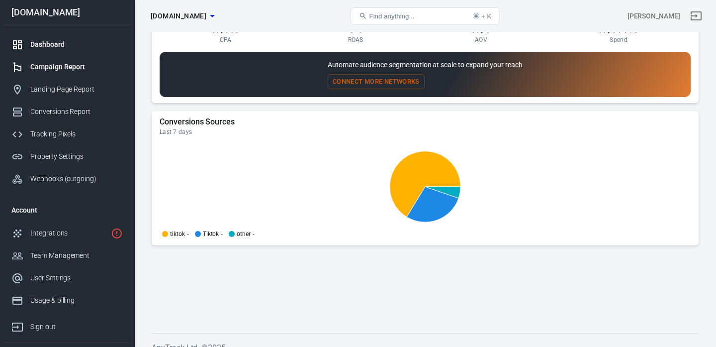
click at [69, 76] on link "Campaign Report" at bounding box center [66, 67] width 127 height 22
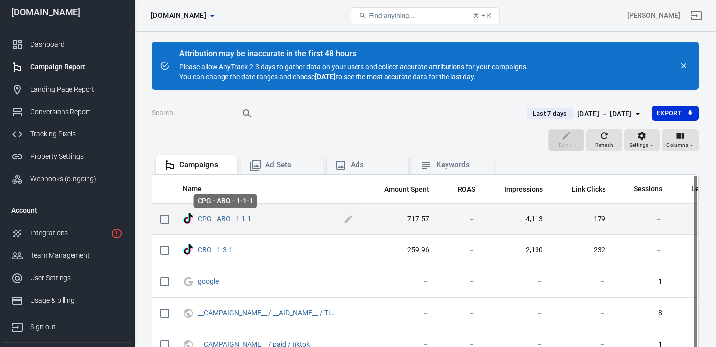
click at [225, 221] on link "CPG - ABO - 1-1-1" at bounding box center [224, 218] width 53 height 8
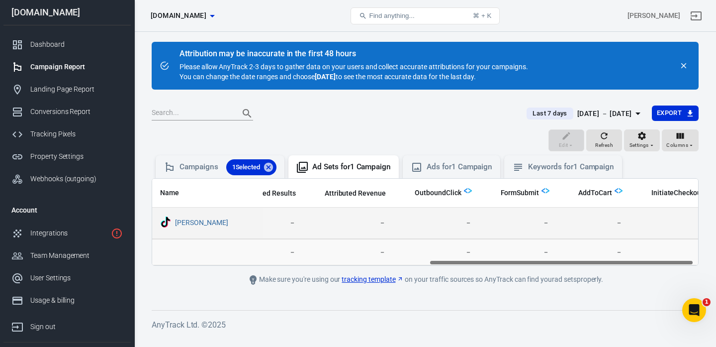
scroll to position [0, 580]
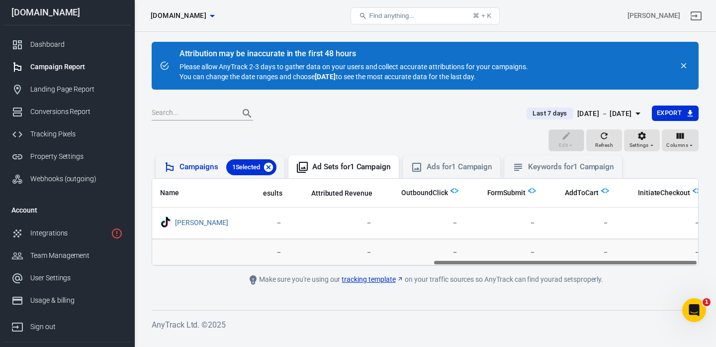
click at [272, 166] on icon at bounding box center [268, 166] width 9 height 9
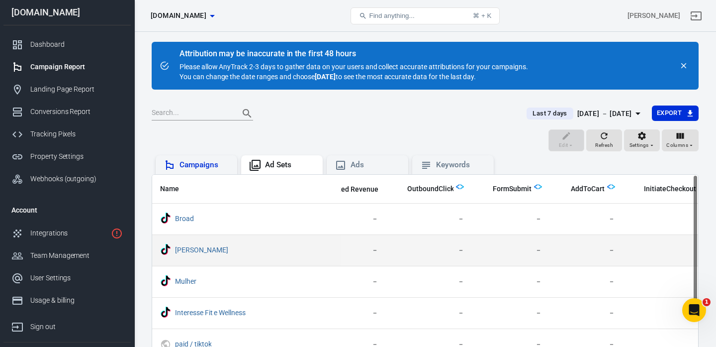
scroll to position [0, 658]
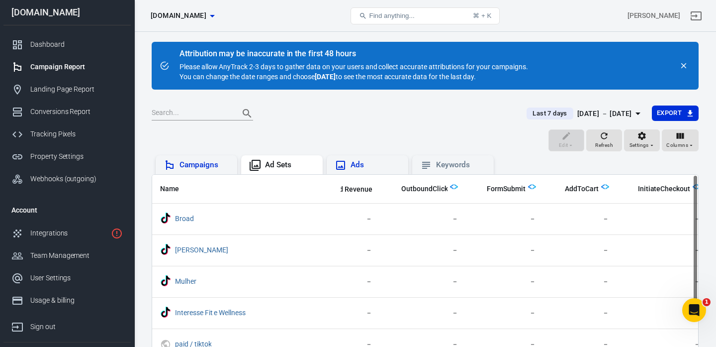
click at [357, 166] on div "Ads" at bounding box center [376, 165] width 50 height 10
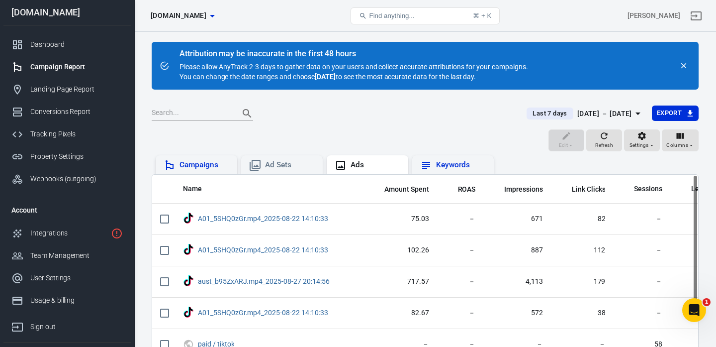
click at [452, 167] on div "Keywords" at bounding box center [461, 165] width 50 height 10
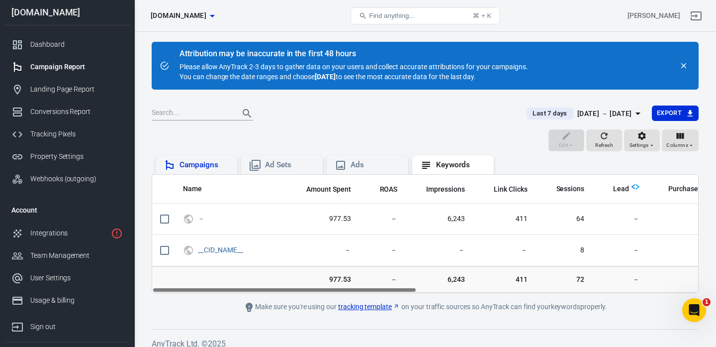
click at [188, 162] on div "Campaigns" at bounding box center [205, 165] width 50 height 10
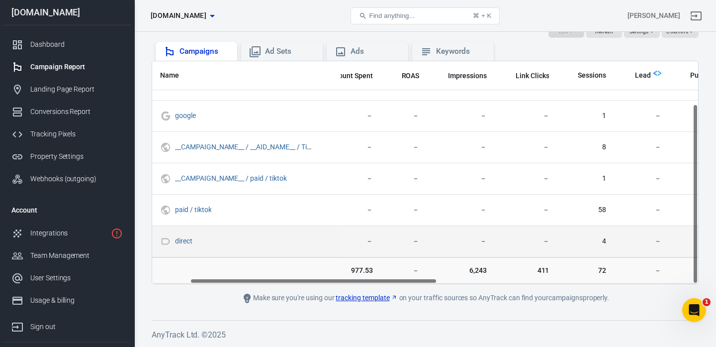
scroll to position [52, 0]
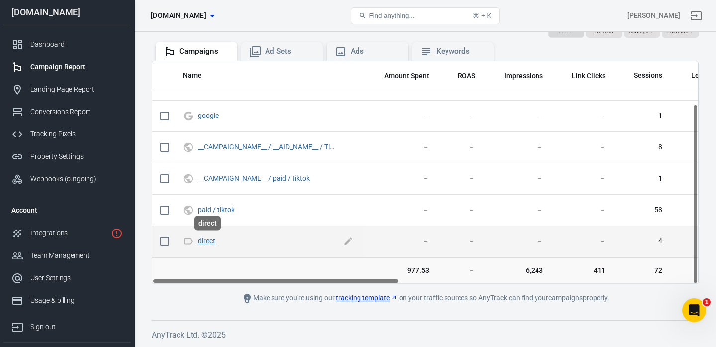
click at [209, 240] on link "direct" at bounding box center [206, 241] width 17 height 8
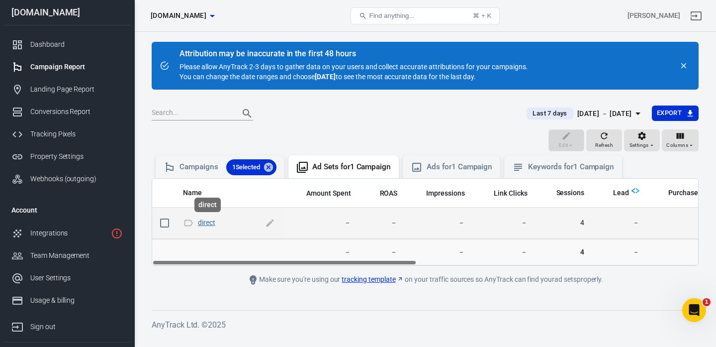
click at [208, 221] on link "direct" at bounding box center [206, 222] width 17 height 8
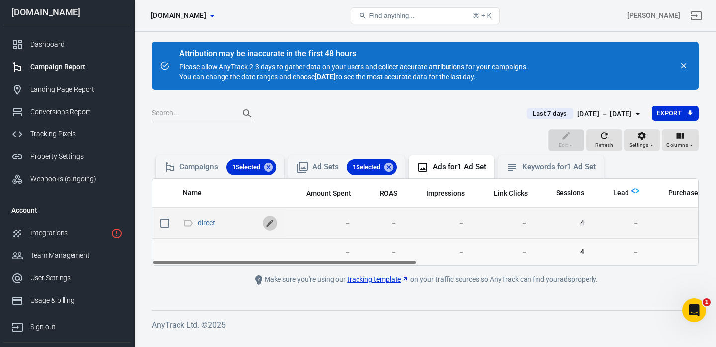
click at [275, 225] on button "scrollable content" at bounding box center [270, 222] width 15 height 15
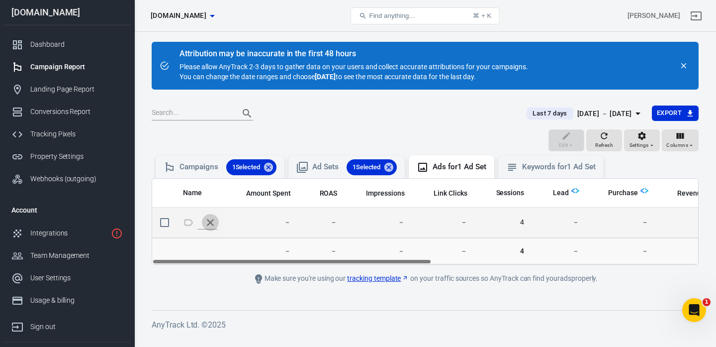
click at [212, 222] on icon "scrollable content" at bounding box center [210, 222] width 12 height 12
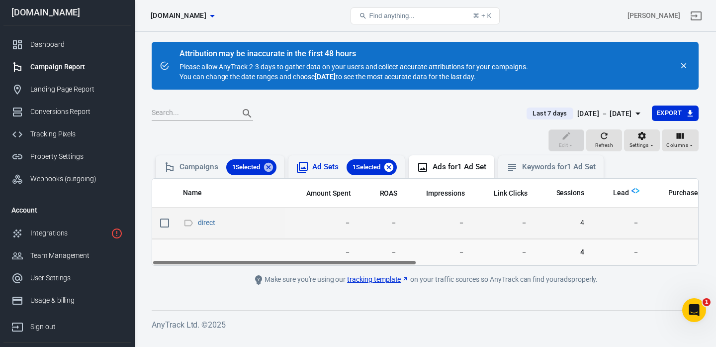
click at [389, 164] on icon at bounding box center [389, 166] width 9 height 9
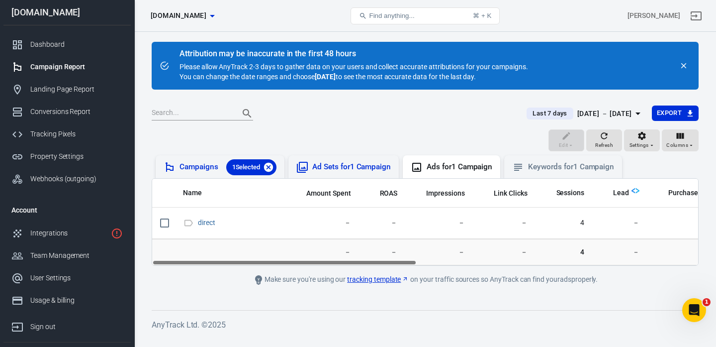
click at [270, 169] on icon at bounding box center [268, 166] width 9 height 9
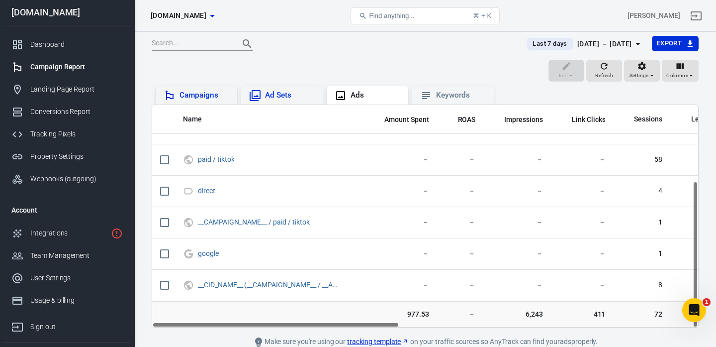
scroll to position [113, 0]
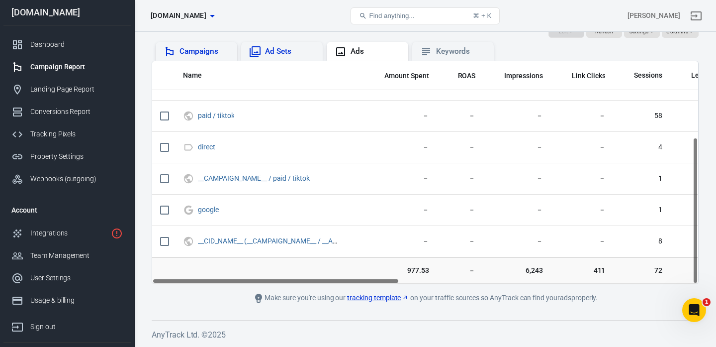
click at [192, 287] on main "Attribution may be inaccurate in the first 48 hours Please allow AnyTrack 2-3 d…" at bounding box center [425, 116] width 547 height 376
click at [50, 229] on div "Integrations" at bounding box center [68, 233] width 77 height 10
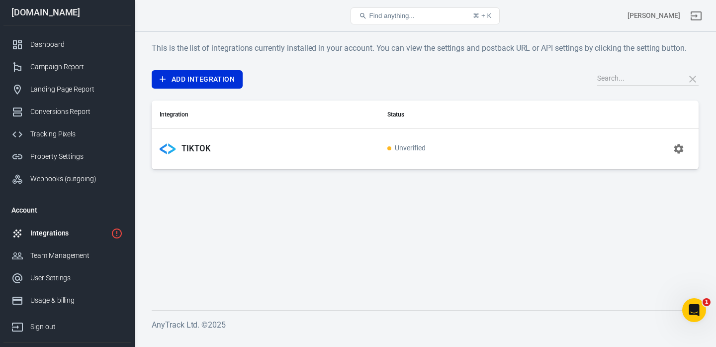
click at [412, 147] on span "Unverified" at bounding box center [406, 148] width 38 height 8
click at [202, 149] on p "TIKTOK" at bounding box center [196, 148] width 29 height 10
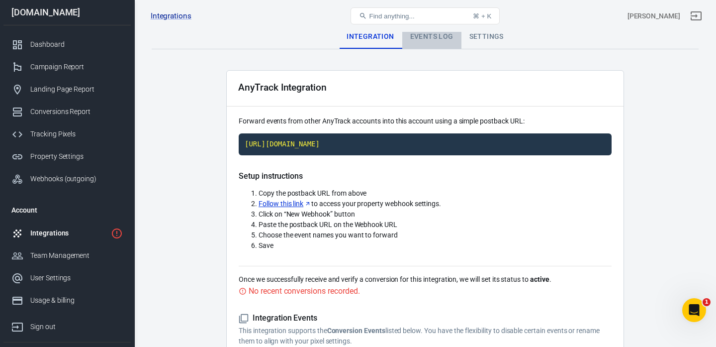
click at [424, 44] on div "Events Log" at bounding box center [431, 37] width 59 height 24
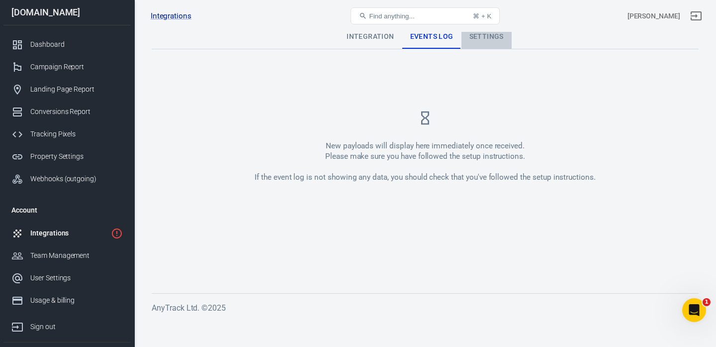
click at [480, 35] on div "Settings" at bounding box center [487, 37] width 50 height 24
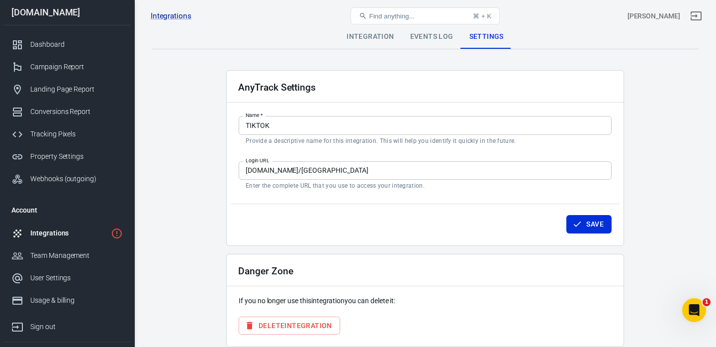
click at [378, 38] on div "Integration" at bounding box center [370, 37] width 63 height 24
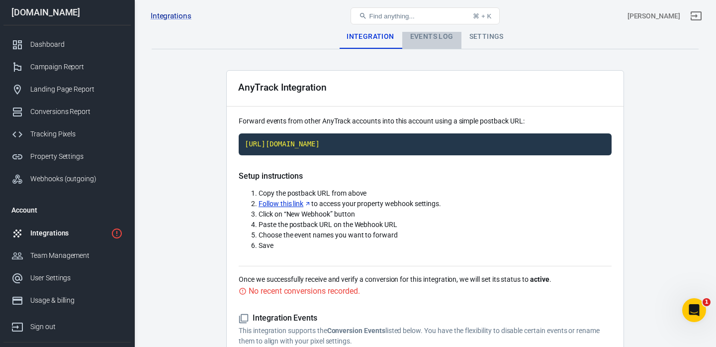
click at [432, 35] on div "Events Log" at bounding box center [431, 37] width 59 height 24
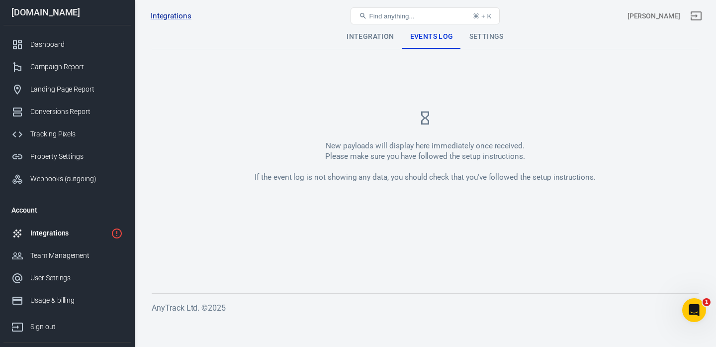
click at [379, 33] on div "Integration" at bounding box center [370, 37] width 63 height 24
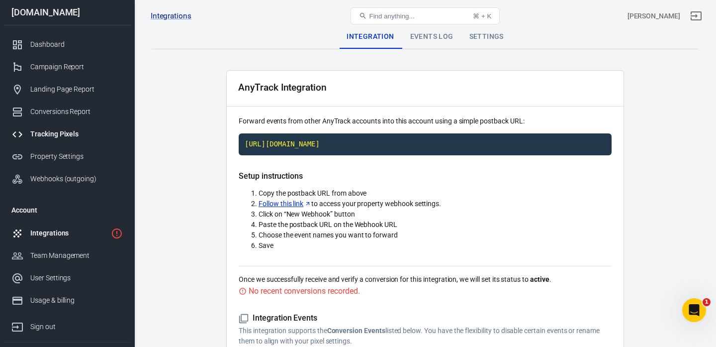
click at [61, 135] on div "Tracking Pixels" at bounding box center [76, 134] width 93 height 10
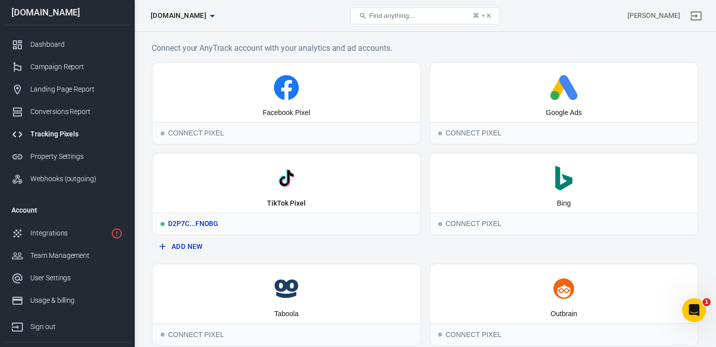
click at [194, 227] on div "D2P7C...FNOBG" at bounding box center [287, 223] width 268 height 22
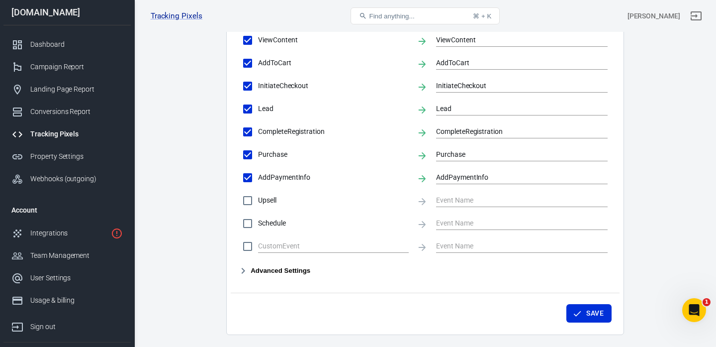
scroll to position [492, 0]
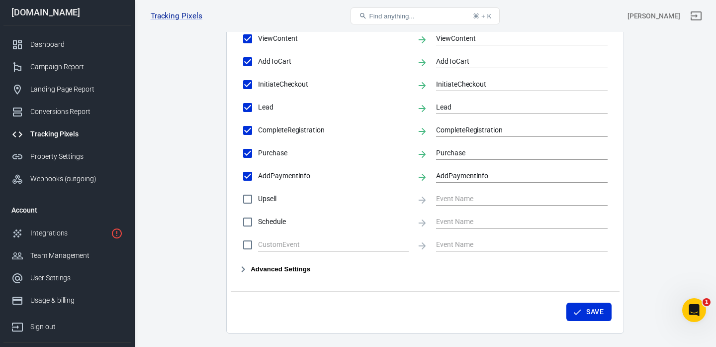
click at [273, 268] on button "Advanced Settings" at bounding box center [275, 269] width 72 height 12
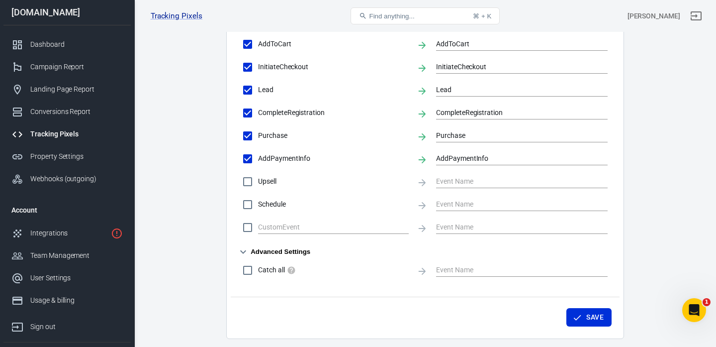
scroll to position [545, 0]
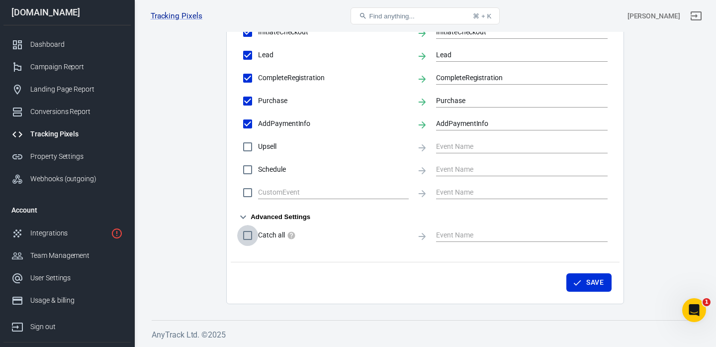
click at [250, 238] on input "Catch all" at bounding box center [247, 235] width 21 height 21
checkbox input "true"
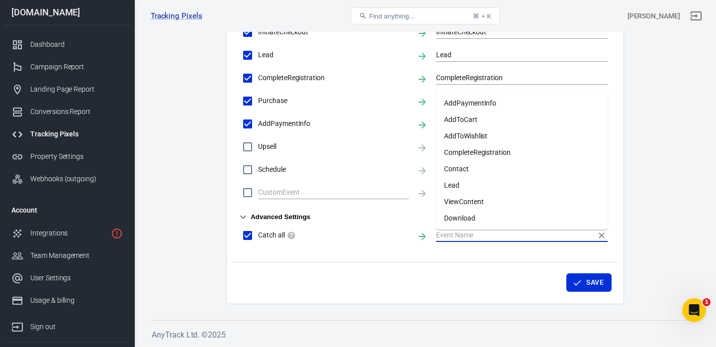
click at [459, 230] on input "text" at bounding box center [514, 235] width 157 height 12
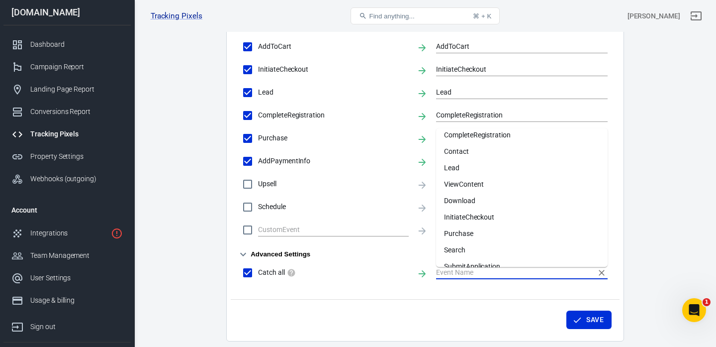
scroll to position [74, 0]
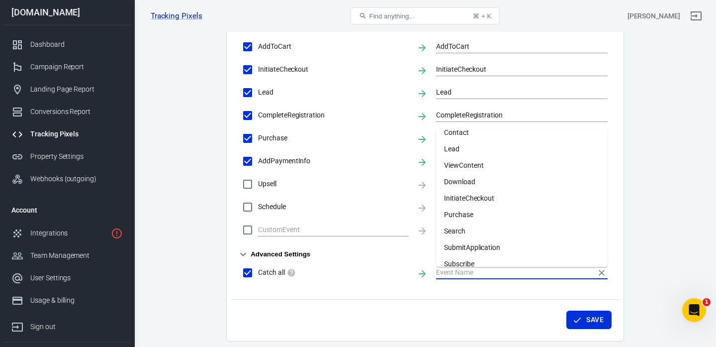
click at [474, 195] on li "InitiateCheckout" at bounding box center [522, 198] width 172 height 16
type input "InitiateCheckout"
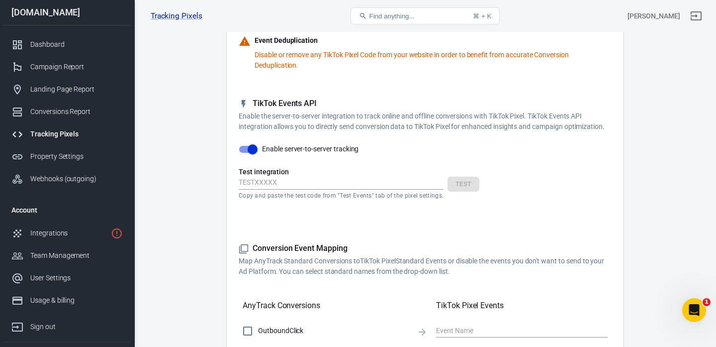
scroll to position [141, 0]
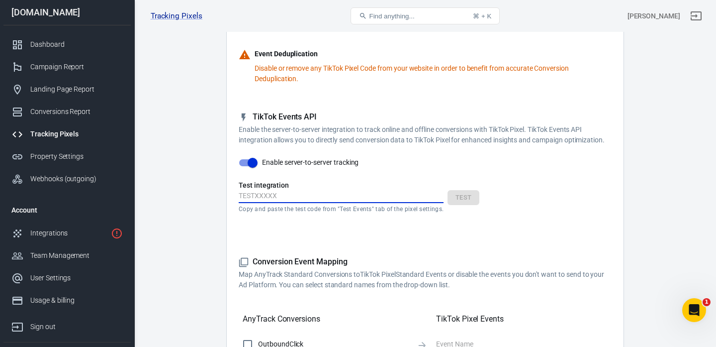
click at [346, 192] on input "text" at bounding box center [341, 196] width 205 height 13
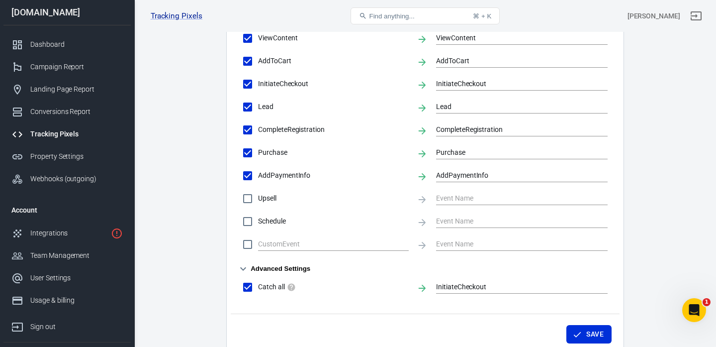
scroll to position [545, 0]
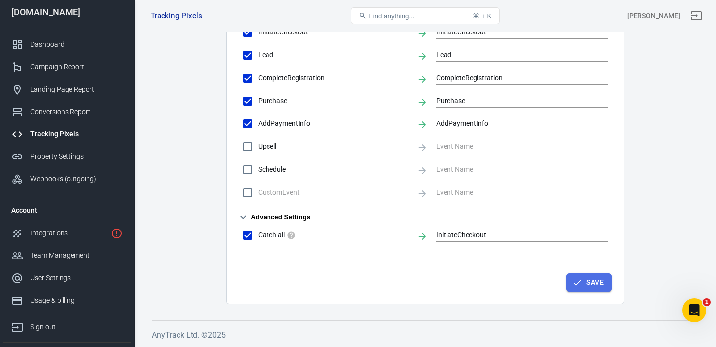
click at [584, 283] on button "Save" at bounding box center [589, 282] width 45 height 18
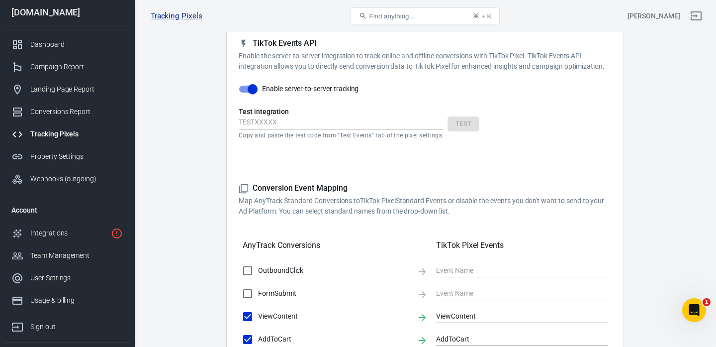
scroll to position [2, 0]
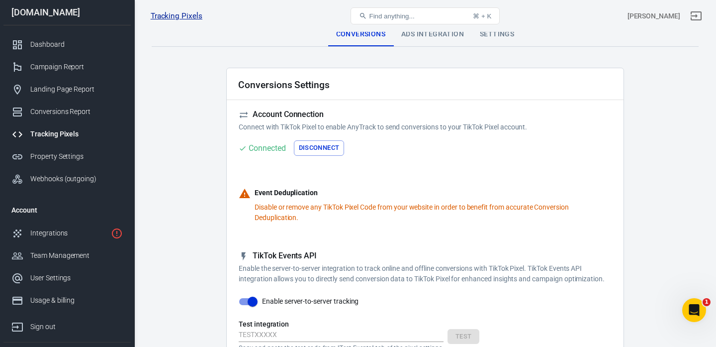
click at [185, 15] on link "Tracking Pixels" at bounding box center [177, 16] width 52 height 10
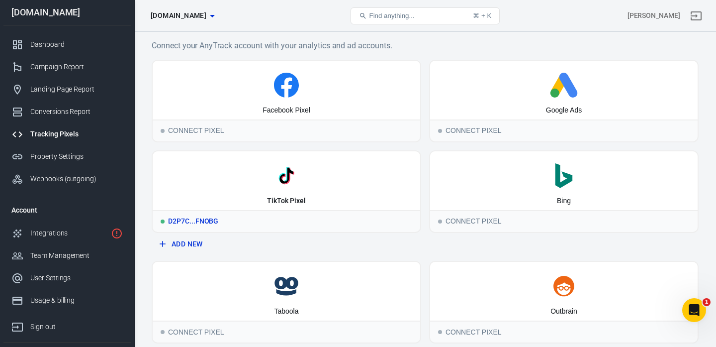
click at [203, 222] on div "D2P7C...FNOBG" at bounding box center [287, 221] width 268 height 22
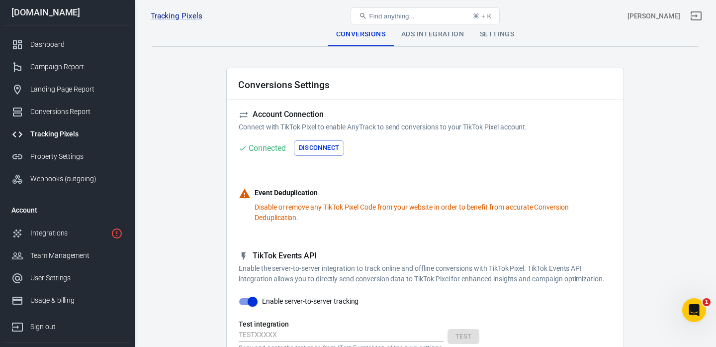
click at [443, 38] on div "Ads Integration" at bounding box center [432, 34] width 79 height 24
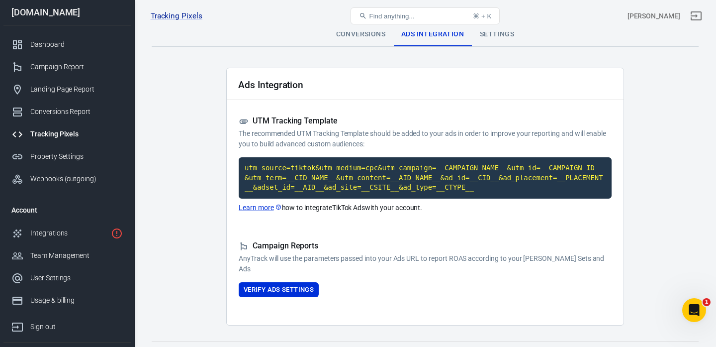
click at [494, 35] on div "Settings" at bounding box center [497, 34] width 50 height 24
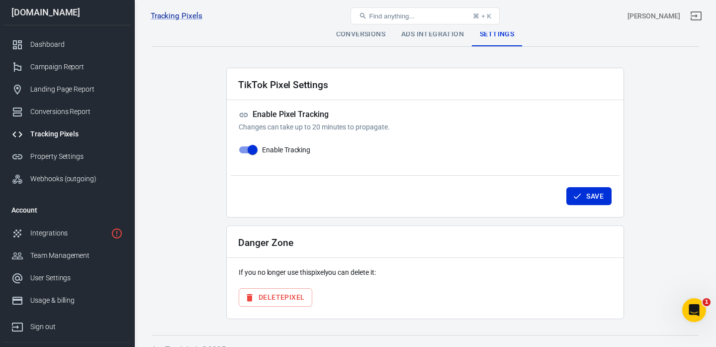
click at [359, 35] on div "Conversions" at bounding box center [360, 34] width 65 height 24
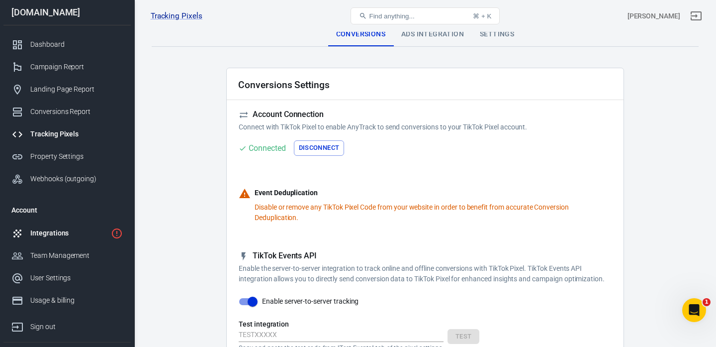
click at [61, 231] on div "Integrations" at bounding box center [68, 233] width 77 height 10
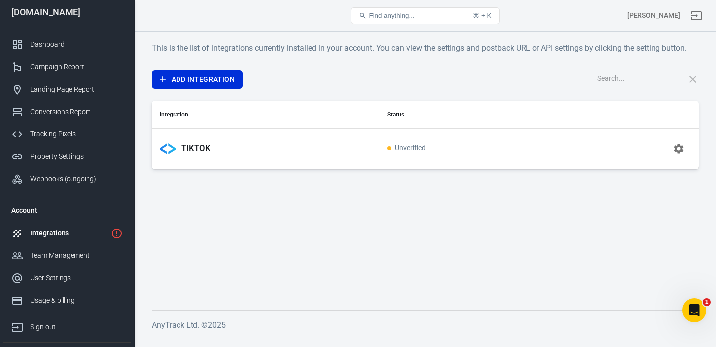
click at [409, 149] on span "Unverified" at bounding box center [406, 148] width 38 height 8
click at [679, 150] on icon "button" at bounding box center [679, 149] width 12 height 12
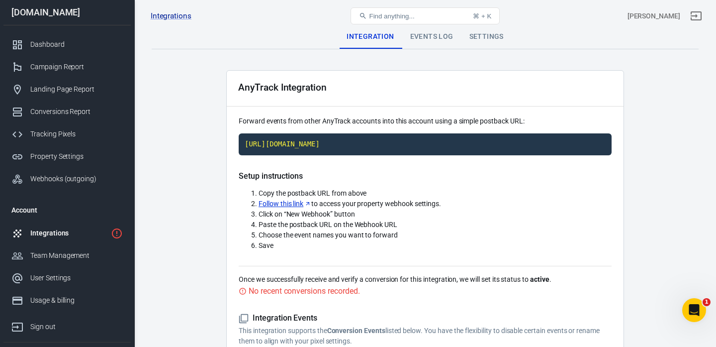
click at [493, 37] on div "Settings" at bounding box center [487, 37] width 50 height 24
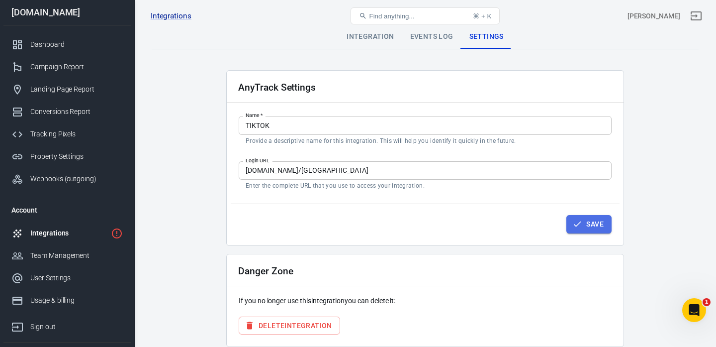
click at [580, 222] on icon "button" at bounding box center [577, 223] width 7 height 5
click at [369, 41] on div "Integration" at bounding box center [370, 37] width 63 height 24
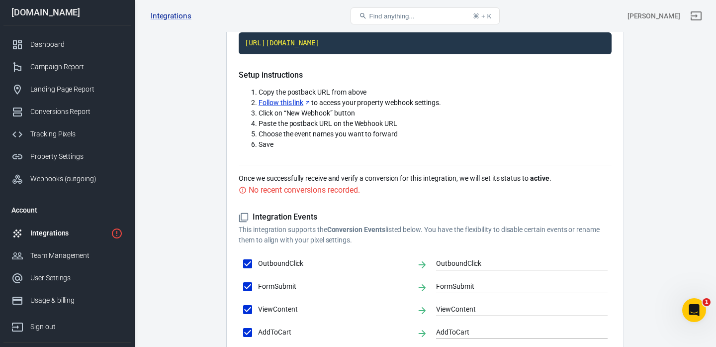
scroll to position [98, 0]
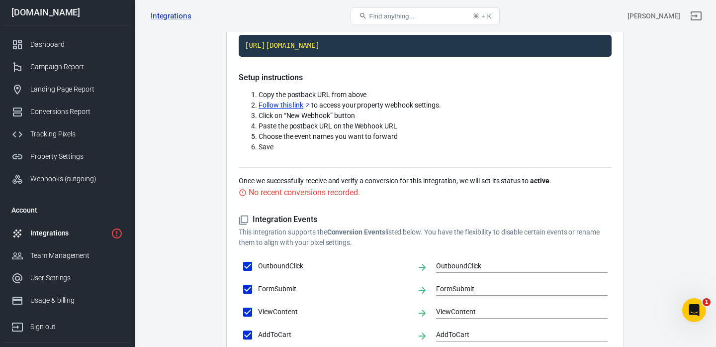
click at [335, 191] on div "No recent conversions recorded." at bounding box center [304, 192] width 111 height 12
click at [417, 70] on div "Click to copy" at bounding box center [424, 71] width 47 height 14
click at [427, 45] on code "[URL][DOMAIN_NAME]" at bounding box center [425, 46] width 373 height 22
click at [287, 105] on link "Follow this link" at bounding box center [285, 105] width 53 height 10
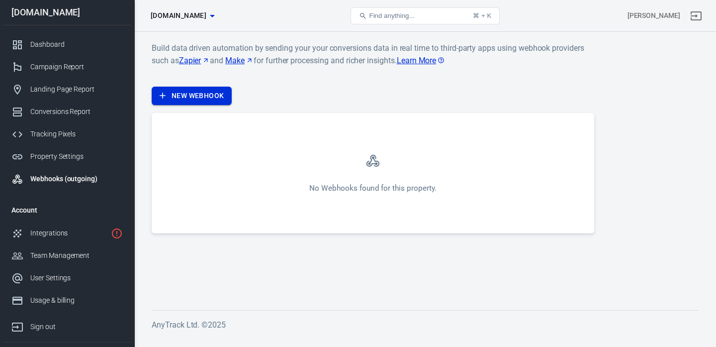
click at [211, 96] on link "New Webhook" at bounding box center [192, 96] width 80 height 18
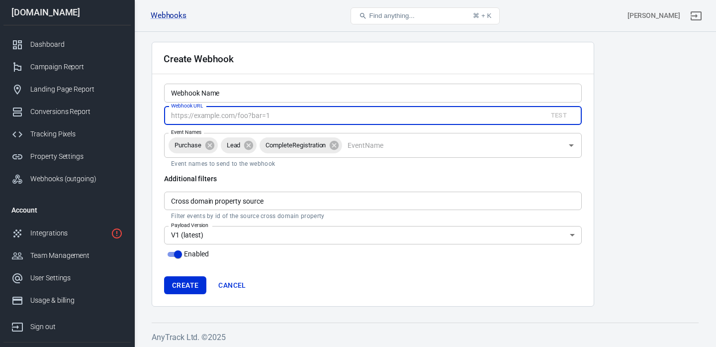
click at [218, 114] on input "Webhook URL" at bounding box center [351, 115] width 375 height 18
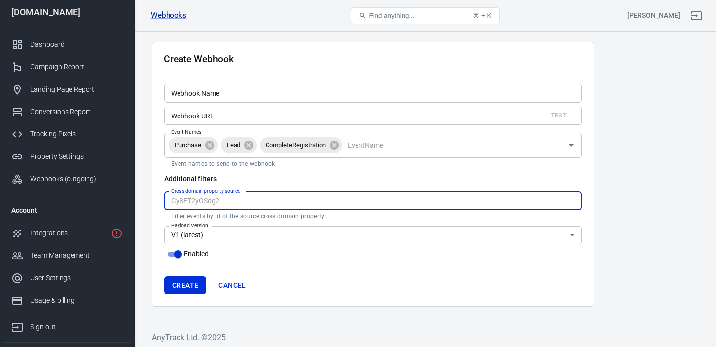
click at [389, 201] on input "Cross domain property source" at bounding box center [373, 201] width 418 height 18
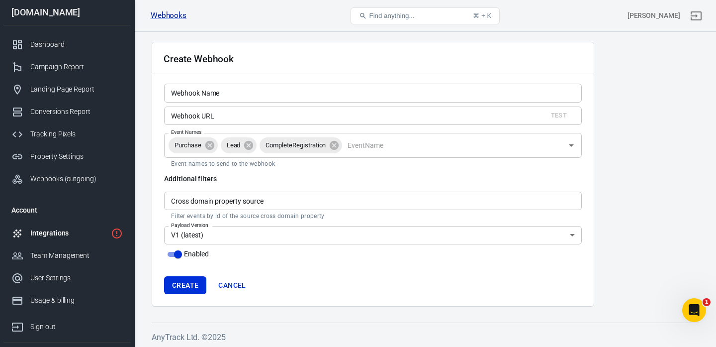
click at [44, 234] on div "Integrations" at bounding box center [68, 233] width 77 height 10
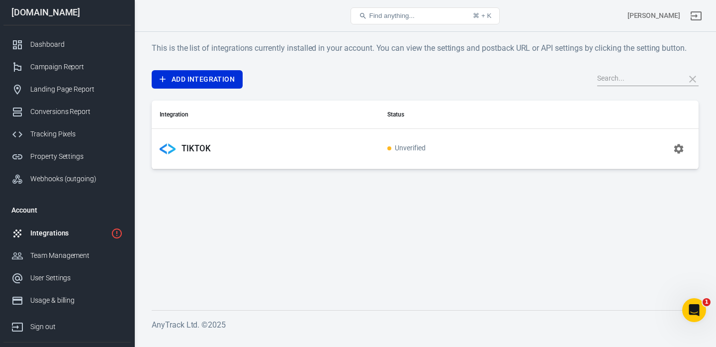
click at [210, 145] on p "TIKTOK" at bounding box center [196, 148] width 29 height 10
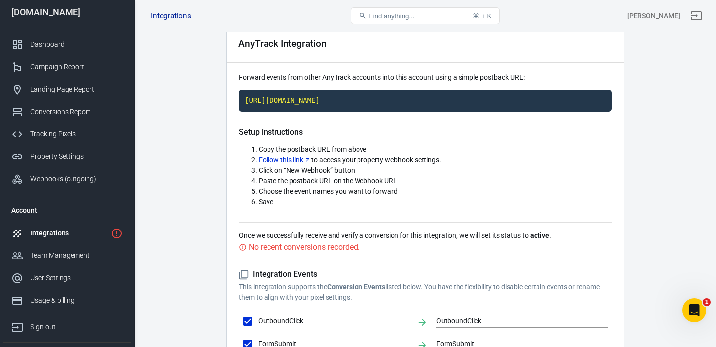
scroll to position [46, 0]
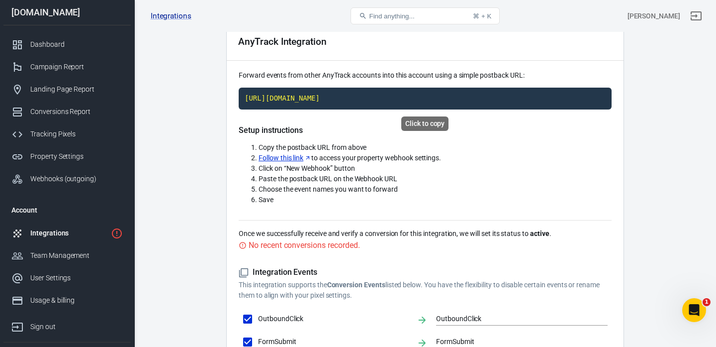
click at [421, 98] on code "[URL][DOMAIN_NAME]" at bounding box center [425, 99] width 373 height 22
click at [290, 159] on link "Follow this link" at bounding box center [285, 158] width 53 height 10
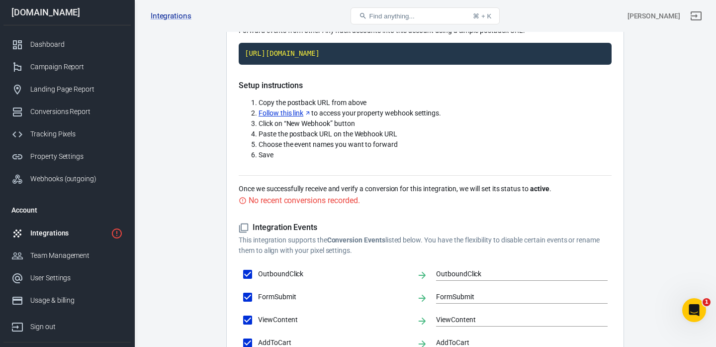
scroll to position [102, 0]
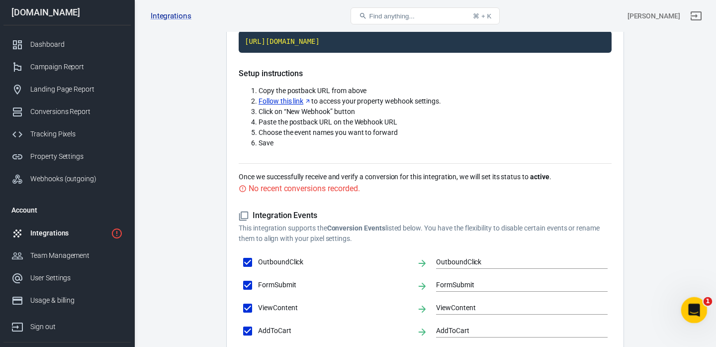
click at [692, 308] on icon "Open Intercom Messenger" at bounding box center [693, 308] width 16 height 16
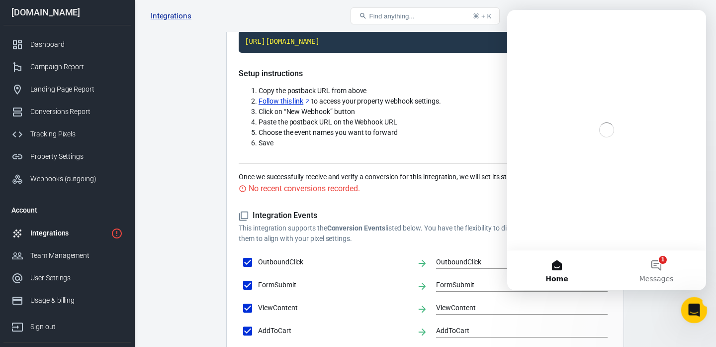
scroll to position [0, 0]
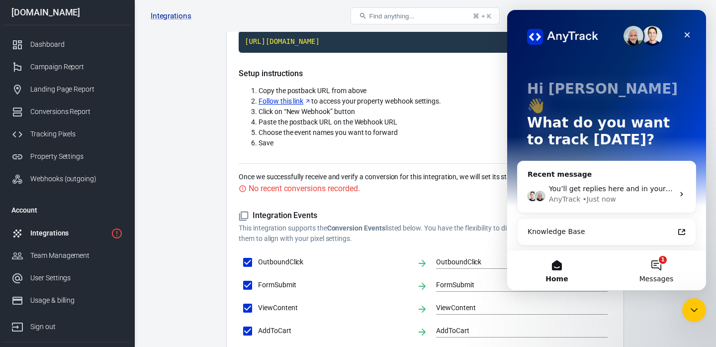
click at [660, 261] on button "1 Messages" at bounding box center [656, 270] width 99 height 40
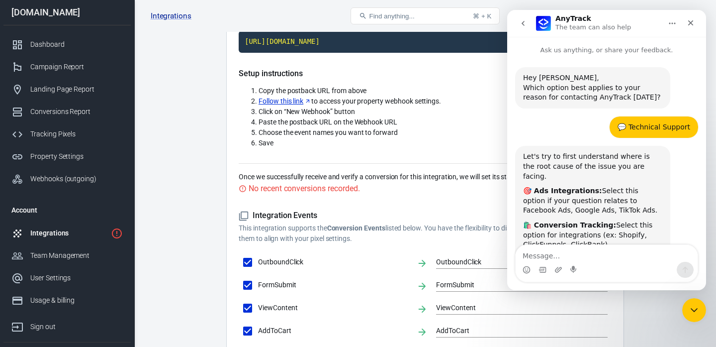
click at [201, 97] on main "Integration Events Log Settings AnyTrack Integration Forward events from other …" at bounding box center [425, 242] width 547 height 641
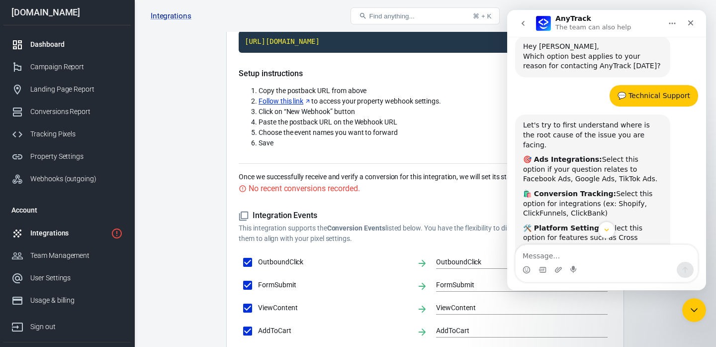
click at [55, 38] on link "Dashboard" at bounding box center [66, 44] width 127 height 22
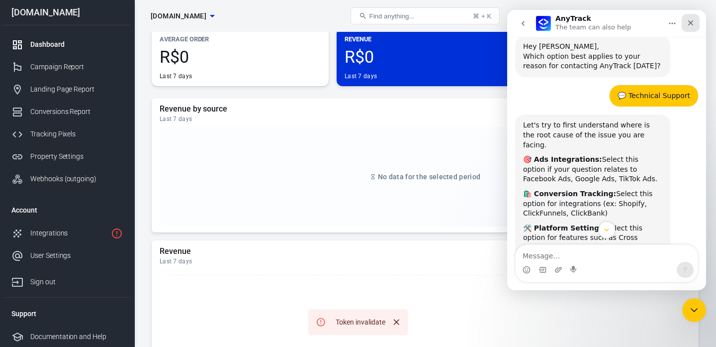
click at [691, 24] on icon "Close" at bounding box center [691, 23] width 8 height 8
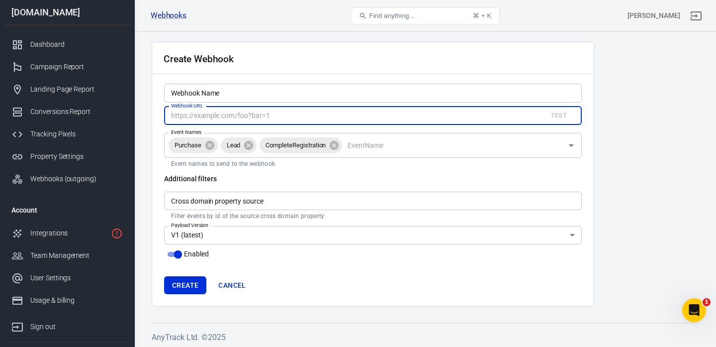
click at [295, 119] on input "Webhook URL" at bounding box center [351, 115] width 375 height 18
paste input "[URL][DOMAIN_NAME]"
type input "[URL][DOMAIN_NAME]"
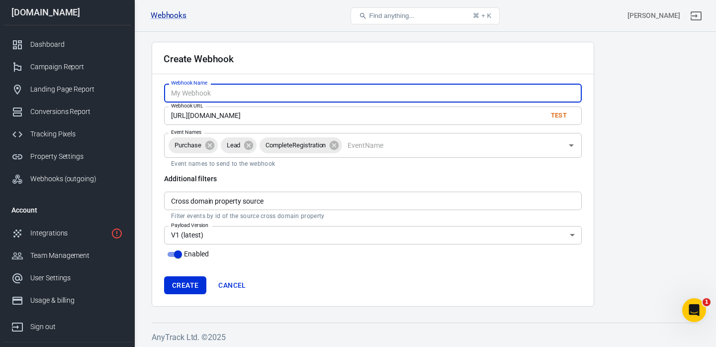
click at [303, 96] on input "Webhook Name" at bounding box center [373, 93] width 418 height 18
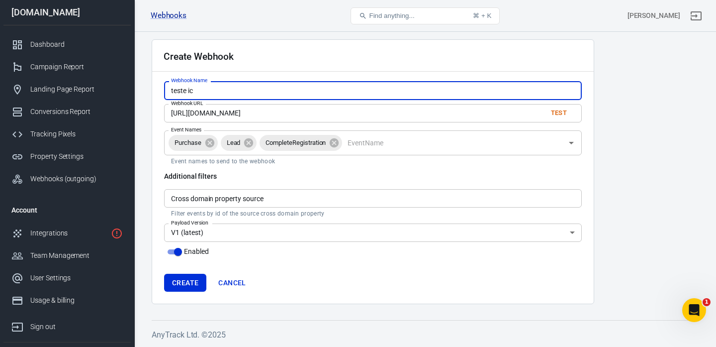
type input "teste ic"
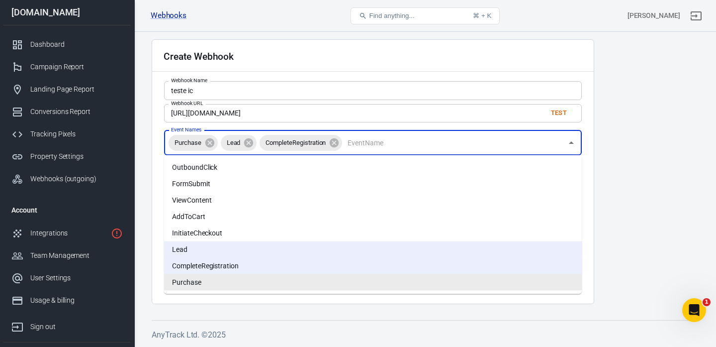
click at [361, 145] on input "Event Names" at bounding box center [453, 142] width 219 height 12
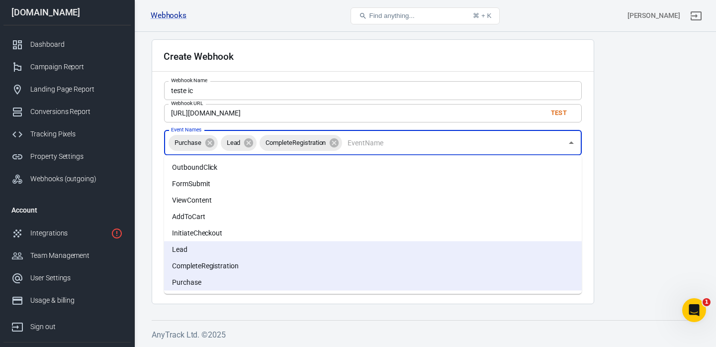
click at [263, 227] on li "InitiateCheckout" at bounding box center [373, 233] width 418 height 16
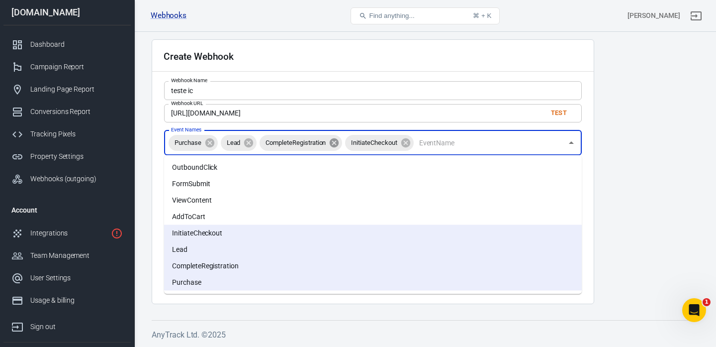
click at [336, 144] on icon at bounding box center [334, 142] width 9 height 9
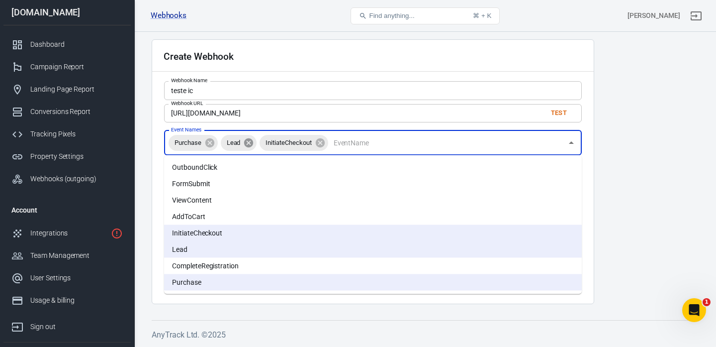
click at [250, 144] on icon at bounding box center [248, 142] width 9 height 9
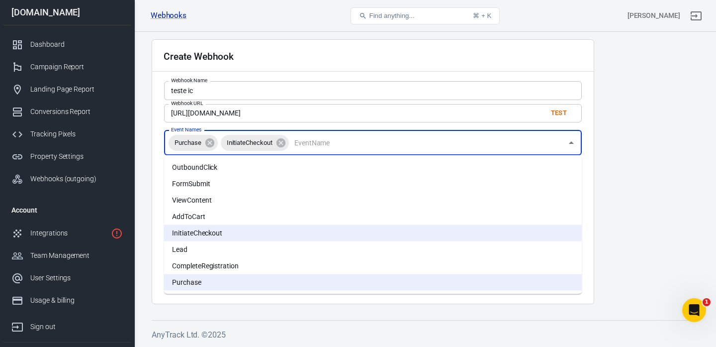
click at [608, 130] on main "Create Webhook Webhook Name teste ic Webhook Name Webhook URL https://t1.anytra…" at bounding box center [425, 171] width 547 height 265
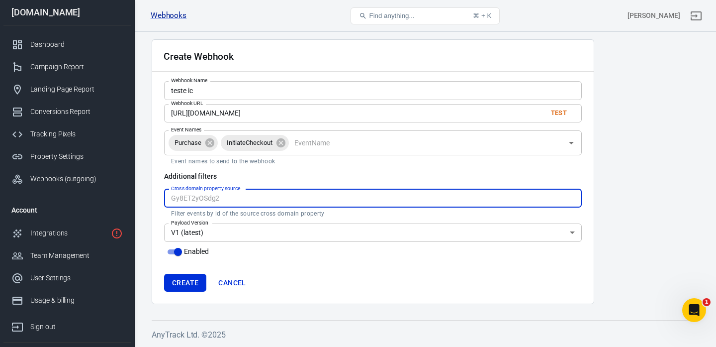
click at [237, 201] on input "Cross domain property source" at bounding box center [373, 198] width 418 height 18
click at [442, 162] on p "Event names to send to the webhook" at bounding box center [373, 161] width 404 height 8
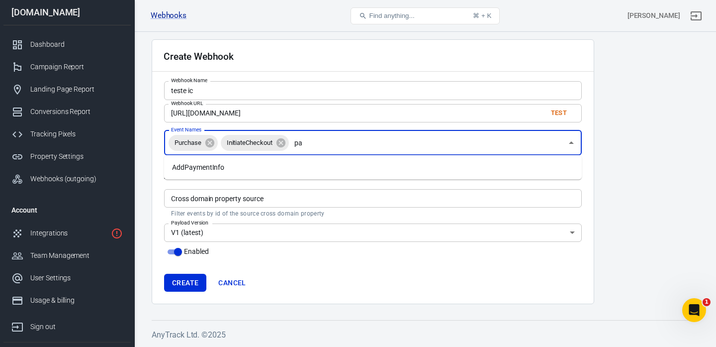
type input "p"
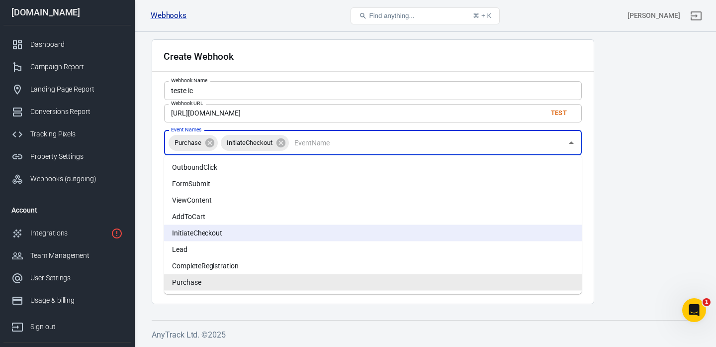
click at [638, 132] on main "Create Webhook Webhook Name teste ic Webhook Name Webhook URL https://t1.anytra…" at bounding box center [425, 171] width 547 height 265
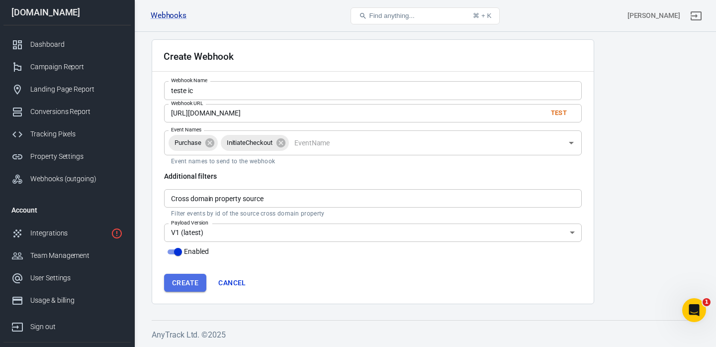
click at [192, 285] on button "Create" at bounding box center [185, 283] width 42 height 18
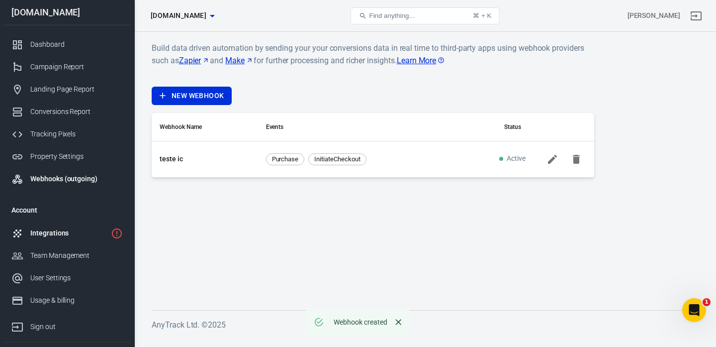
click at [72, 230] on div "Integrations" at bounding box center [68, 233] width 77 height 10
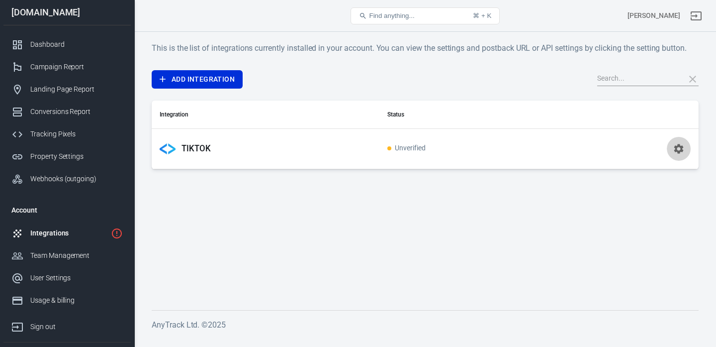
click at [678, 149] on icon "button" at bounding box center [679, 149] width 12 height 12
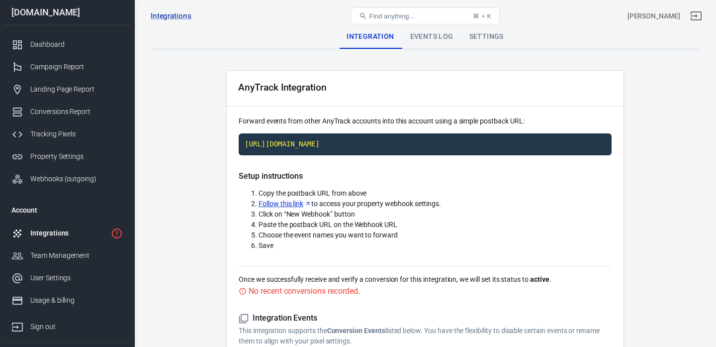
click at [424, 27] on div "Find anything... ⌘ + K" at bounding box center [425, 16] width 183 height 24
click at [424, 32] on div "Events Log" at bounding box center [431, 37] width 59 height 24
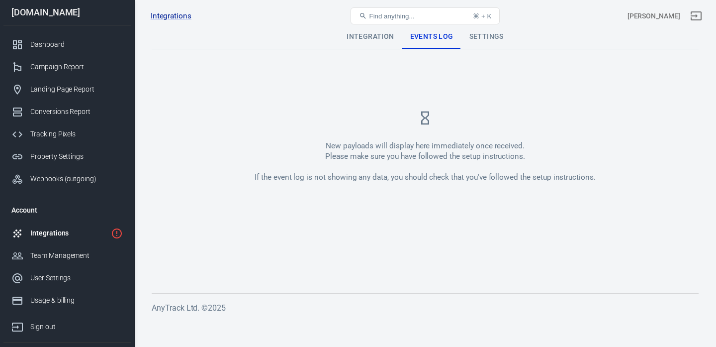
click at [490, 38] on div "Settings" at bounding box center [487, 37] width 50 height 24
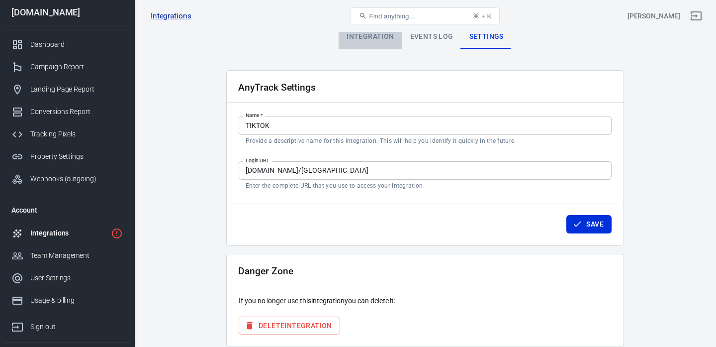
click at [383, 37] on div "Integration" at bounding box center [370, 37] width 63 height 24
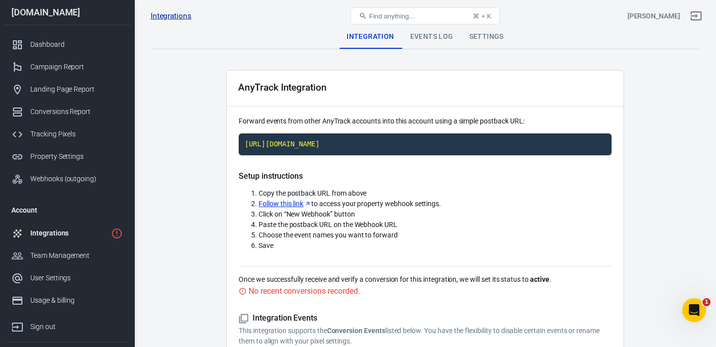
click at [174, 18] on link "Integrations" at bounding box center [171, 16] width 41 height 10
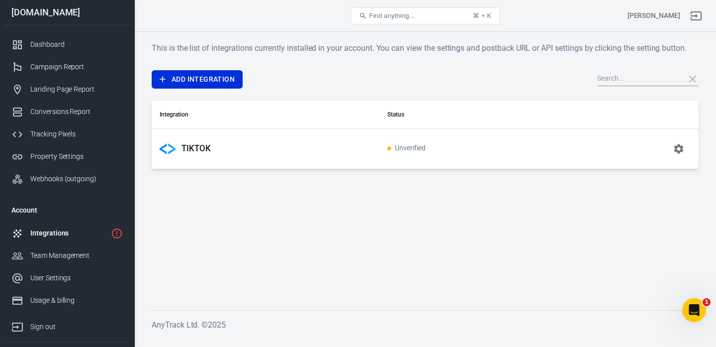
click at [409, 147] on span "Unverified" at bounding box center [406, 148] width 38 height 8
click at [680, 148] on icon "button" at bounding box center [679, 149] width 12 height 12
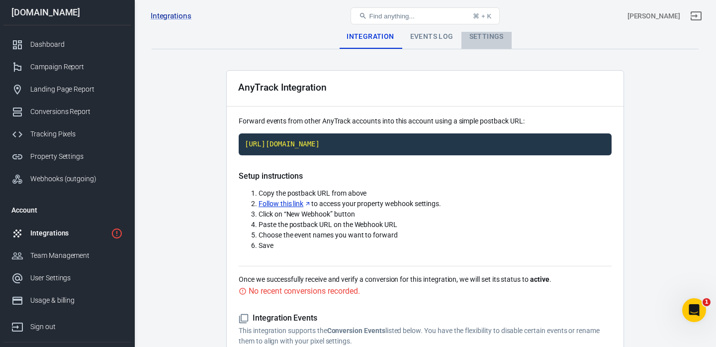
click at [482, 36] on div "Settings" at bounding box center [487, 37] width 50 height 24
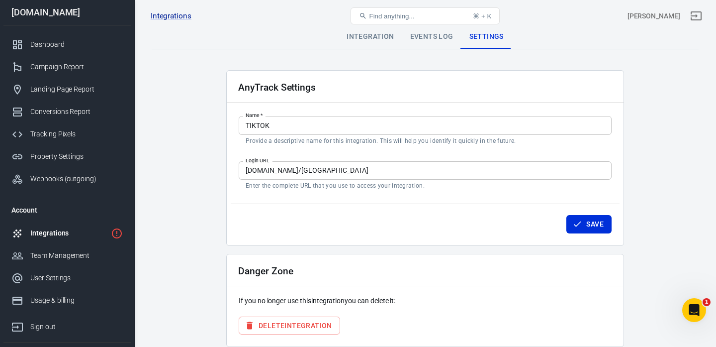
click at [424, 38] on div "Events Log" at bounding box center [431, 37] width 59 height 24
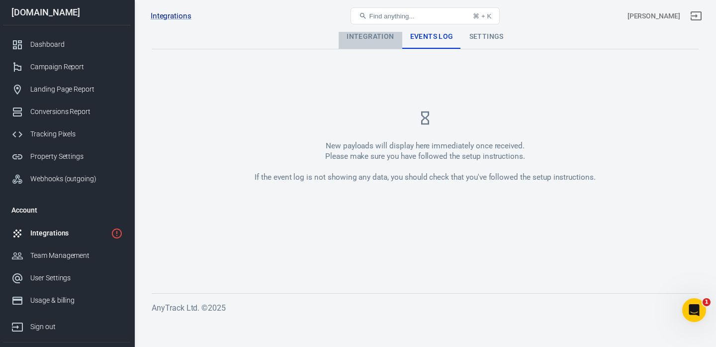
click at [387, 40] on div "Integration" at bounding box center [370, 37] width 63 height 24
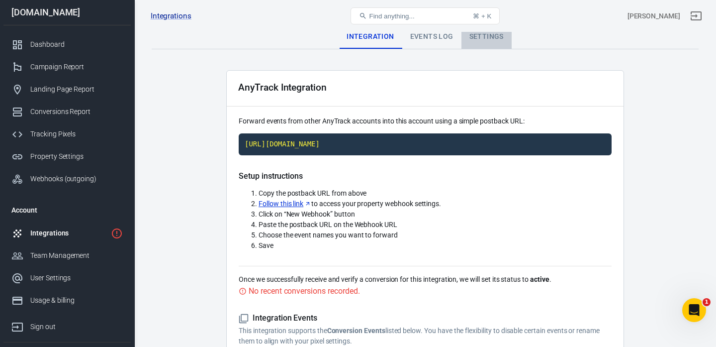
click at [492, 36] on div "Settings" at bounding box center [487, 37] width 50 height 24
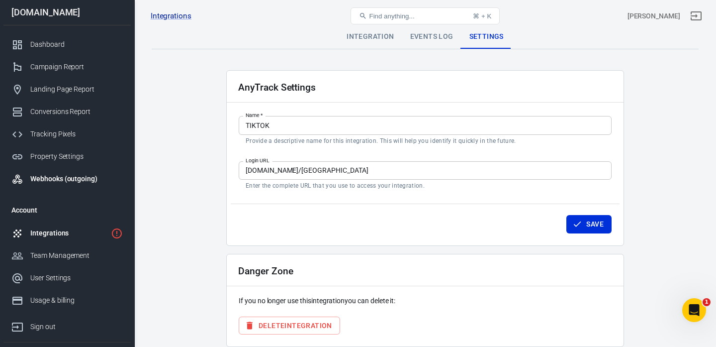
click at [82, 179] on div "Webhooks (outgoing)" at bounding box center [76, 179] width 93 height 10
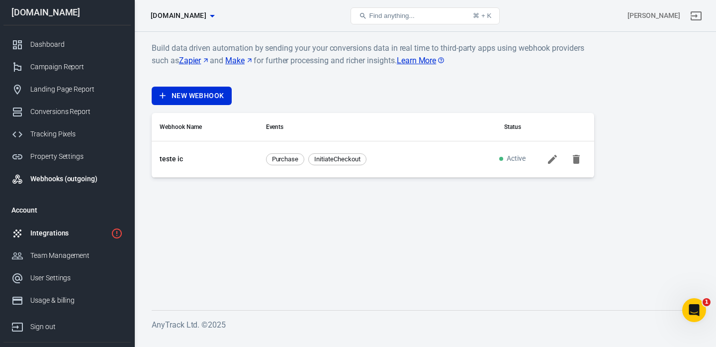
click at [74, 235] on div "Integrations" at bounding box center [68, 233] width 77 height 10
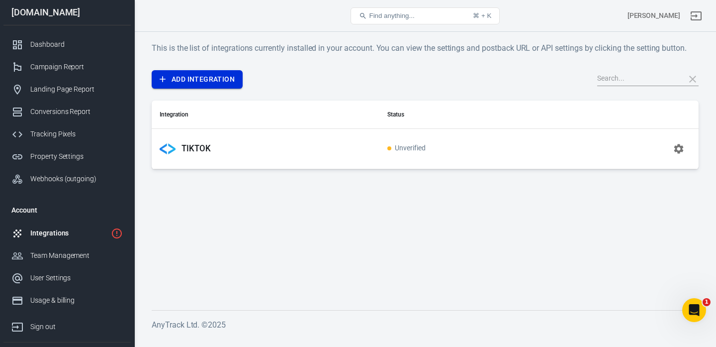
click at [223, 79] on link "Add Integration" at bounding box center [197, 79] width 91 height 18
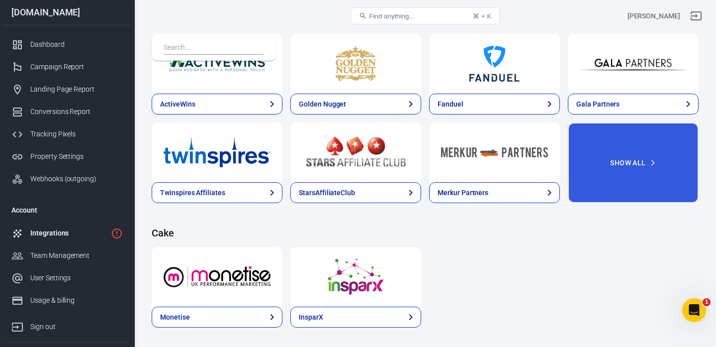
scroll to position [1808, 0]
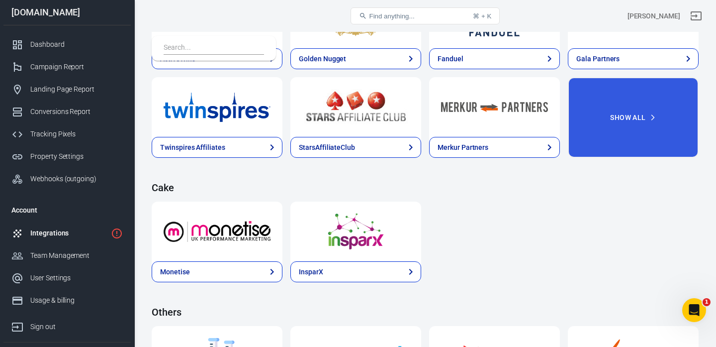
click at [217, 45] on input "text" at bounding box center [212, 48] width 97 height 13
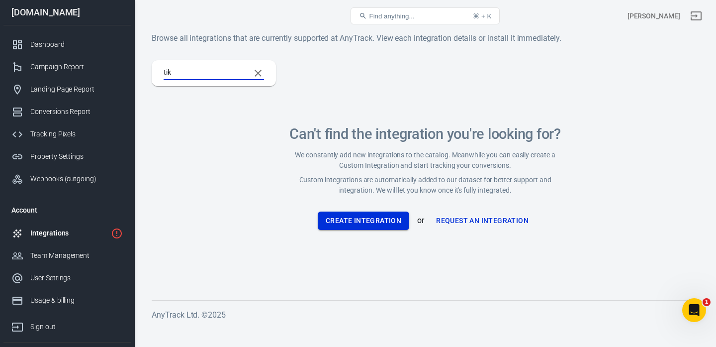
type input "tik"
click at [371, 223] on button "Create Integration" at bounding box center [364, 220] width 92 height 18
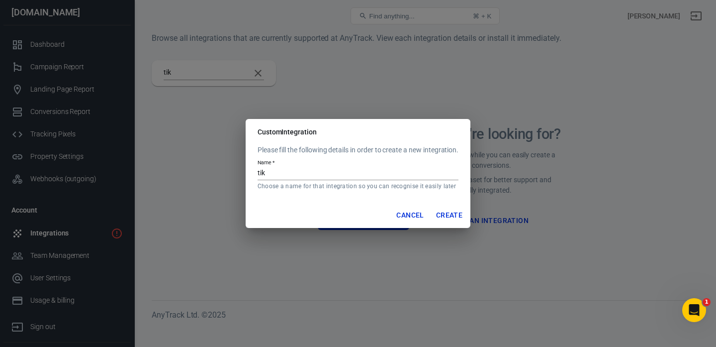
click at [414, 215] on button "Cancel" at bounding box center [409, 215] width 35 height 18
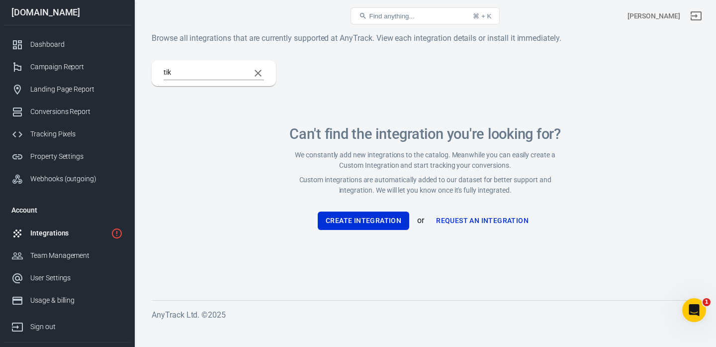
click at [61, 233] on div "Integrations" at bounding box center [68, 233] width 77 height 10
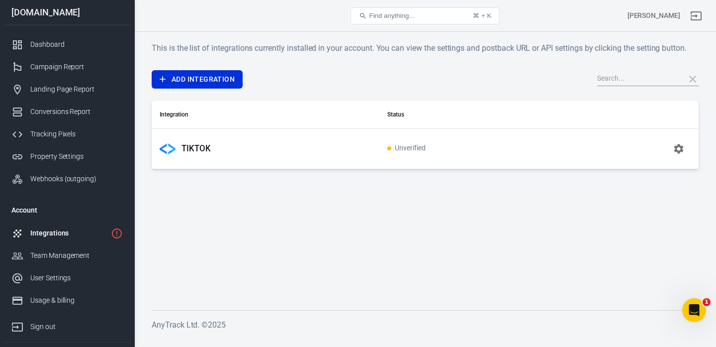
click at [317, 162] on td "TIKTOK" at bounding box center [266, 148] width 228 height 40
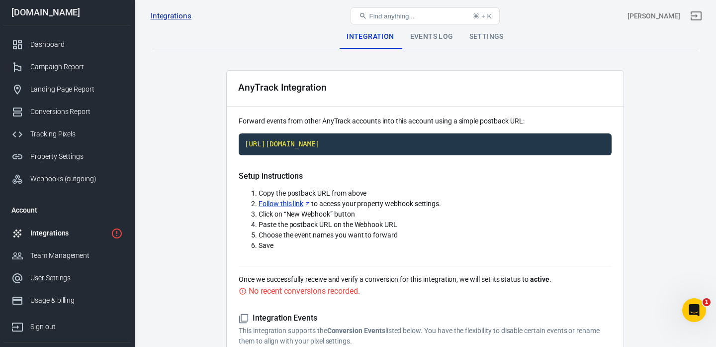
click at [167, 18] on link "Integrations" at bounding box center [171, 16] width 41 height 10
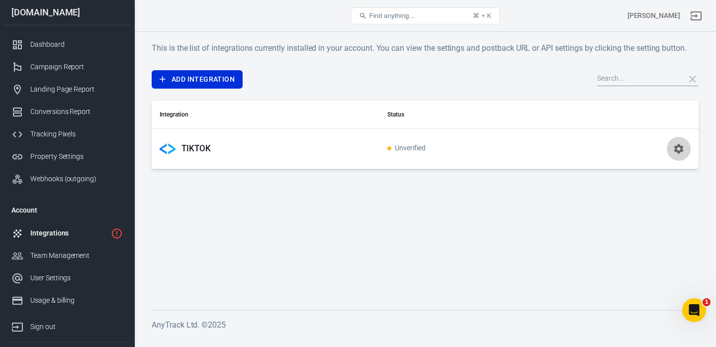
click at [681, 152] on icon "button" at bounding box center [679, 149] width 12 height 12
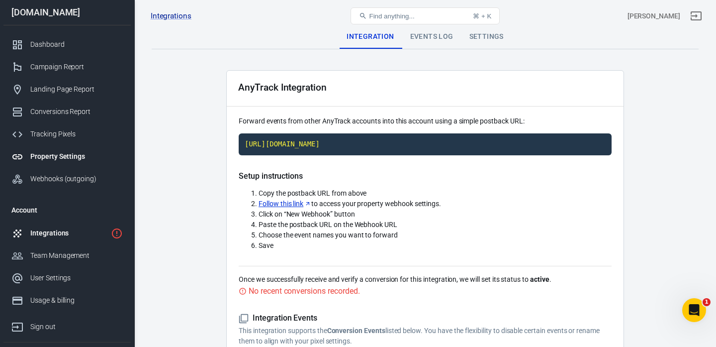
click at [64, 155] on div "Property Settings" at bounding box center [76, 156] width 93 height 10
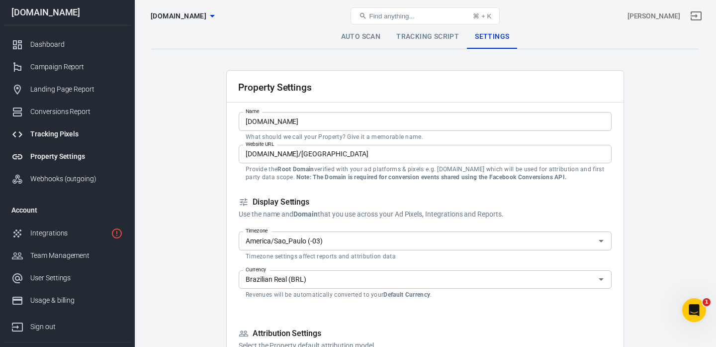
click at [68, 131] on div "Tracking Pixels" at bounding box center [76, 134] width 93 height 10
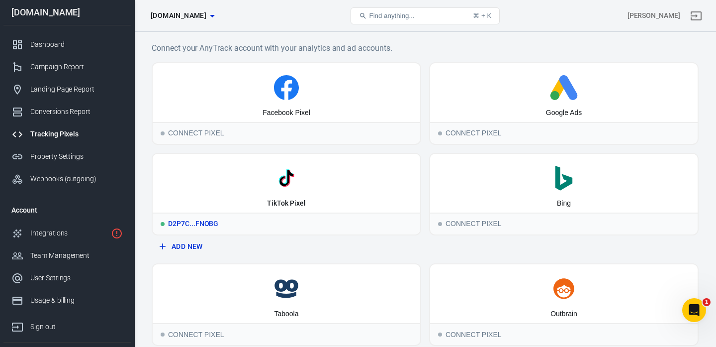
click at [190, 223] on div "D2P7C...FNOBG" at bounding box center [287, 223] width 268 height 22
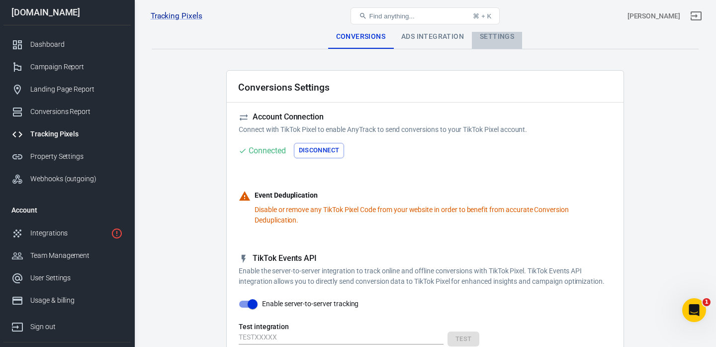
click at [502, 39] on div "Settings" at bounding box center [497, 37] width 50 height 24
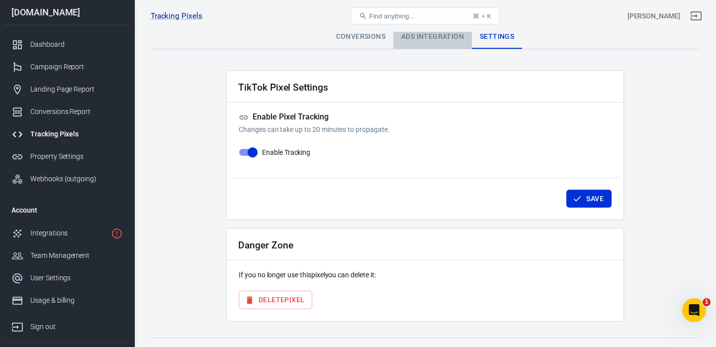
click at [441, 34] on div "Ads Integration" at bounding box center [432, 37] width 79 height 24
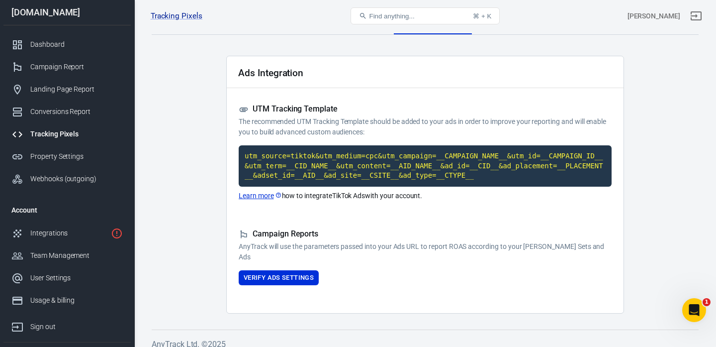
scroll to position [24, 0]
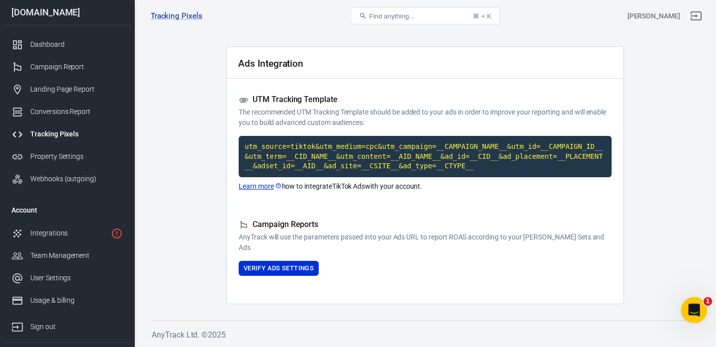
click at [691, 302] on icon "Open Intercom Messenger" at bounding box center [693, 308] width 16 height 16
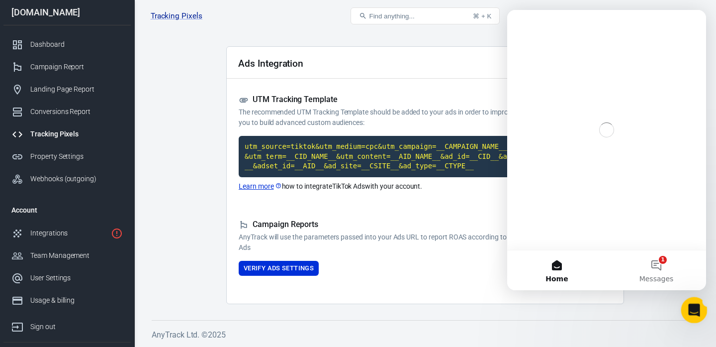
scroll to position [0, 0]
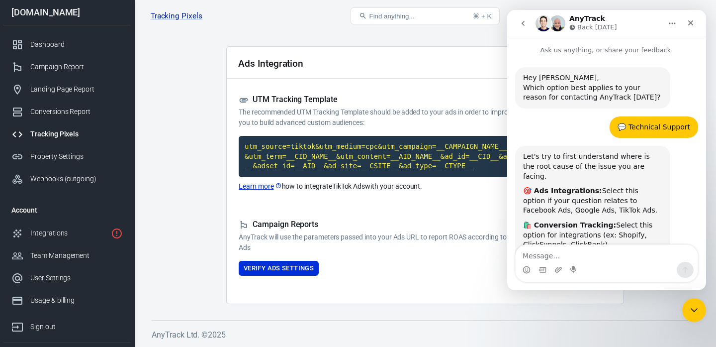
scroll to position [1536, 0]
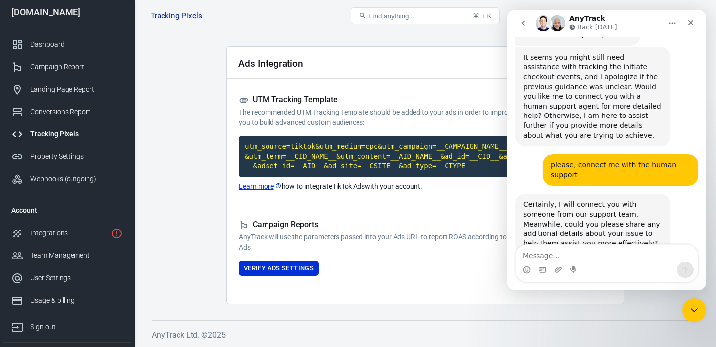
click at [570, 260] on textarea "Message…" at bounding box center [607, 253] width 182 height 17
type textarea "why is my account unverifyed?"
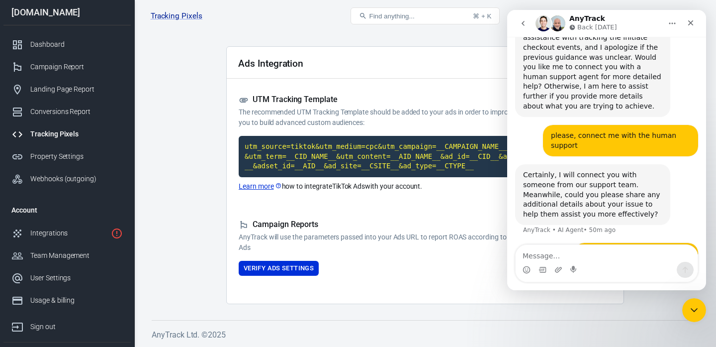
click at [668, 243] on div "why is my account unverifyed? [PERSON_NAME] • Just now" at bounding box center [637, 254] width 124 height 22
click at [674, 23] on icon "Home" at bounding box center [673, 23] width 8 height 8
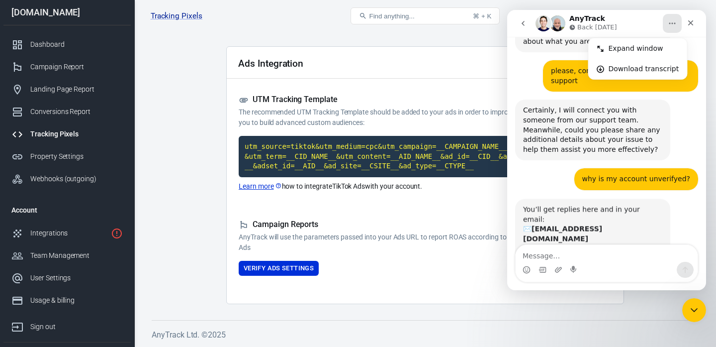
scroll to position [1630, 0]
click at [421, 62] on div "Ads Integration" at bounding box center [425, 63] width 397 height 32
click at [84, 45] on div "Dashboard" at bounding box center [76, 44] width 93 height 10
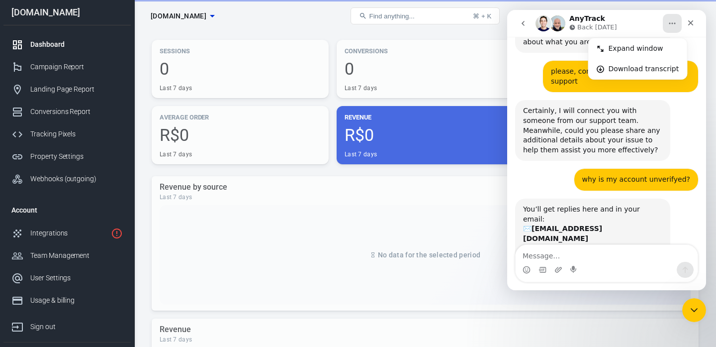
click at [286, 188] on div "Revenue by source Last 7 days No data for the selected period" at bounding box center [425, 243] width 547 height 134
click at [688, 25] on icon "Close" at bounding box center [691, 23] width 8 height 8
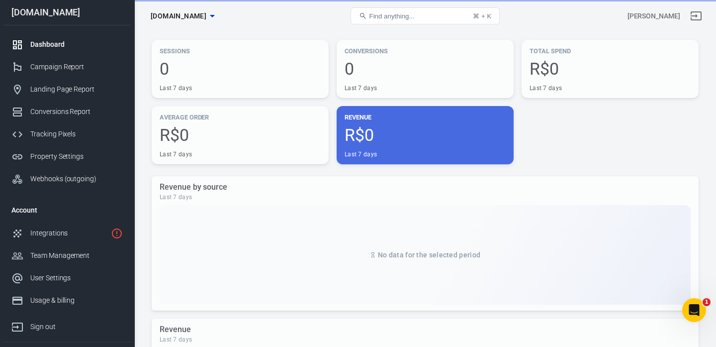
scroll to position [1630, 0]
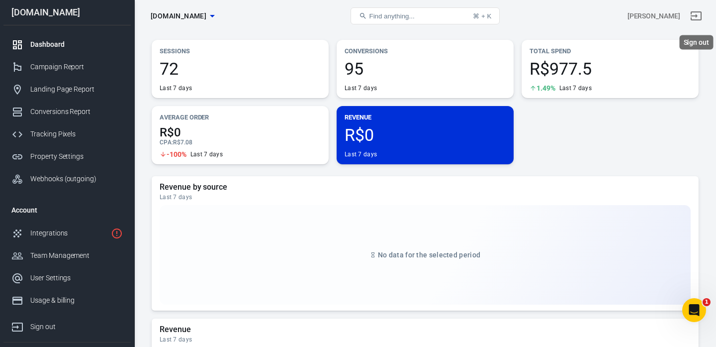
click at [701, 16] on icon "Sign out" at bounding box center [696, 15] width 11 height 9
